Goal: Task Accomplishment & Management: Complete application form

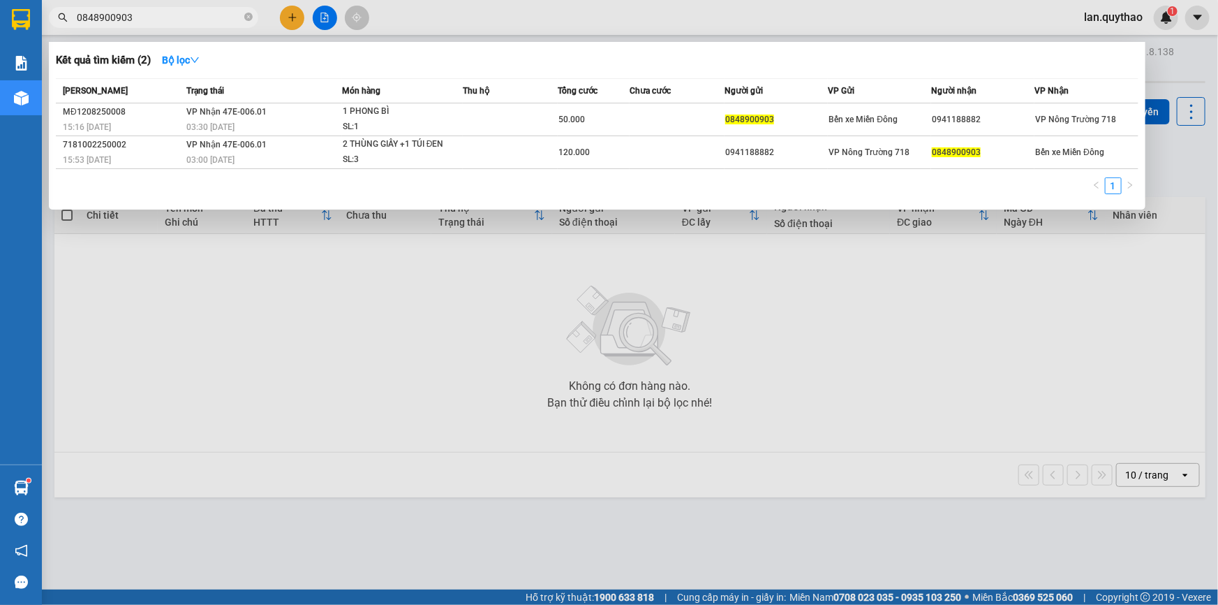
click at [162, 20] on input "0848900903" at bounding box center [159, 17] width 165 height 15
type input "0"
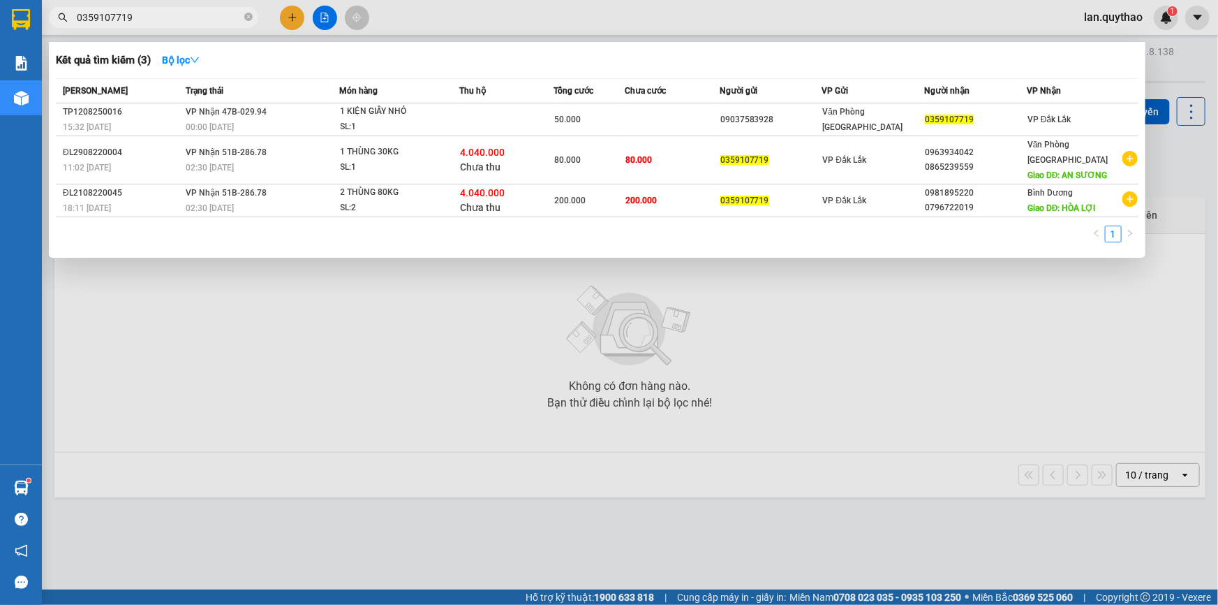
click at [294, 25] on div at bounding box center [609, 302] width 1218 height 605
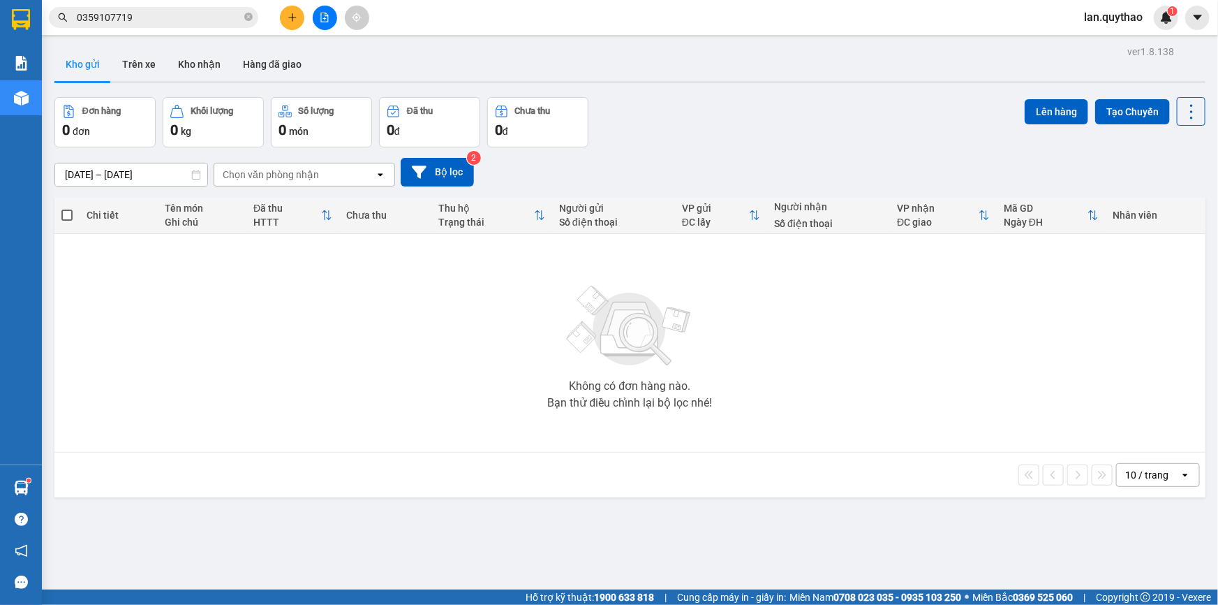
click at [191, 23] on input "0359107719" at bounding box center [159, 17] width 165 height 15
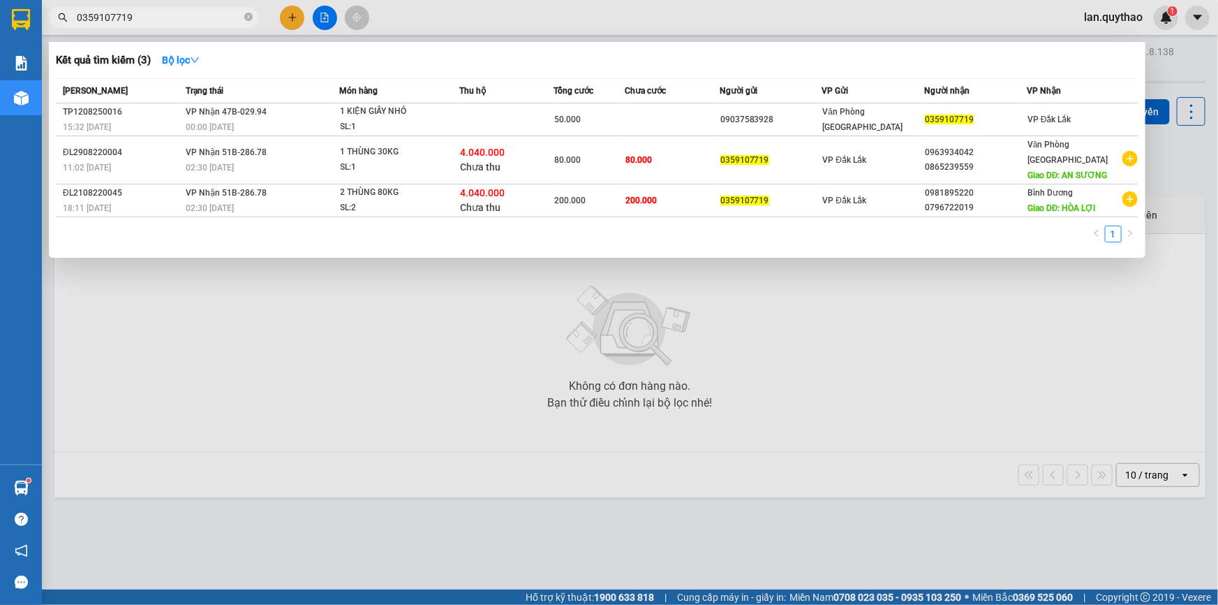
click at [293, 15] on div at bounding box center [609, 302] width 1218 height 605
click at [193, 17] on input "0359107719" at bounding box center [159, 17] width 165 height 15
type input "0"
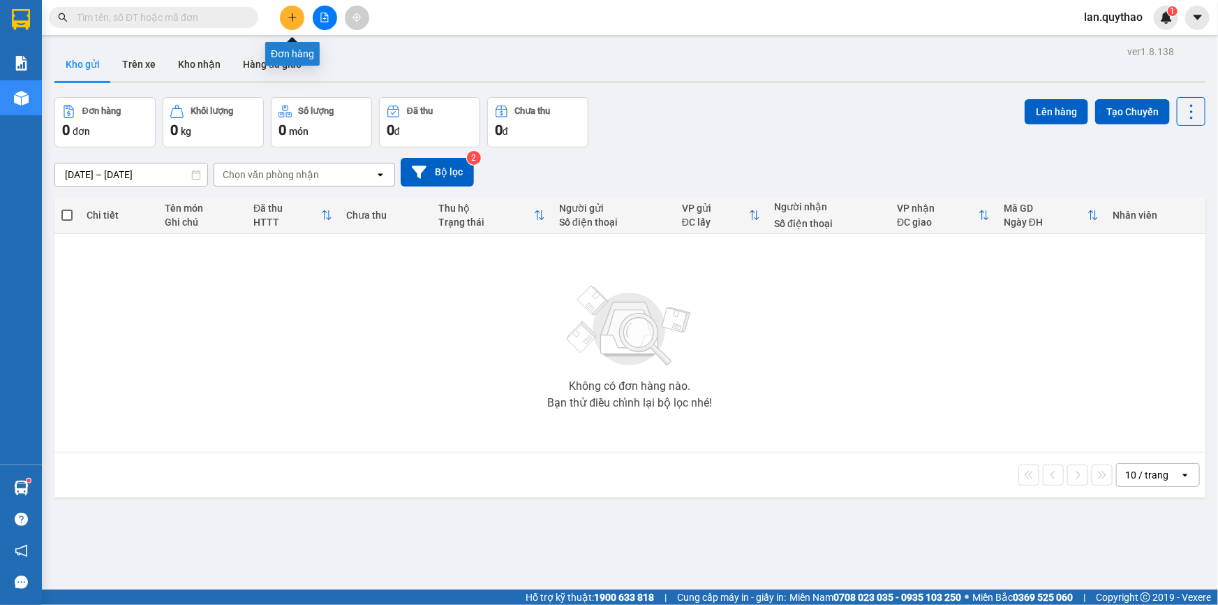
click at [283, 17] on button at bounding box center [292, 18] width 24 height 24
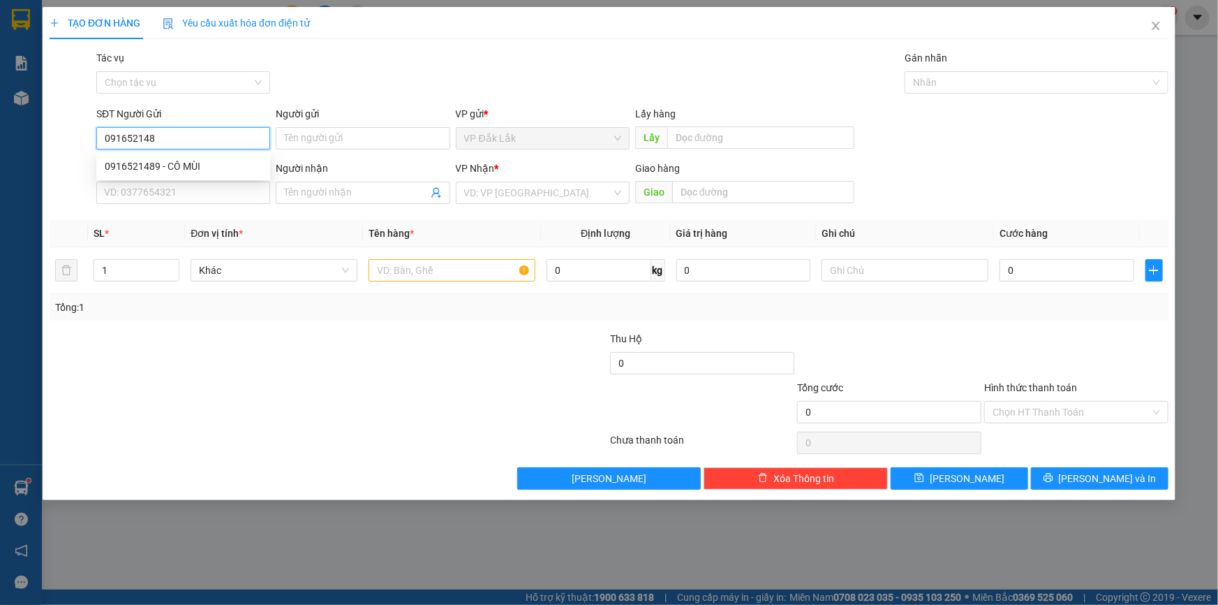
type input "0916521489"
click at [226, 161] on div "0916521489 - CÔ MÙI" at bounding box center [183, 165] width 157 height 15
type input "CÔ MÙI"
type input "0346022484"
type input "0916521489"
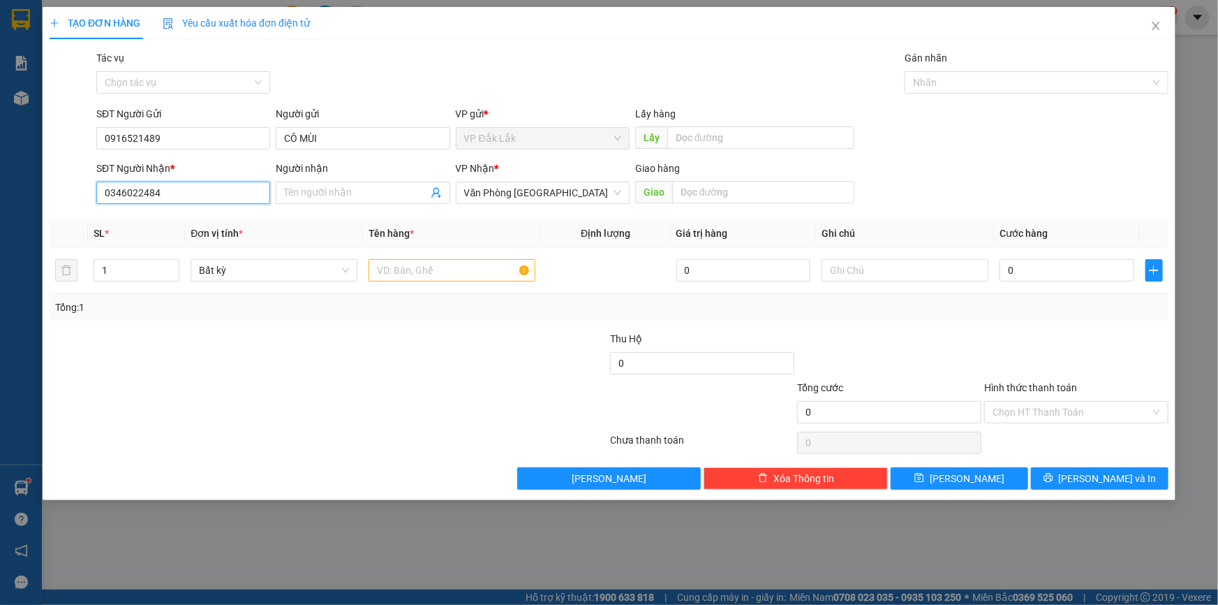
click at [195, 197] on input "0346022484" at bounding box center [183, 193] width 174 height 22
click at [475, 269] on input "text" at bounding box center [452, 270] width 167 height 22
click at [610, 195] on span "Văn Phòng [GEOGRAPHIC_DATA]" at bounding box center [542, 192] width 157 height 21
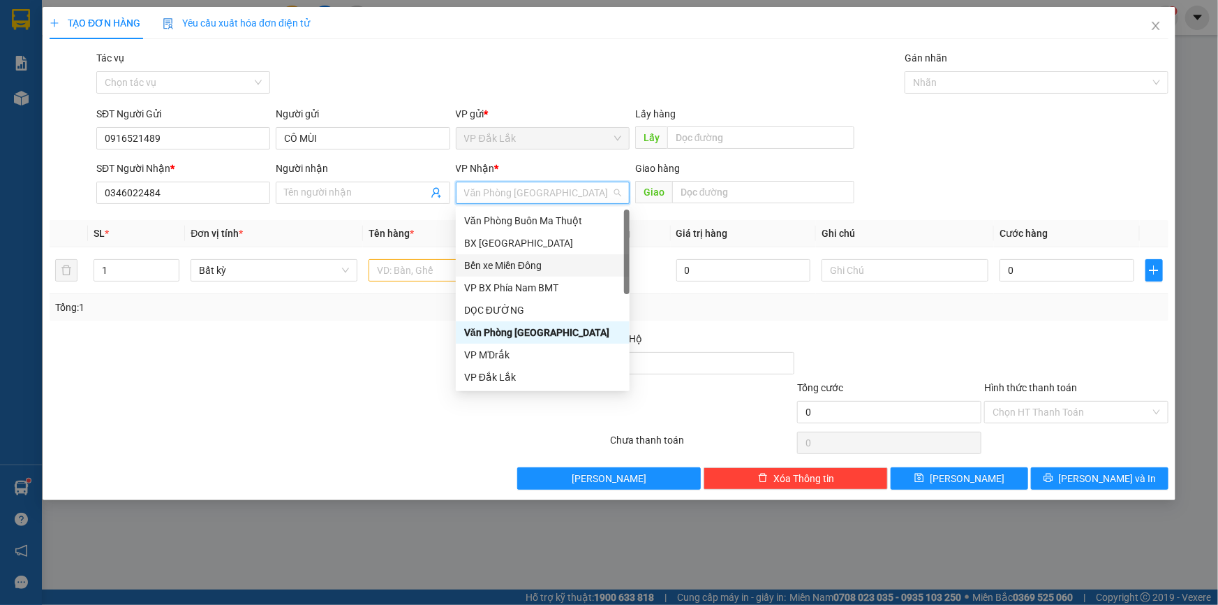
click at [553, 266] on div "Bến xe Miền Đông" at bounding box center [542, 265] width 157 height 15
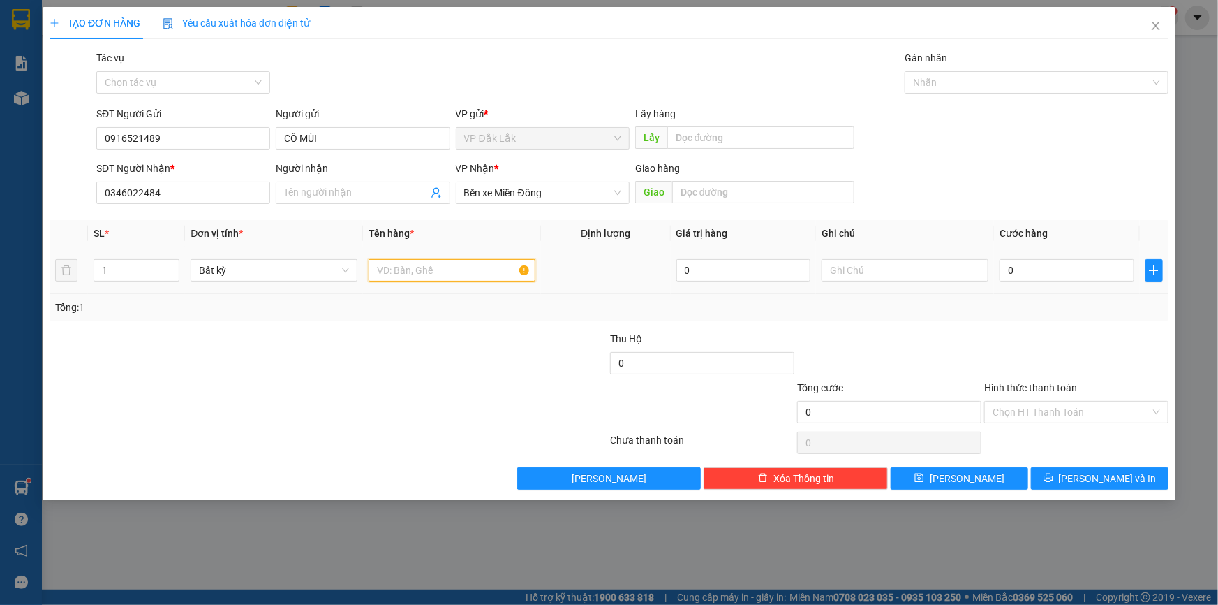
click at [502, 272] on input "text" at bounding box center [452, 270] width 167 height 22
type input "1 THÙNG GIẤY"
click at [1030, 408] on input "Hình thức thanh toán" at bounding box center [1072, 411] width 158 height 21
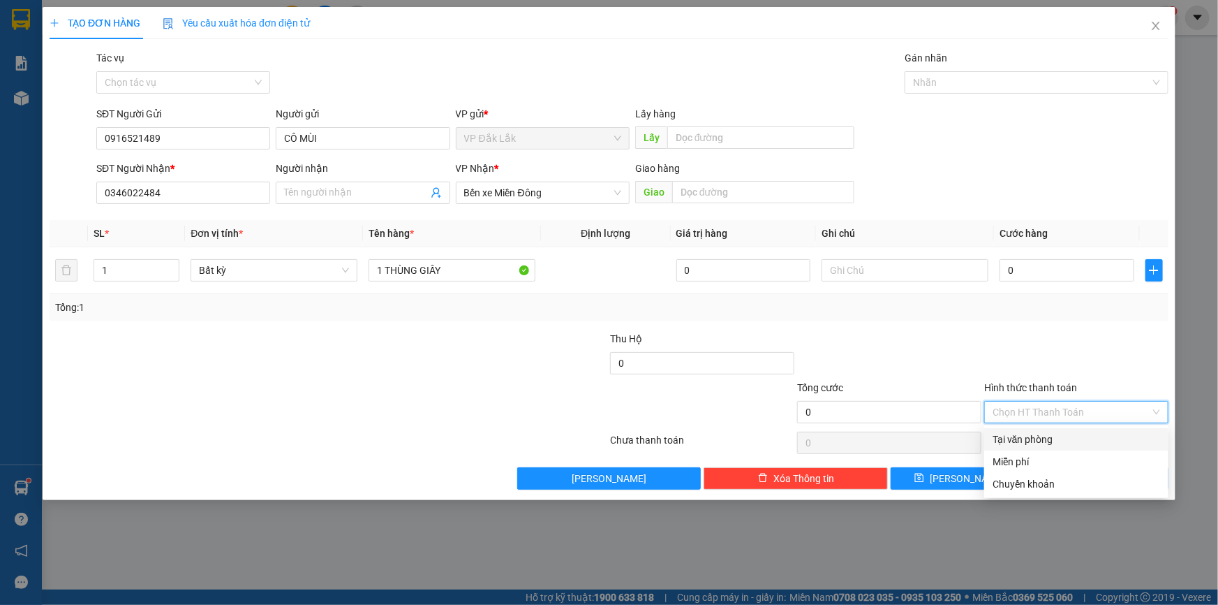
click at [1034, 441] on div "Tại văn phòng" at bounding box center [1077, 438] width 168 height 15
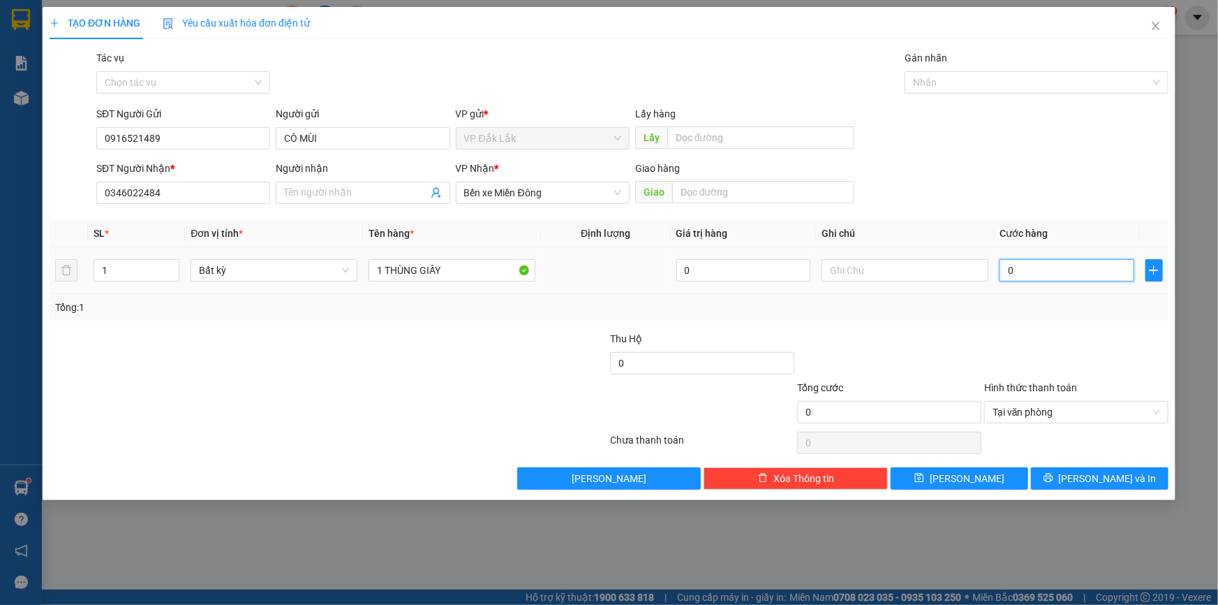
click at [1005, 272] on input "0" at bounding box center [1067, 270] width 135 height 22
click at [225, 189] on input "0346022484" at bounding box center [183, 193] width 174 height 22
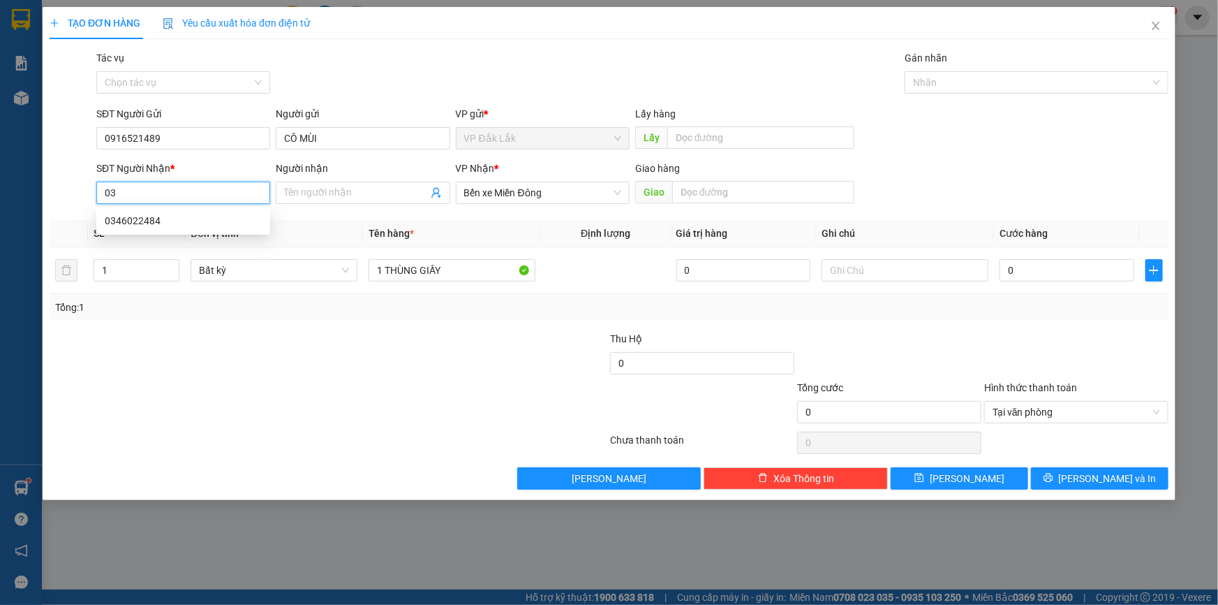
type input "0"
click at [216, 225] on div "0914741369" at bounding box center [183, 220] width 157 height 15
type input "0914741369"
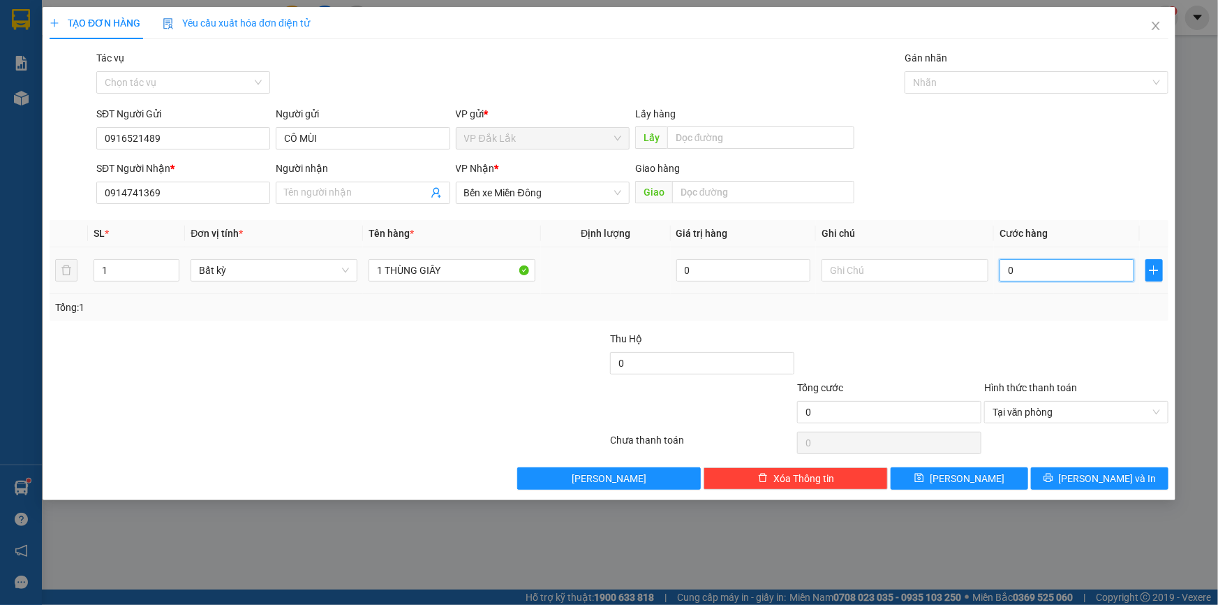
click at [1007, 265] on input "0" at bounding box center [1067, 270] width 135 height 22
type input "5"
type input "50"
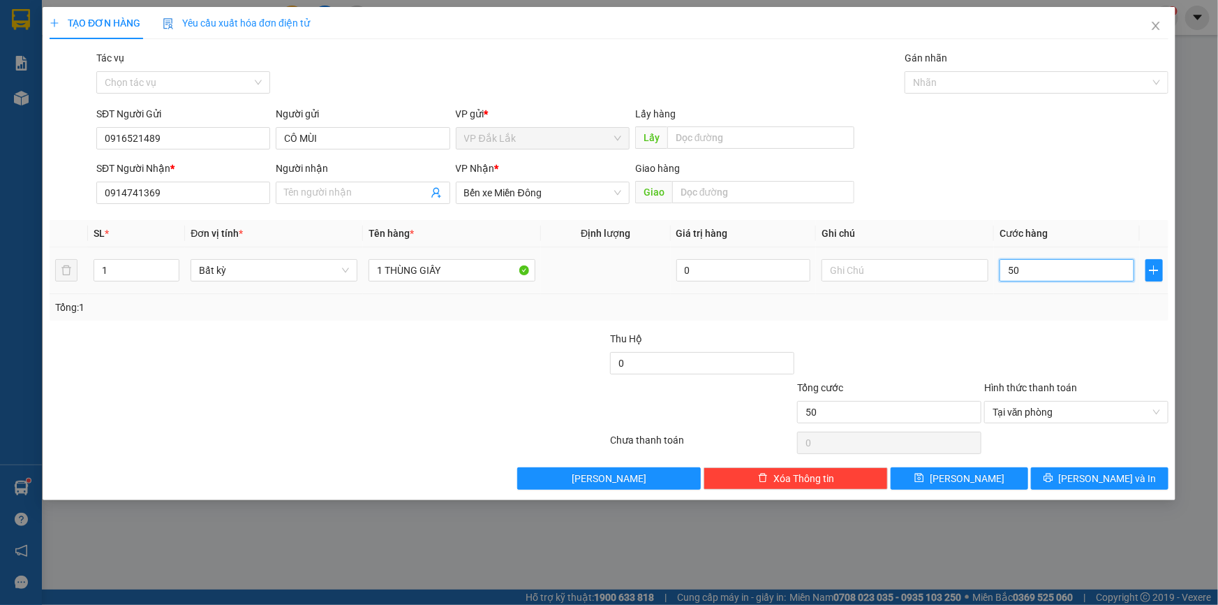
type input "500"
type input "5.000"
type input "50.000"
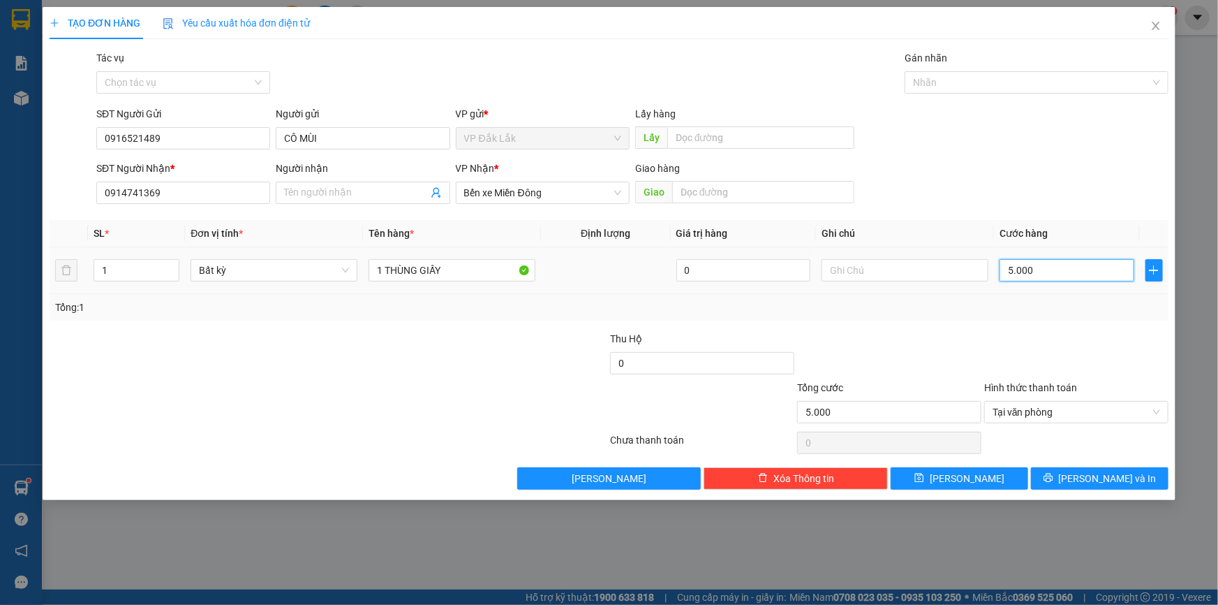
type input "50.000"
click at [1093, 479] on span "[PERSON_NAME] và In" at bounding box center [1108, 478] width 98 height 15
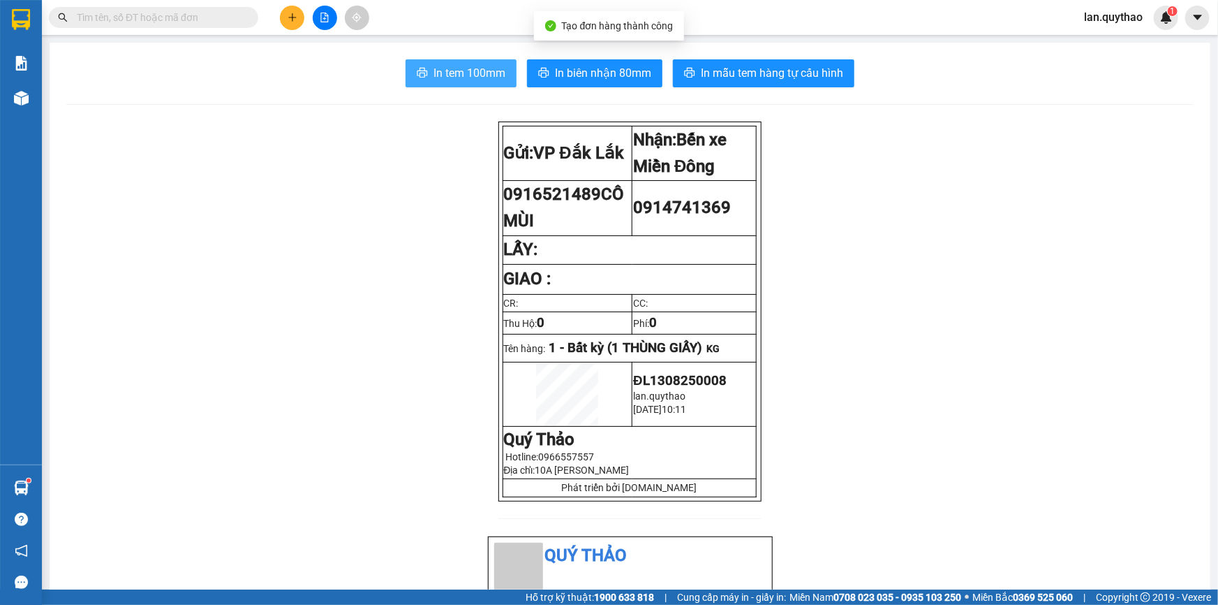
click at [454, 71] on span "In tem 100mm" at bounding box center [470, 72] width 72 height 17
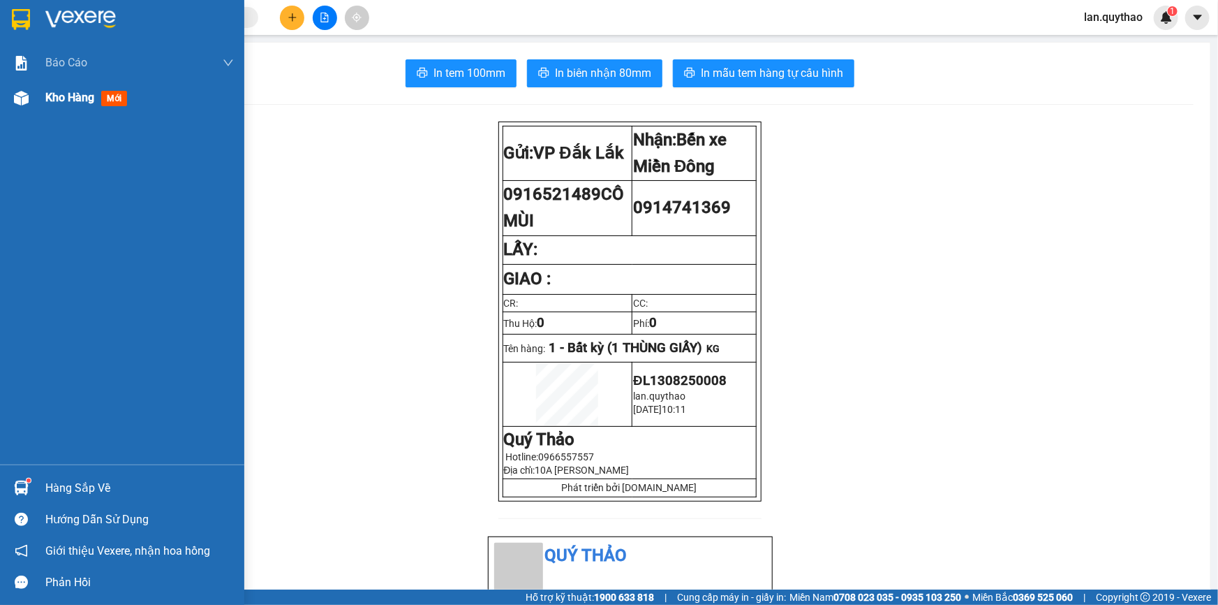
click at [52, 98] on span "Kho hàng" at bounding box center [69, 97] width 49 height 13
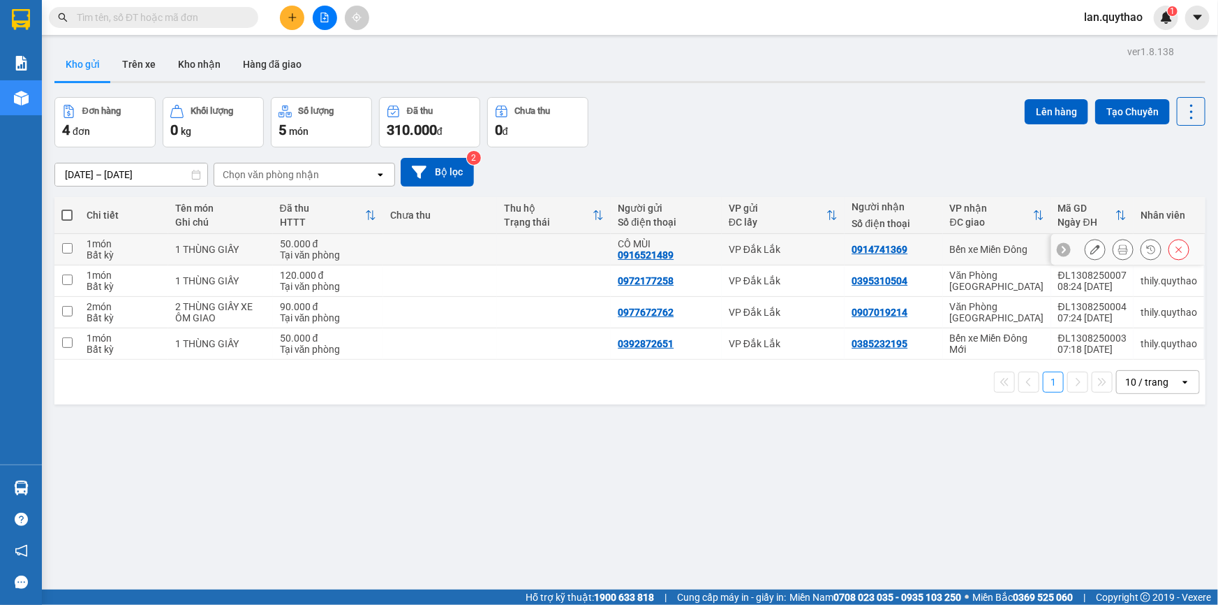
click at [635, 253] on div "0916521489" at bounding box center [646, 254] width 56 height 11
click at [636, 253] on div "0916521489" at bounding box center [646, 254] width 56 height 11
click at [652, 257] on div "0916521489" at bounding box center [646, 254] width 56 height 11
click at [653, 257] on div "0916521489" at bounding box center [646, 254] width 56 height 11
click at [648, 255] on div "0916521489" at bounding box center [646, 254] width 56 height 11
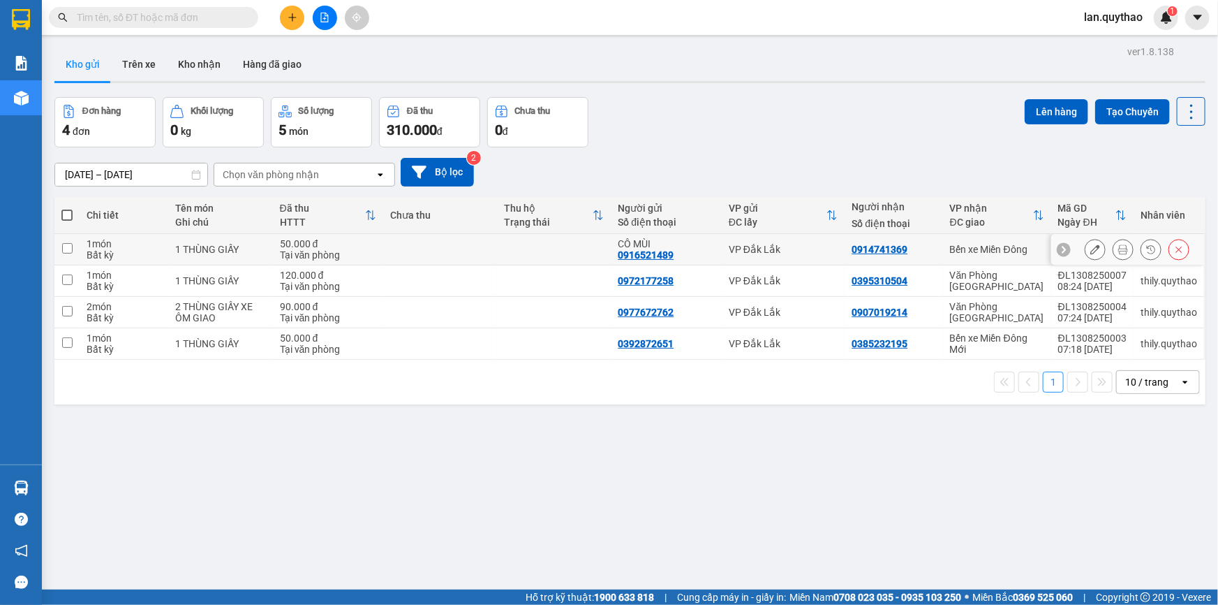
click at [643, 254] on div "0916521489" at bounding box center [646, 254] width 56 height 11
click at [644, 253] on div "0916521489" at bounding box center [646, 254] width 56 height 11
click at [649, 251] on div "0916521489" at bounding box center [646, 254] width 56 height 11
click at [288, 15] on icon "plus" at bounding box center [293, 18] width 10 height 10
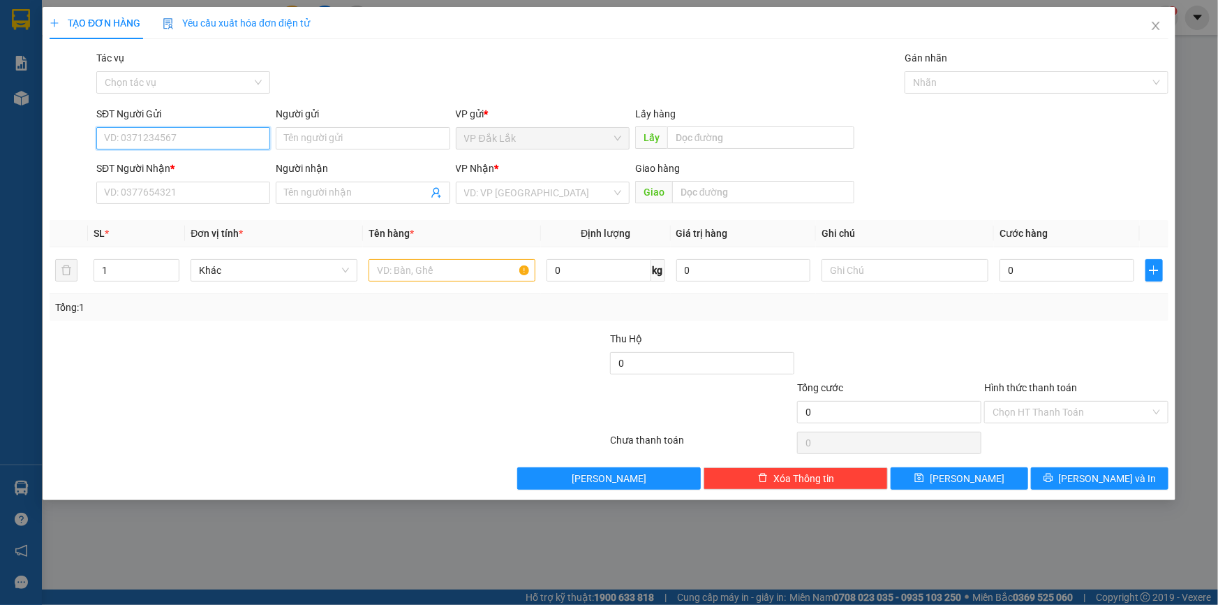
paste input "0916521489"
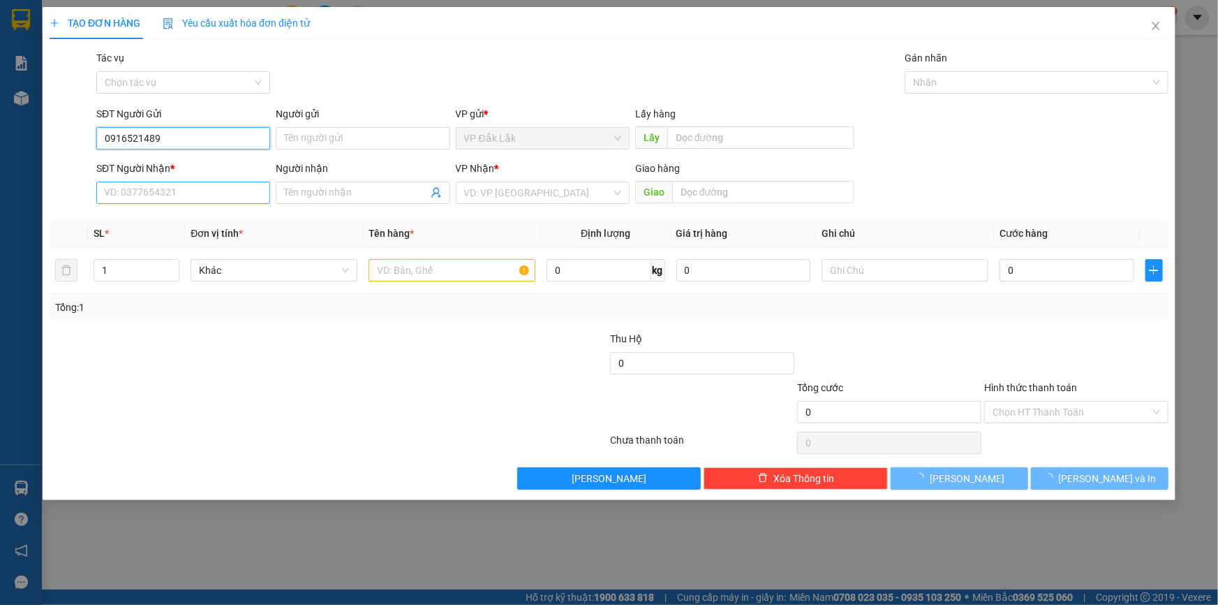
type input "0916521489"
click at [191, 200] on input "SĐT Người Nhận *" at bounding box center [183, 193] width 174 height 22
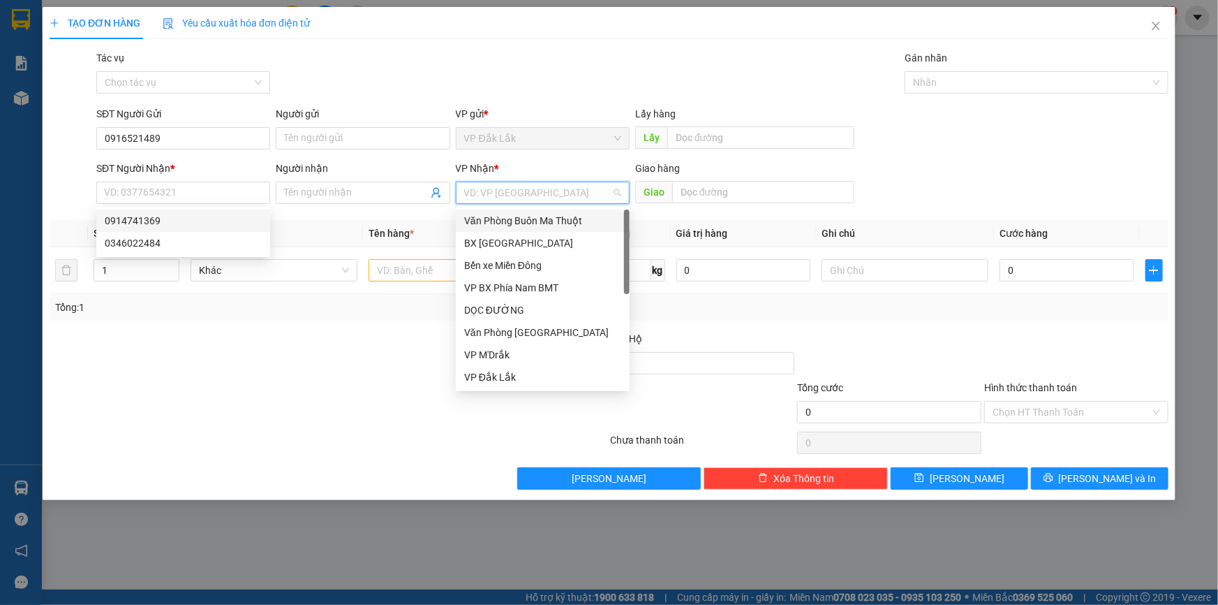
click at [502, 194] on input "search" at bounding box center [537, 192] width 147 height 21
click at [526, 327] on div "Văn Phòng [GEOGRAPHIC_DATA]" at bounding box center [542, 332] width 157 height 15
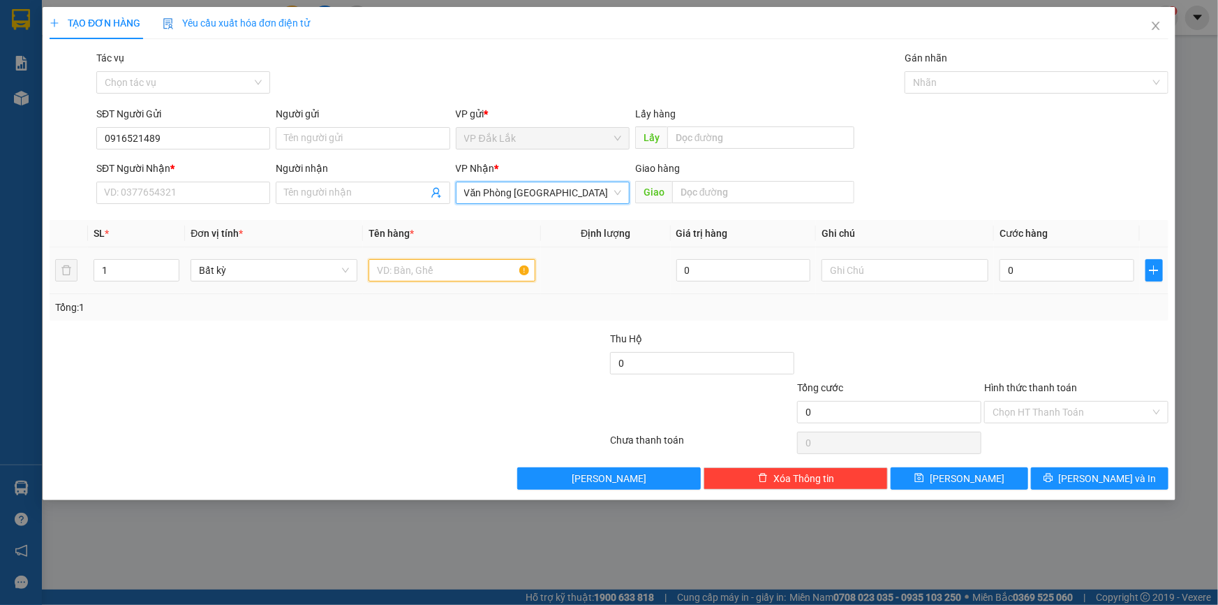
click at [418, 272] on input "text" at bounding box center [452, 270] width 167 height 22
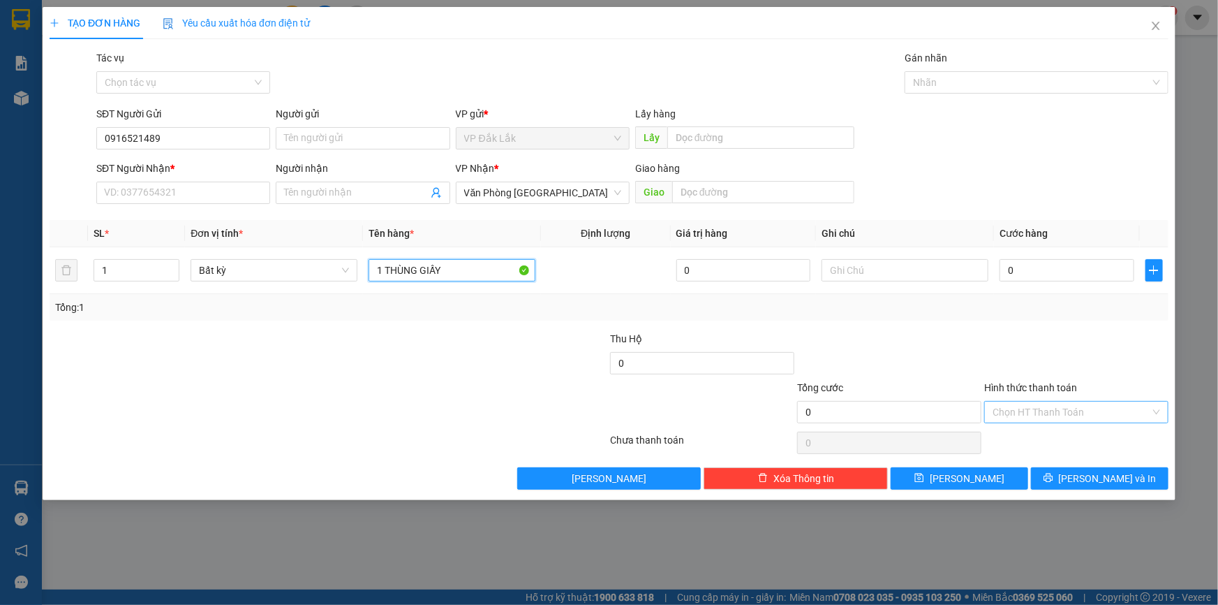
type input "1 THÙNG GIẤY"
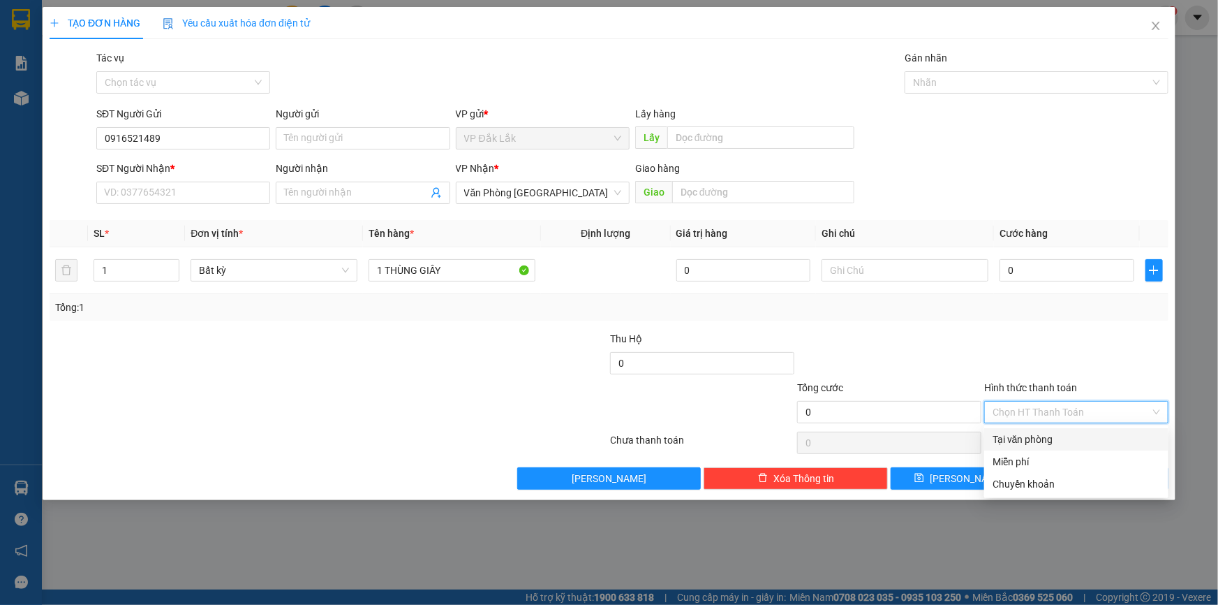
click at [1031, 413] on input "Hình thức thanh toán" at bounding box center [1072, 411] width 158 height 21
click at [1038, 441] on div "Tại văn phòng" at bounding box center [1077, 438] width 168 height 15
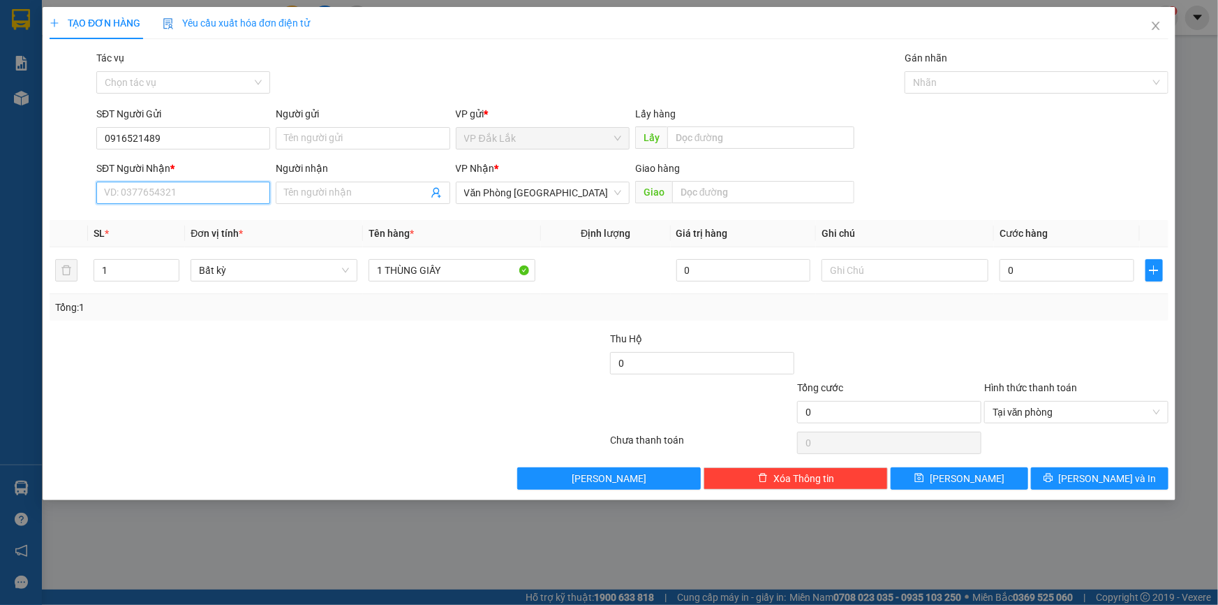
click at [209, 189] on input "SĐT Người Nhận *" at bounding box center [183, 193] width 174 height 22
type input "0974915402"
click at [1002, 272] on input "0" at bounding box center [1067, 270] width 135 height 22
type input "5"
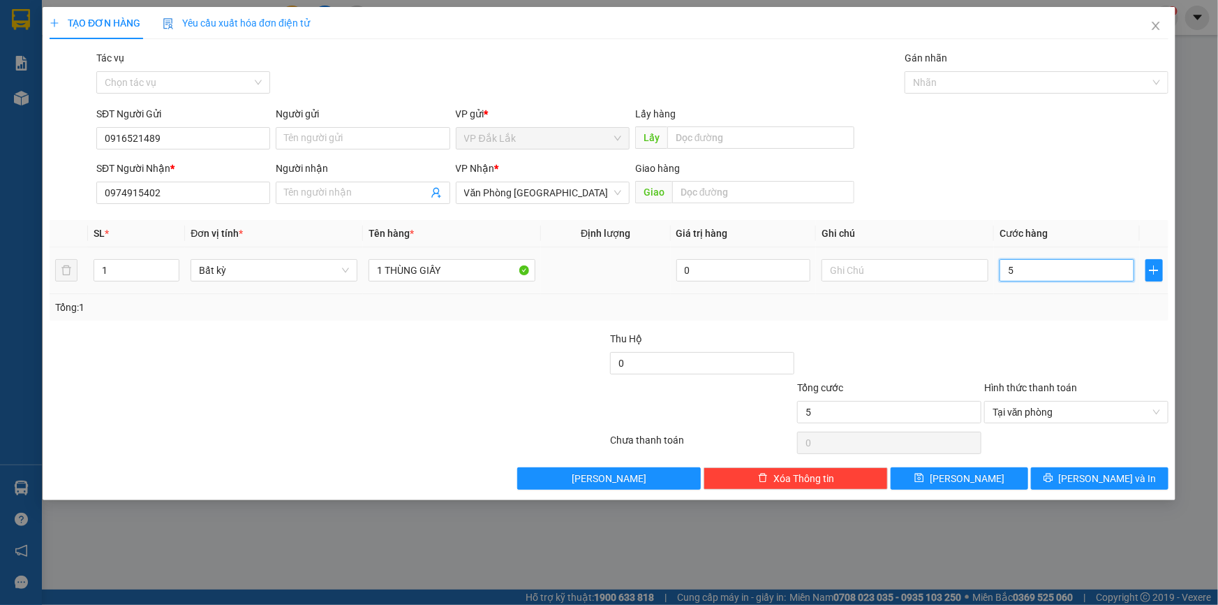
type input "50"
type input "500"
type input "5.000"
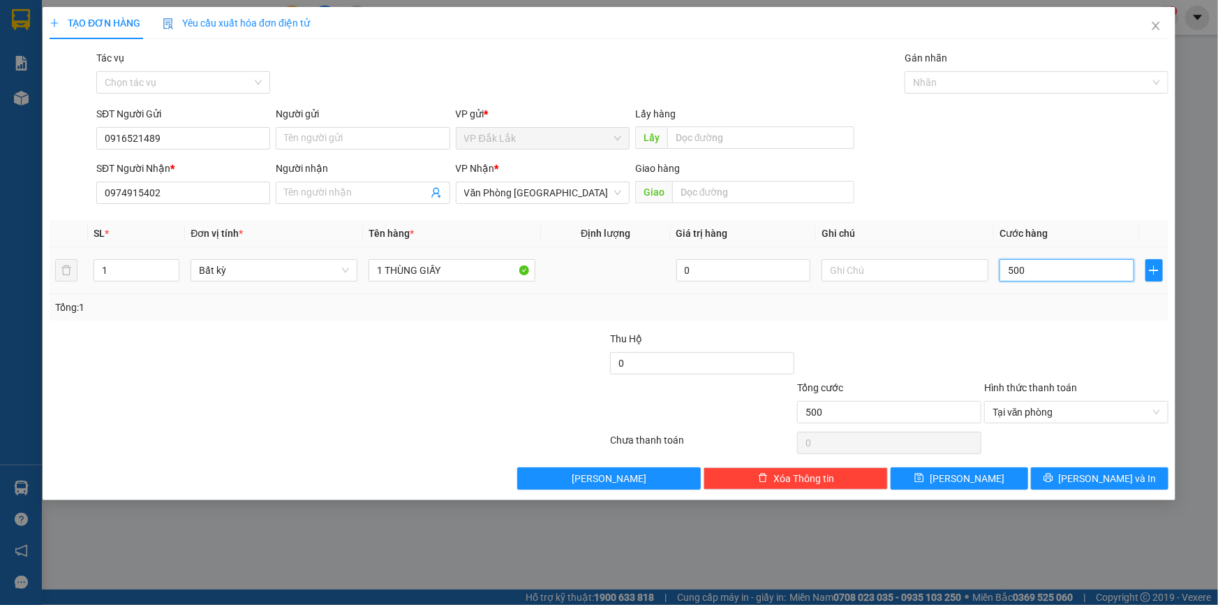
type input "5.000"
type input "50.000"
click at [1054, 474] on icon "printer" at bounding box center [1049, 478] width 10 height 10
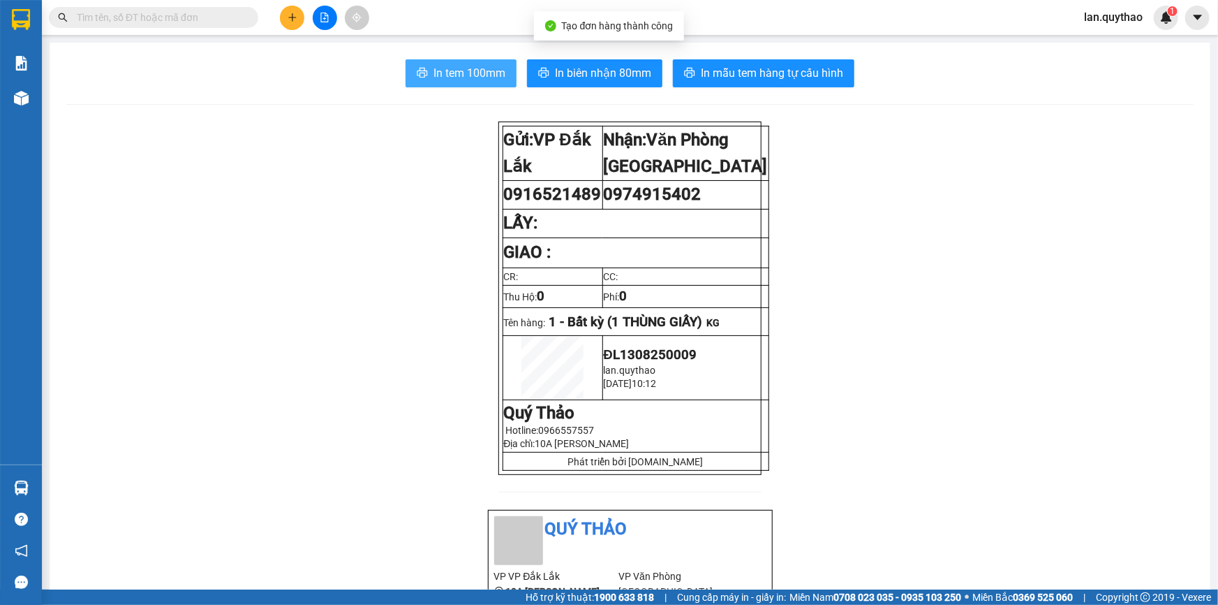
click at [454, 73] on span "In tem 100mm" at bounding box center [470, 72] width 72 height 17
click at [1098, 15] on span "lan.quythao" at bounding box center [1113, 16] width 81 height 17
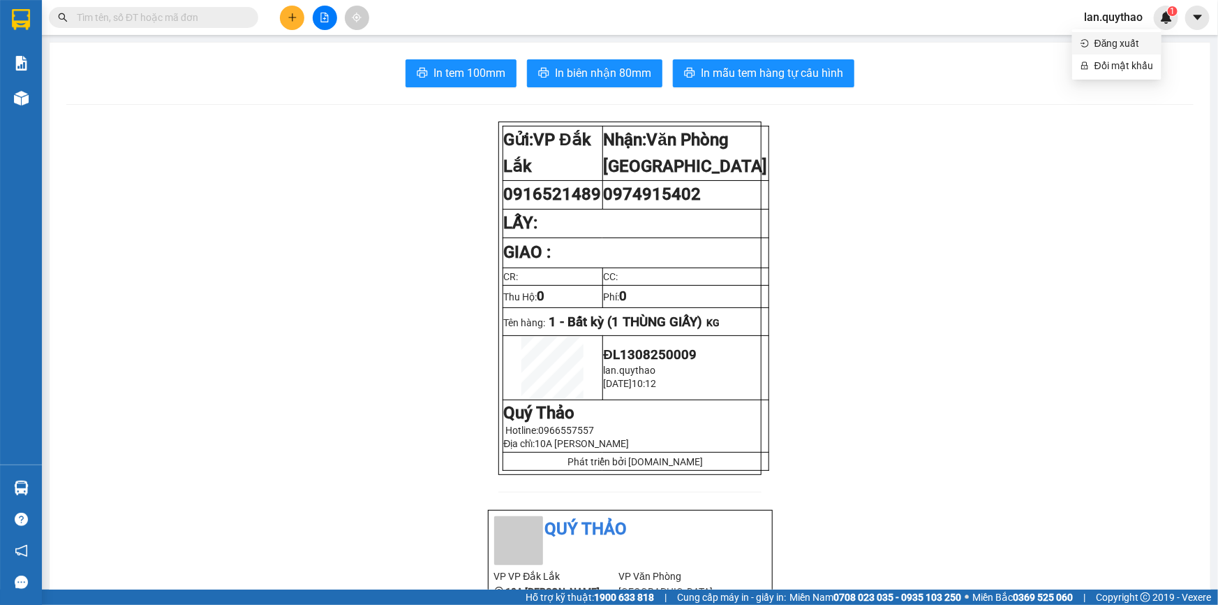
click at [1090, 36] on li "Đăng xuất" at bounding box center [1116, 43] width 89 height 22
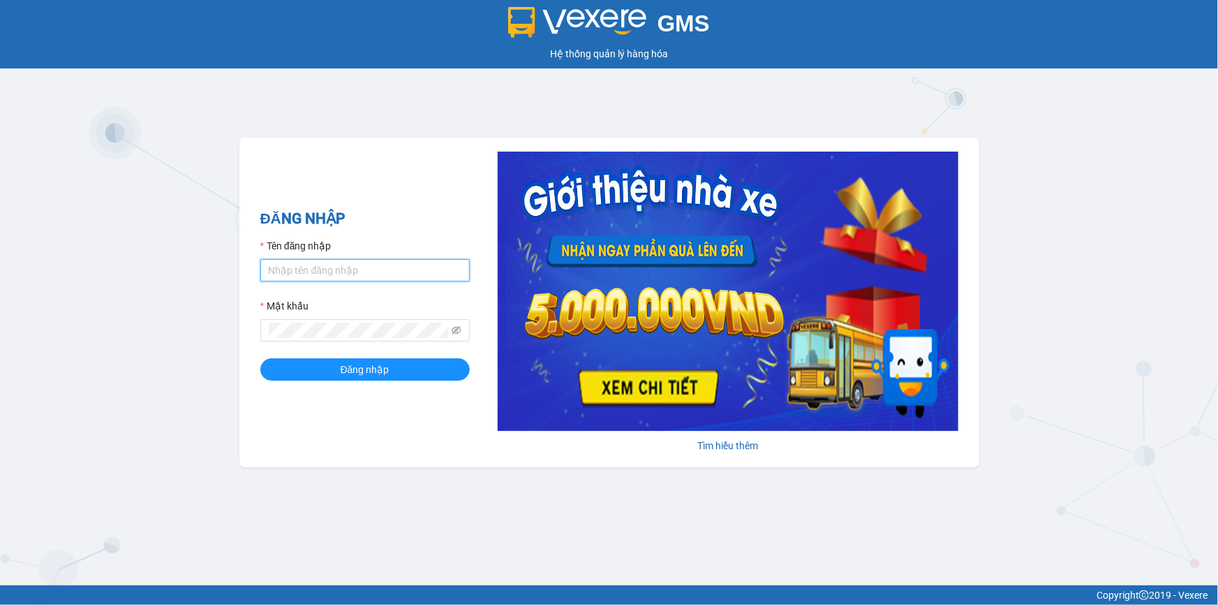
click at [323, 269] on input "Tên đăng nhập" at bounding box center [364, 270] width 209 height 22
type input "thily.quythao"
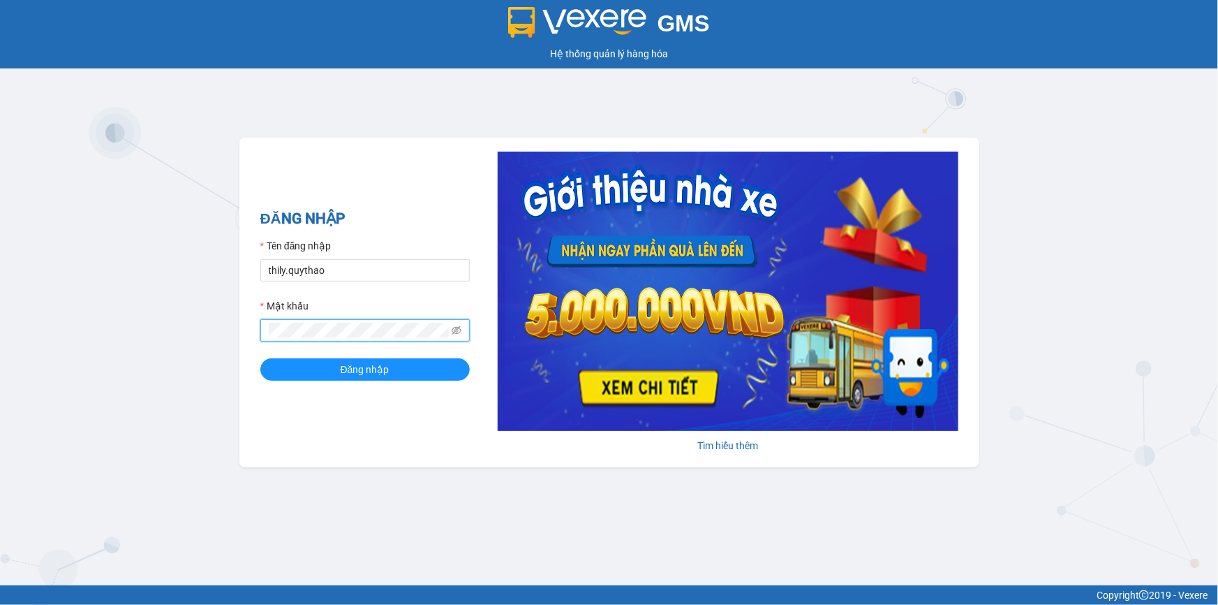
click at [260, 358] on button "Đăng nhập" at bounding box center [364, 369] width 209 height 22
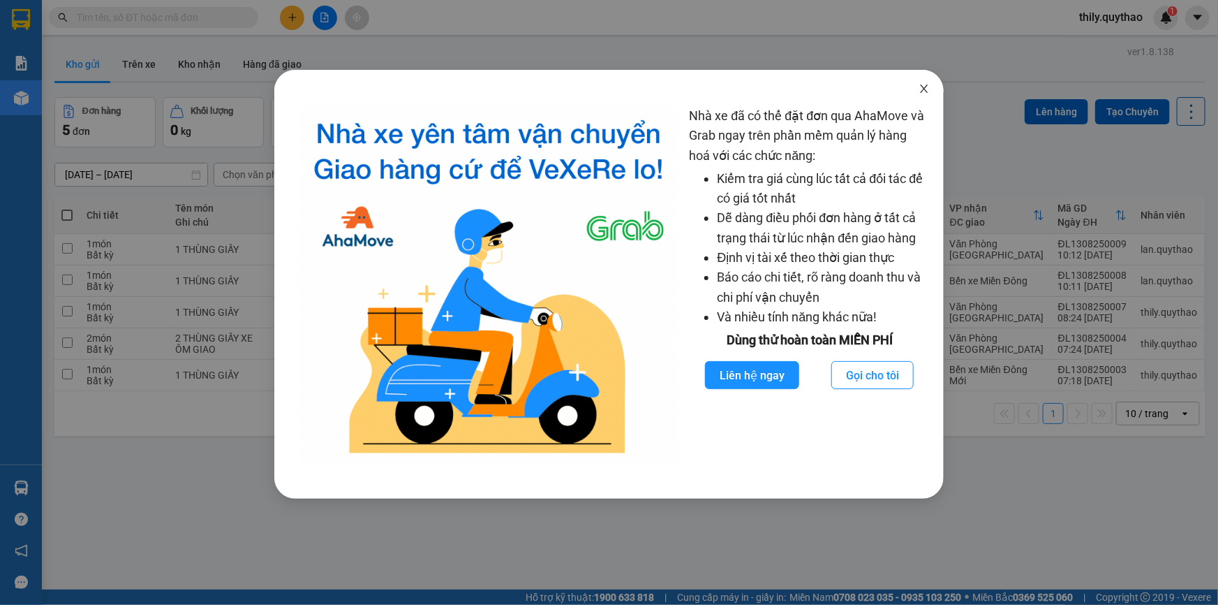
click at [929, 94] on icon "close" at bounding box center [924, 88] width 11 height 11
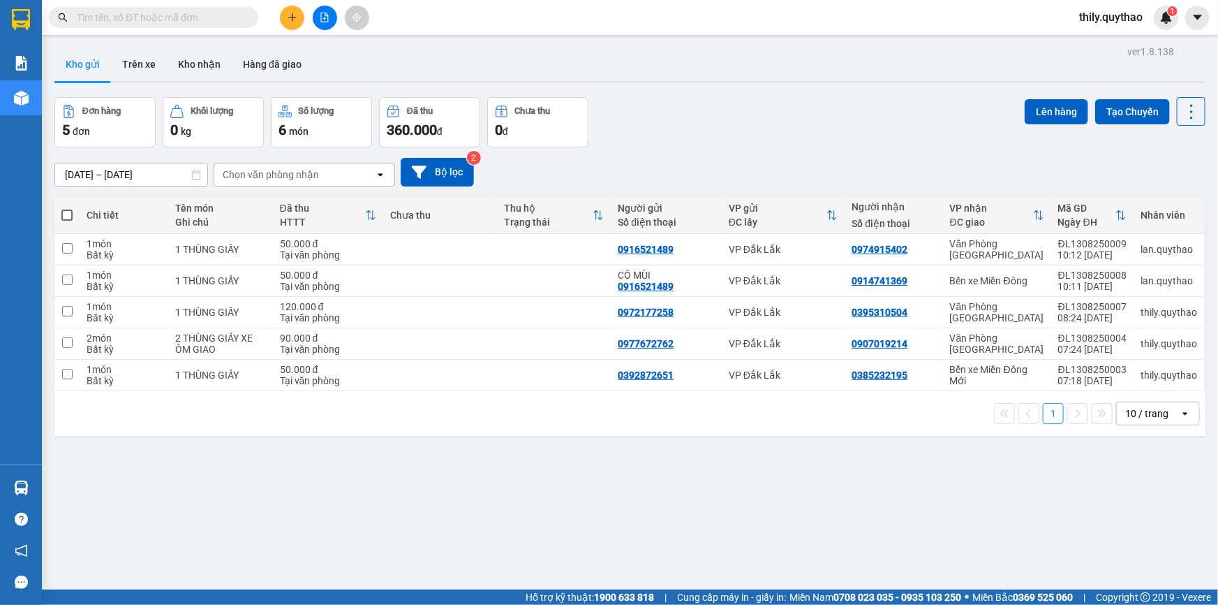
click at [289, 10] on button at bounding box center [292, 18] width 24 height 24
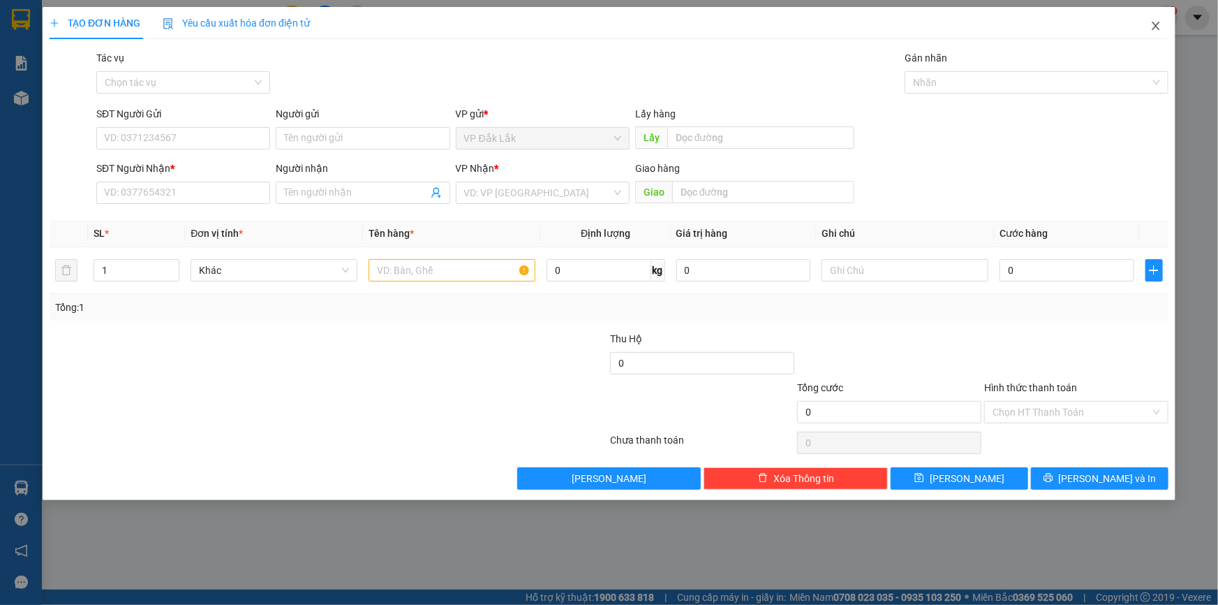
click at [1159, 31] on icon "close" at bounding box center [1156, 25] width 11 height 11
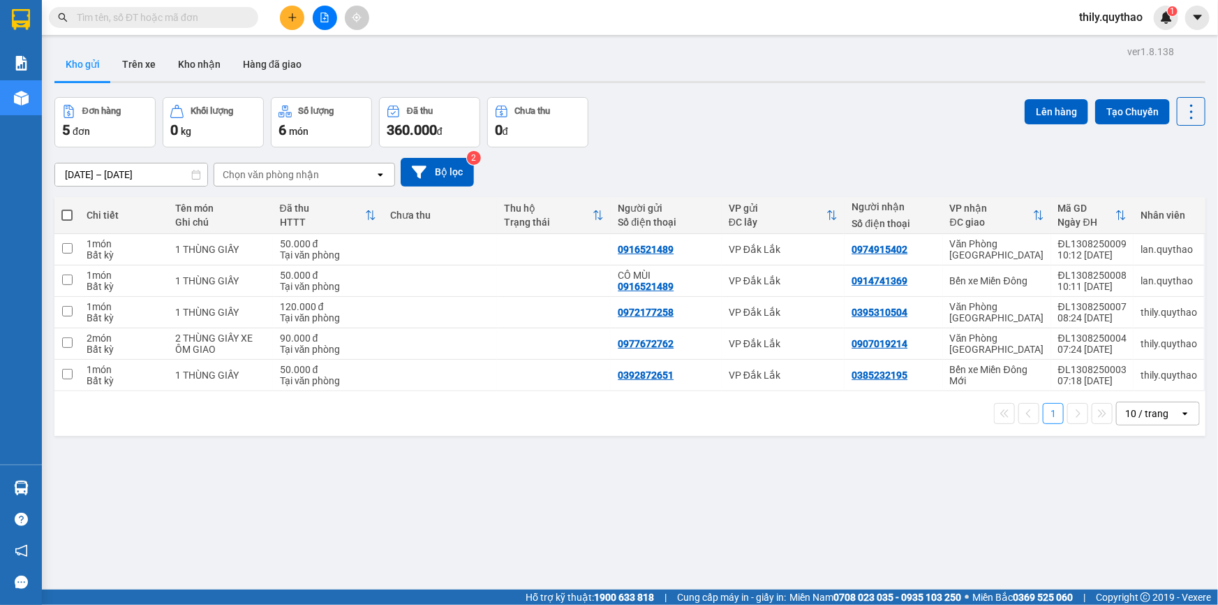
click at [216, 17] on input "text" at bounding box center [159, 17] width 165 height 15
click at [320, 15] on icon "file-add" at bounding box center [325, 18] width 10 height 10
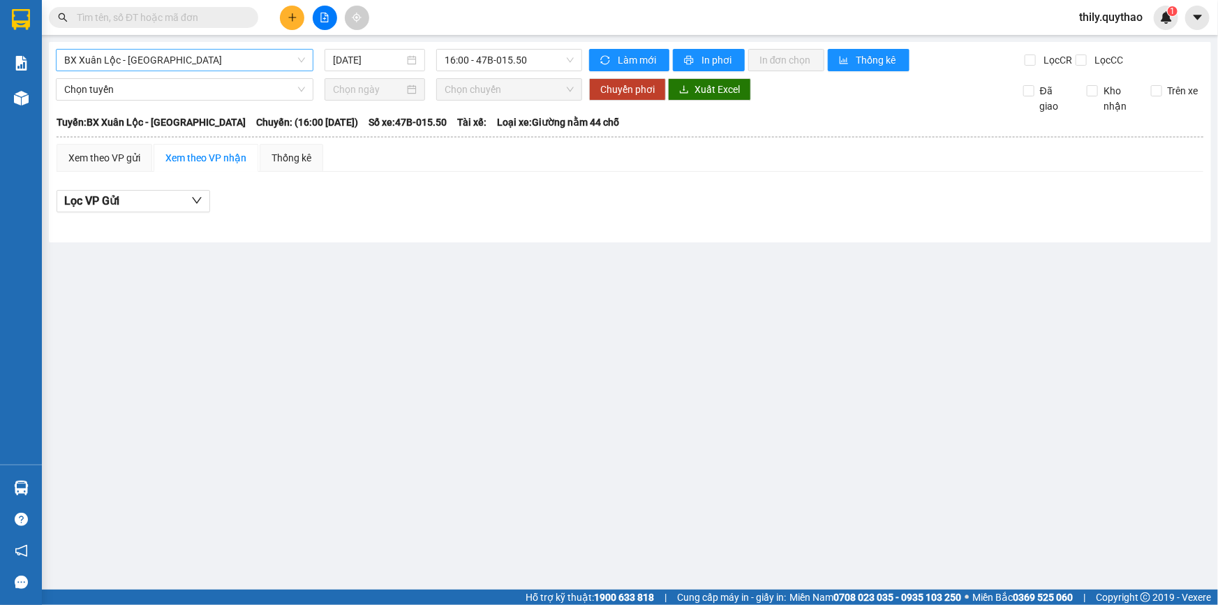
click at [253, 59] on span "BX Xuân Lộc - BX Sơn Hoà" at bounding box center [184, 60] width 241 height 21
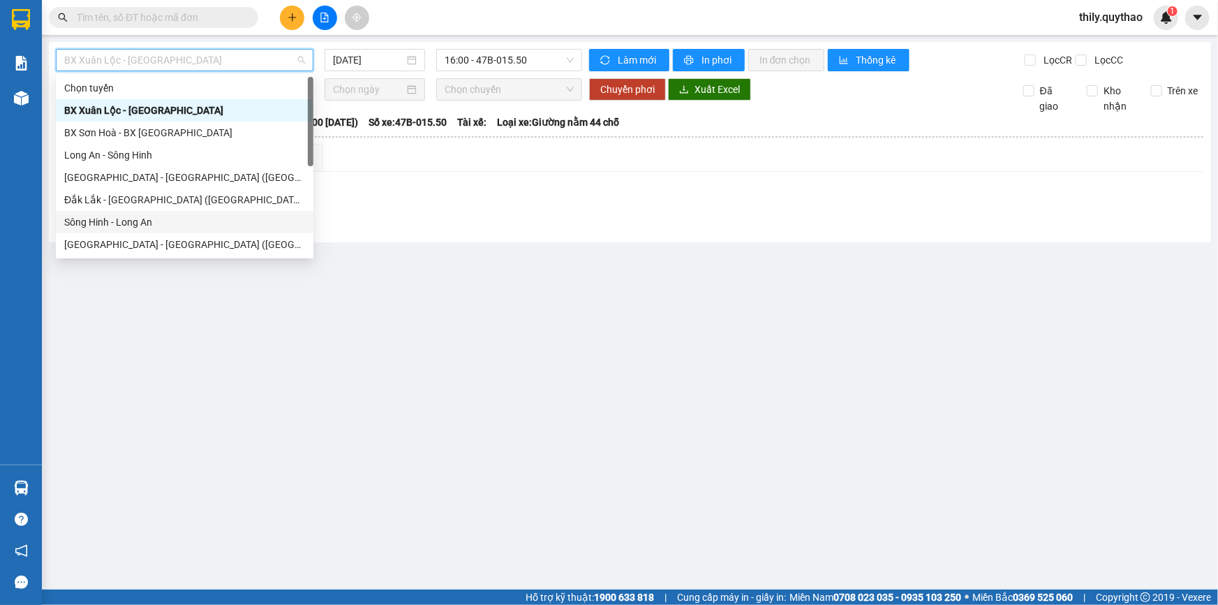
scroll to position [126, 0]
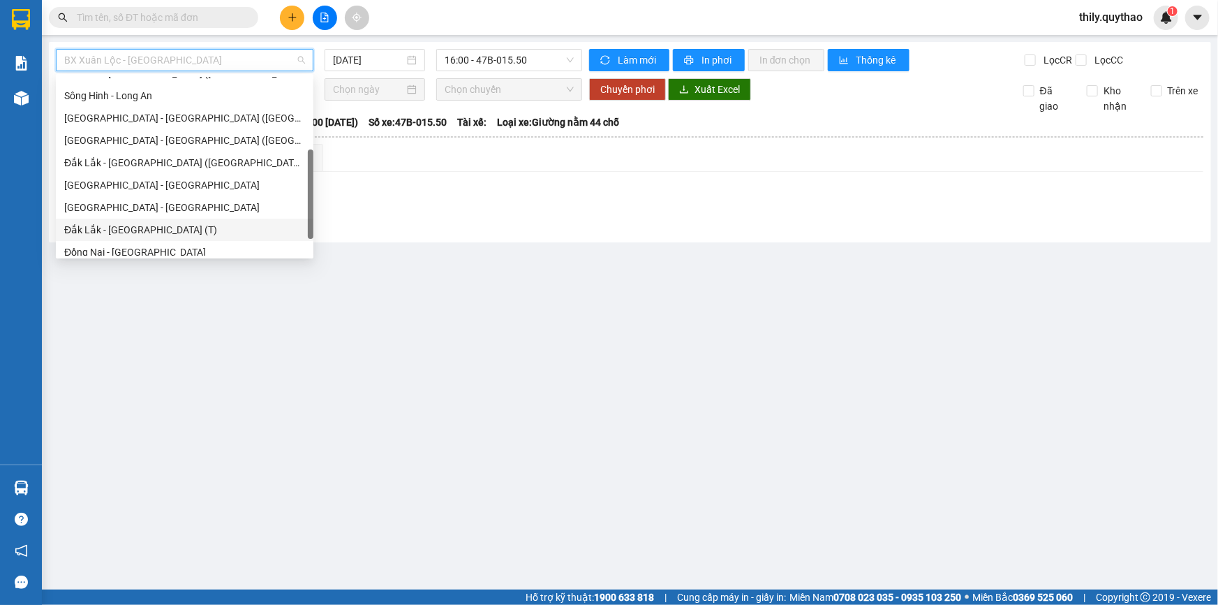
click at [206, 224] on div "Đắk Lắk - Sài Gòn (T)" at bounding box center [184, 229] width 241 height 15
type input "[DATE]"
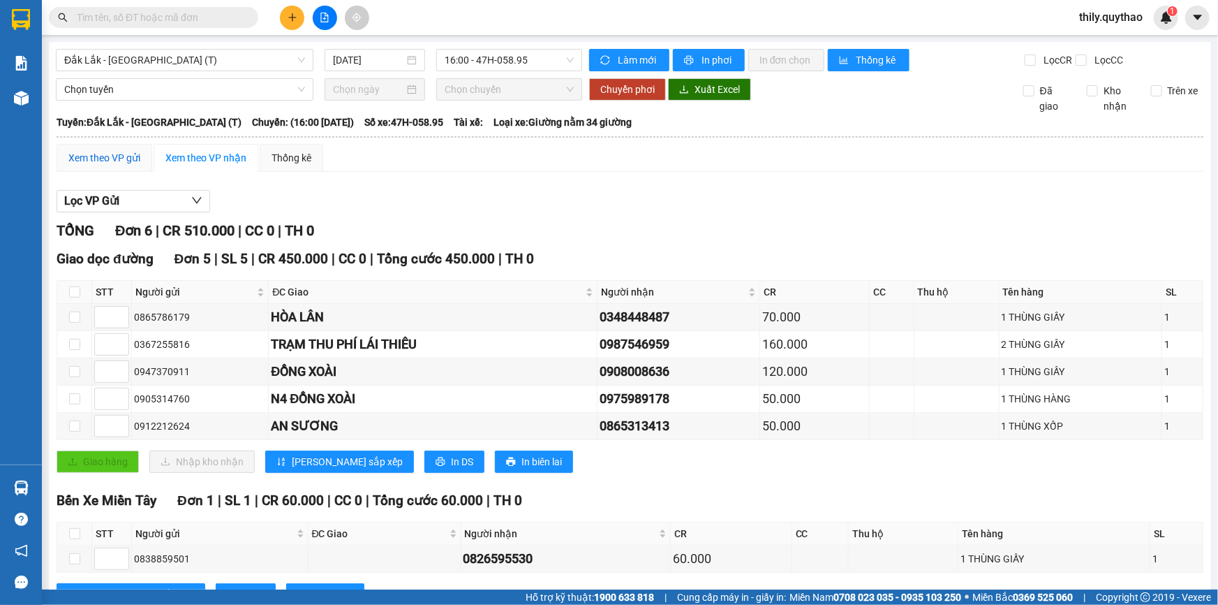
click at [134, 157] on div "Xem theo VP gửi" at bounding box center [104, 157] width 72 height 15
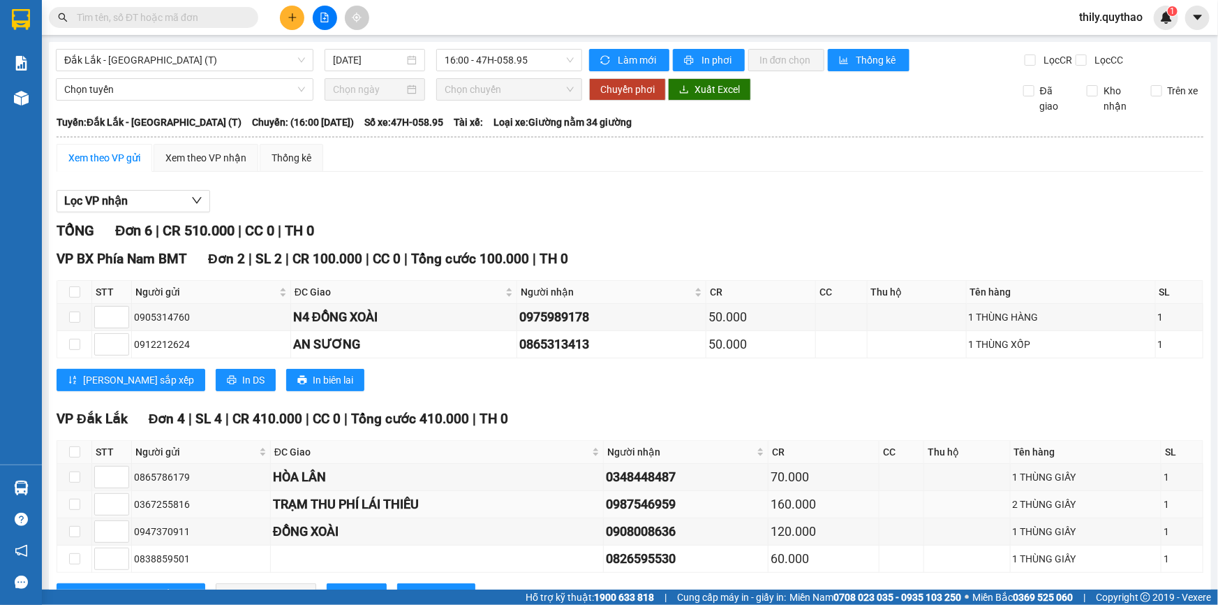
scroll to position [53, 0]
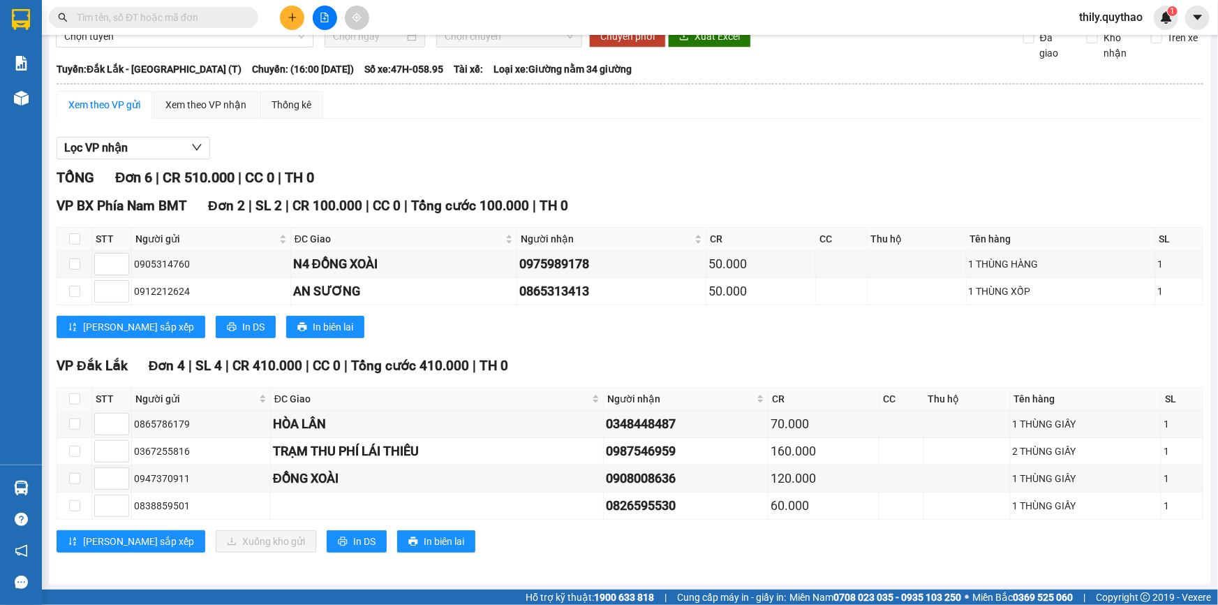
drag, startPoint x: 81, startPoint y: 9, endPoint x: 263, endPoint y: 12, distance: 182.2
click at [82, 10] on input "text" at bounding box center [159, 17] width 165 height 15
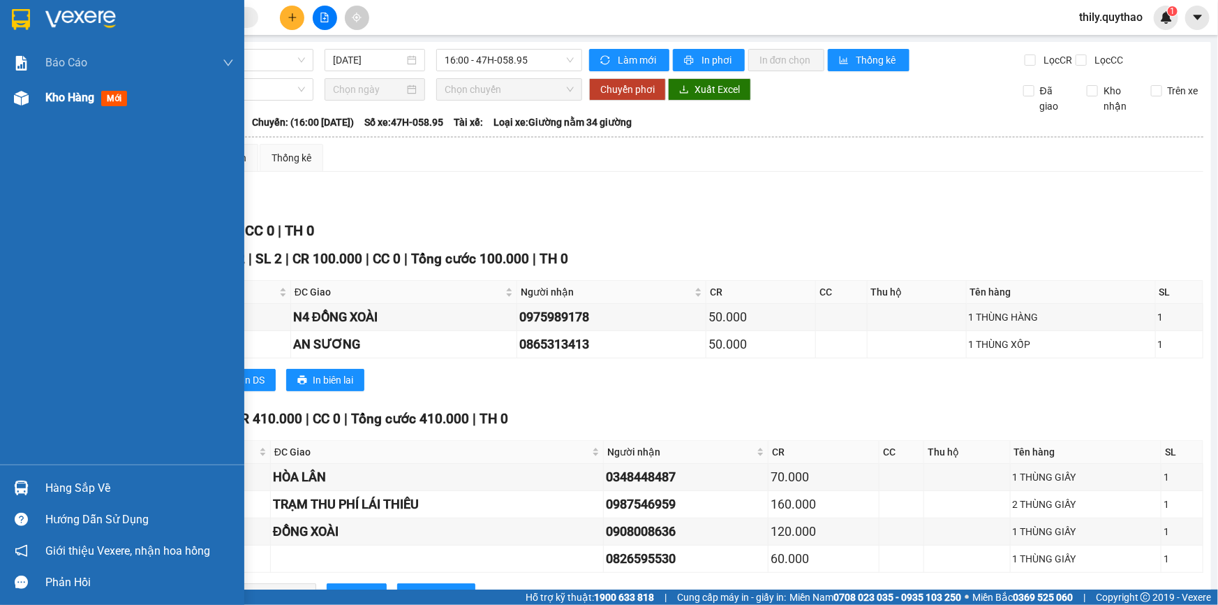
click at [15, 106] on div at bounding box center [21, 98] width 24 height 24
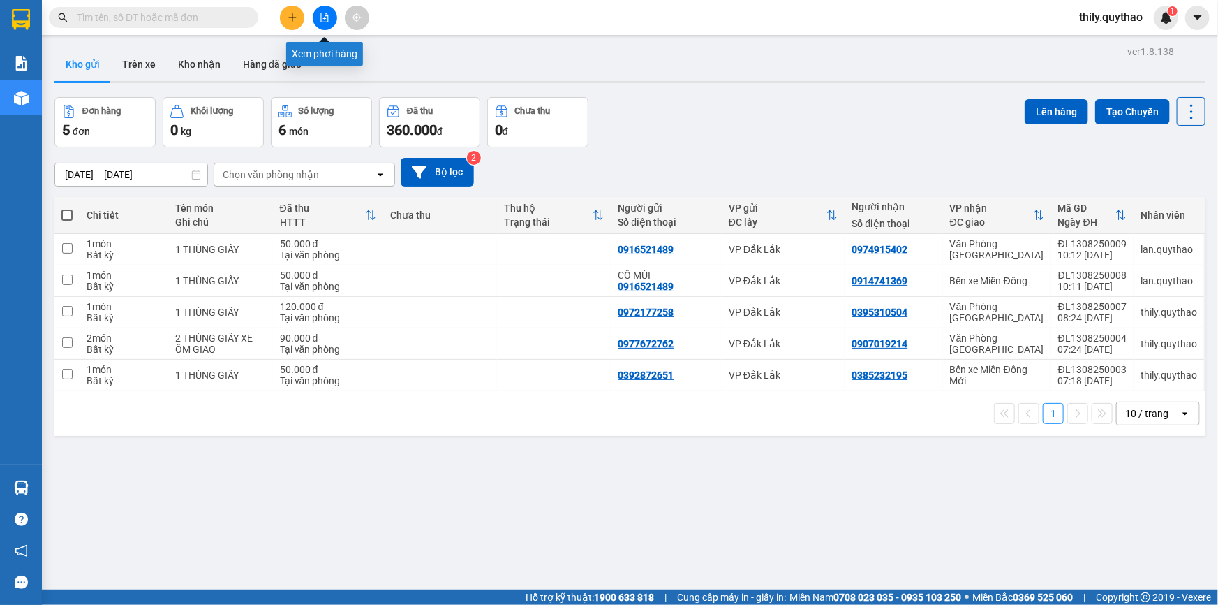
click at [328, 24] on button at bounding box center [325, 18] width 24 height 24
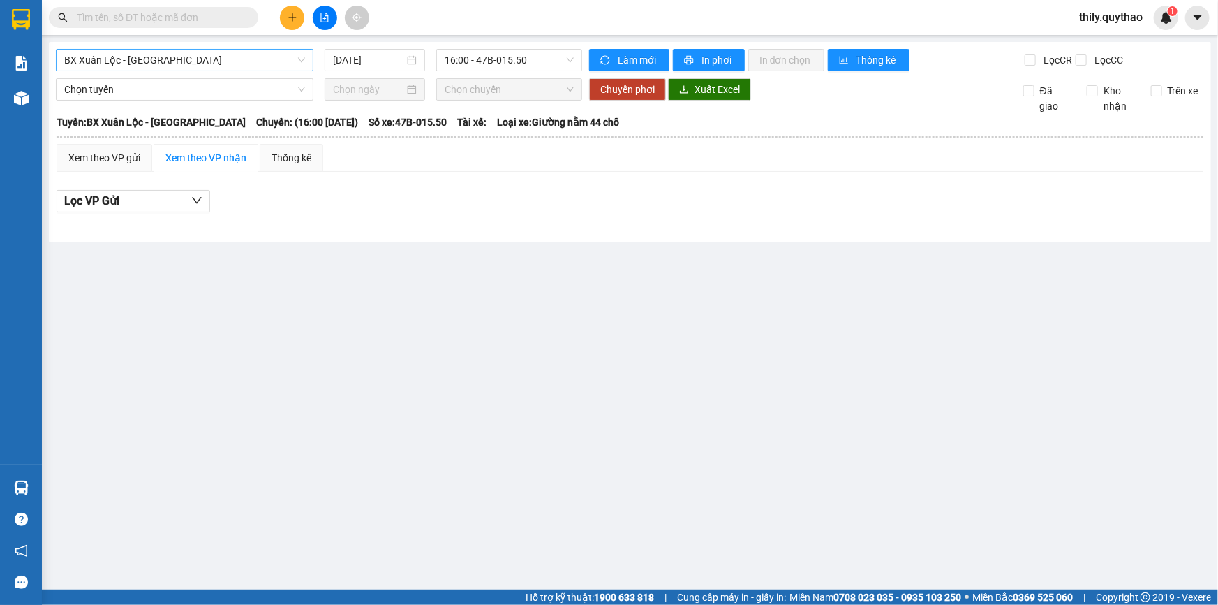
click at [235, 55] on span "BX Xuân Lộc - BX Sơn Hoà" at bounding box center [184, 60] width 241 height 21
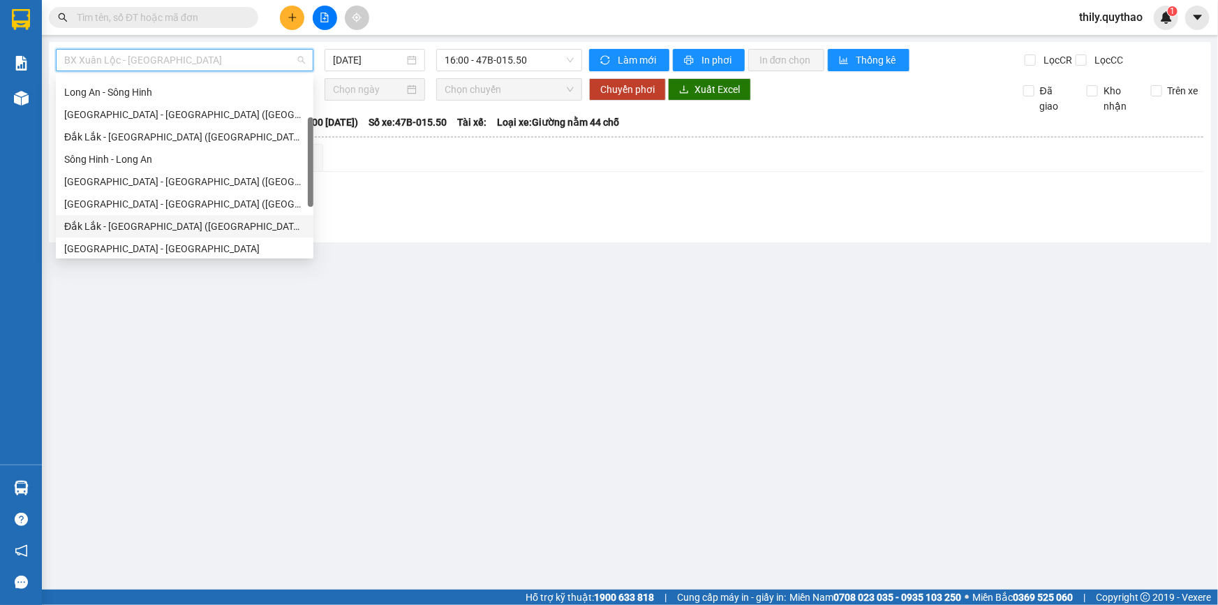
scroll to position [156, 0]
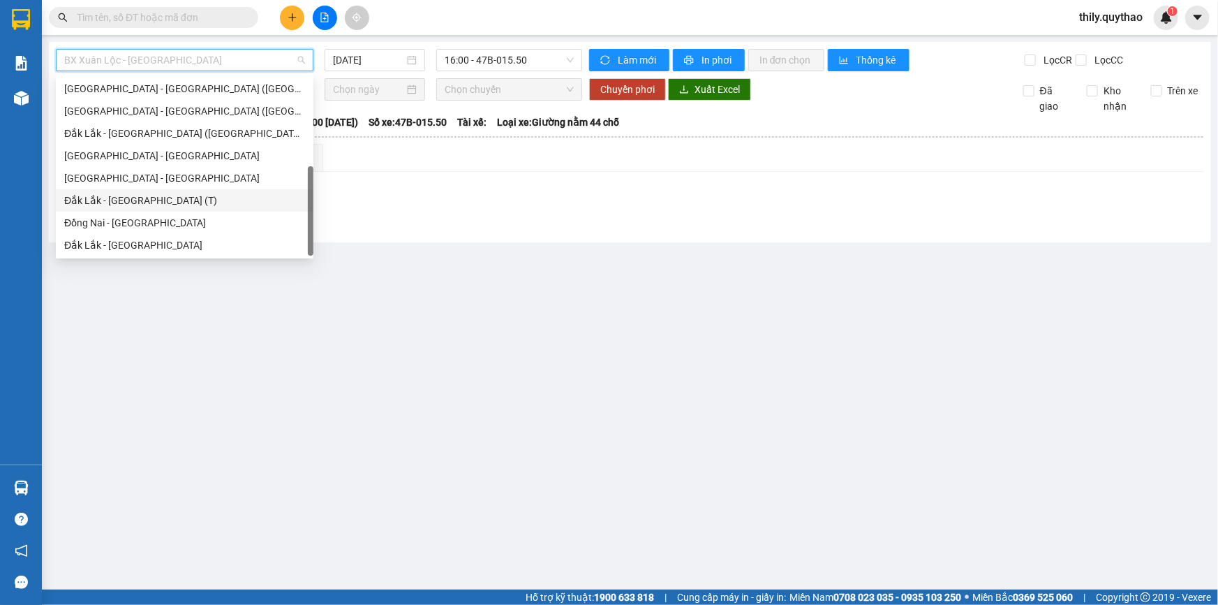
click at [195, 205] on div "Đắk Lắk - Sài Gòn (T)" at bounding box center [184, 200] width 241 height 15
type input "[DATE]"
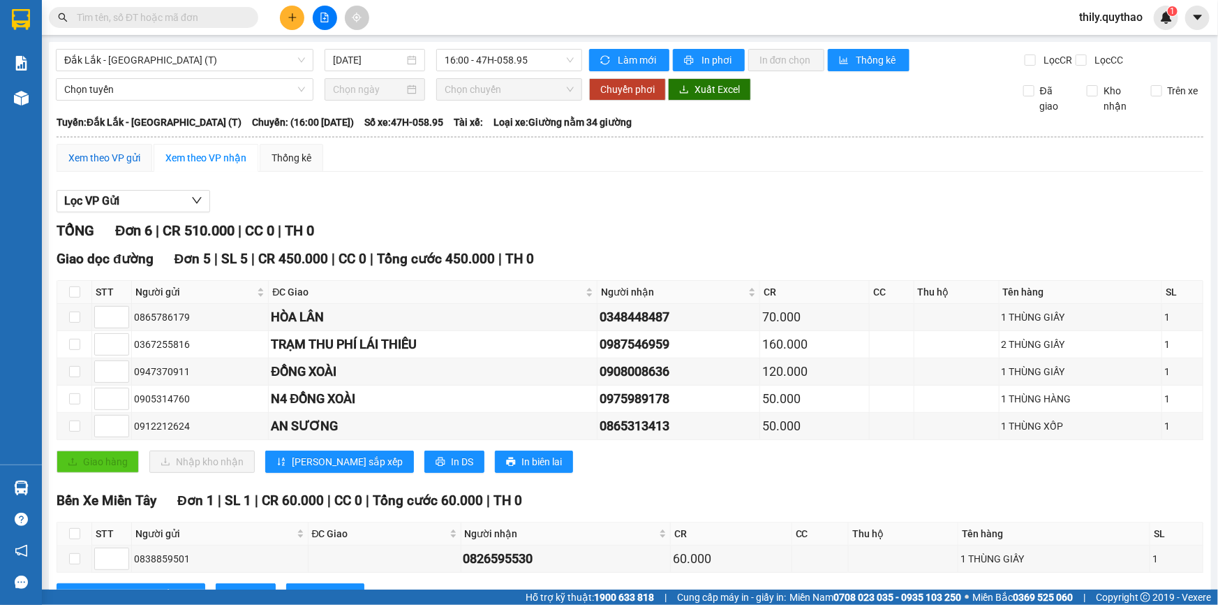
click at [126, 158] on div "Xem theo VP gửi" at bounding box center [104, 157] width 72 height 15
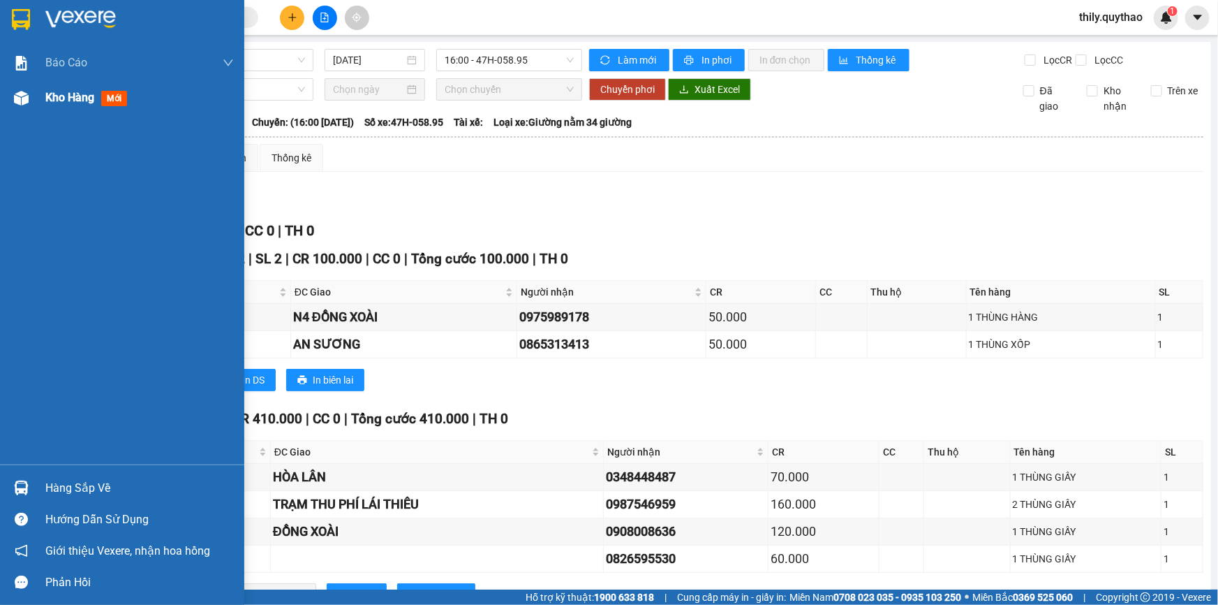
click at [20, 89] on div at bounding box center [21, 98] width 24 height 24
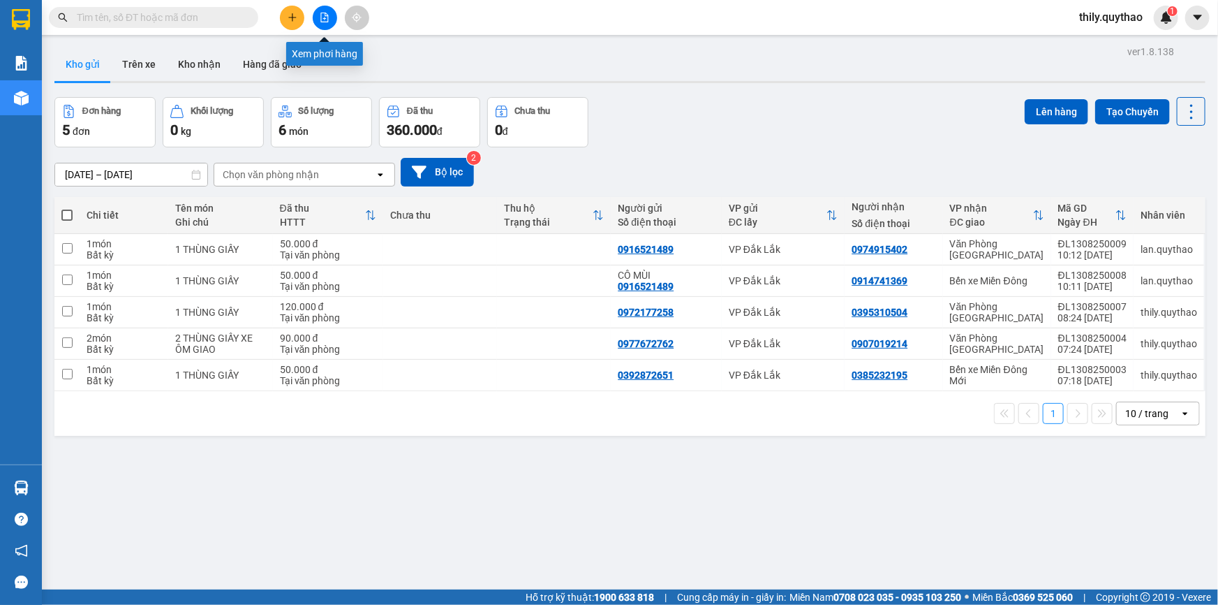
click at [323, 15] on icon "file-add" at bounding box center [325, 18] width 10 height 10
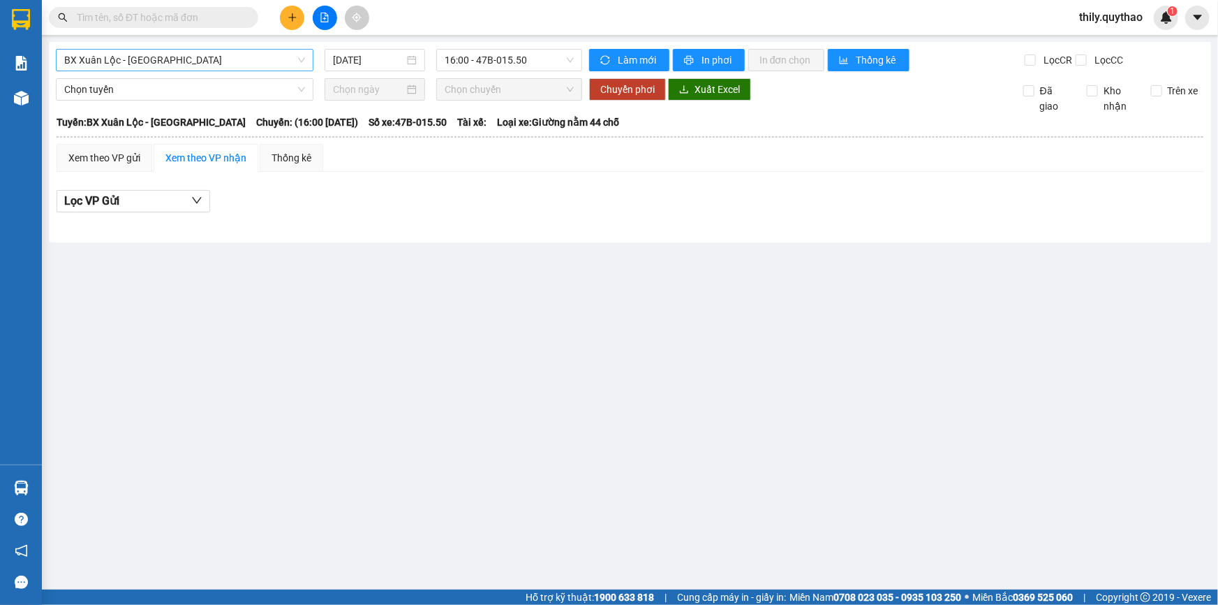
click at [278, 64] on span "BX Xuân Lộc - BX Sơn Hoà" at bounding box center [184, 60] width 241 height 21
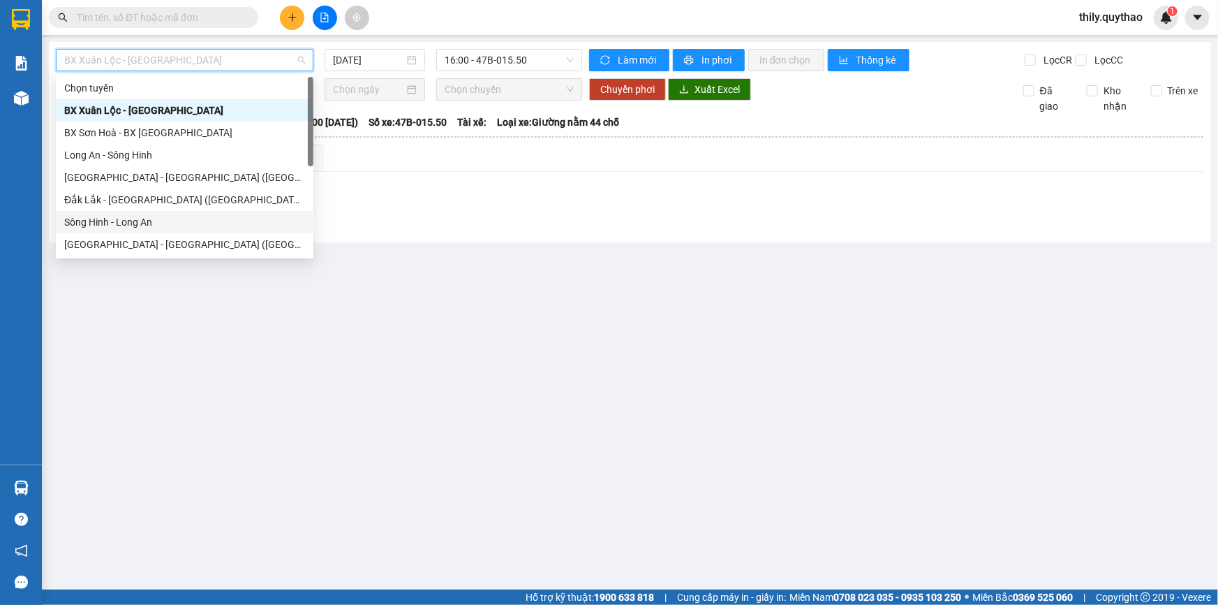
scroll to position [63, 0]
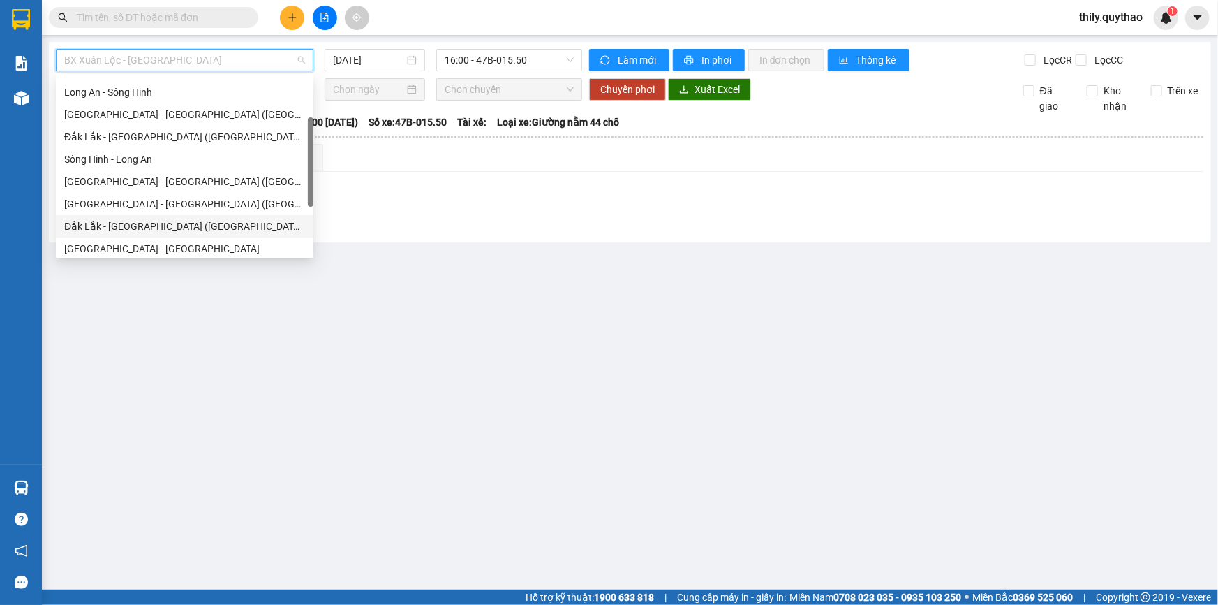
click at [232, 226] on div "Đắk Lắk - Sài Gòn (BXMT)" at bounding box center [184, 226] width 241 height 15
type input "[DATE]"
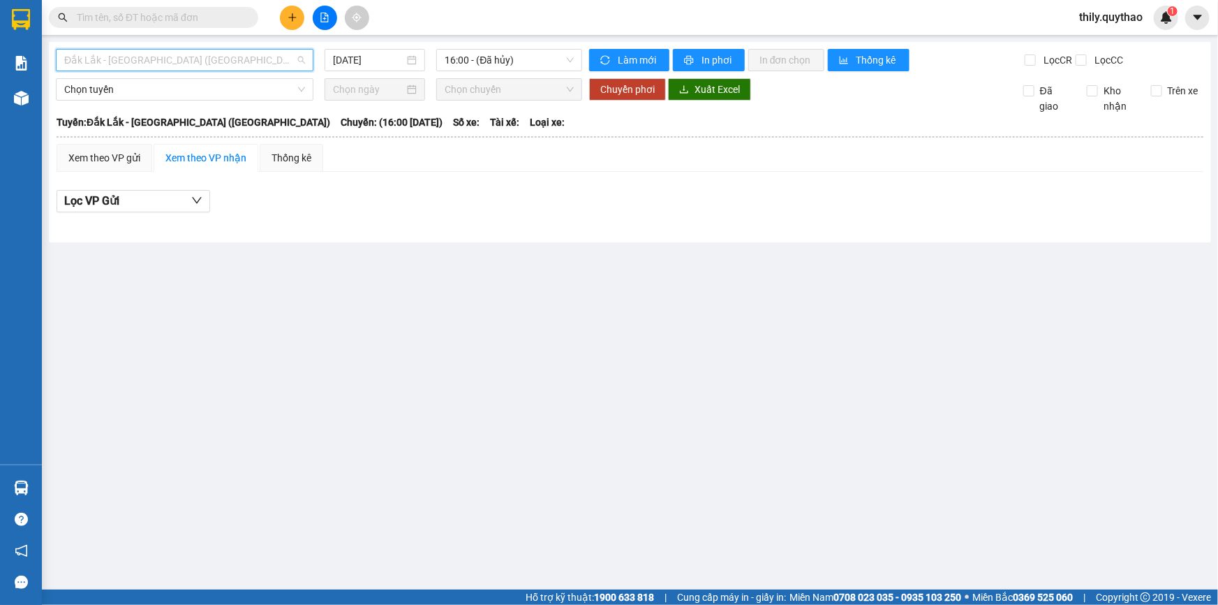
click at [234, 62] on span "Đắk Lắk - Sài Gòn (BXMT)" at bounding box center [184, 60] width 241 height 21
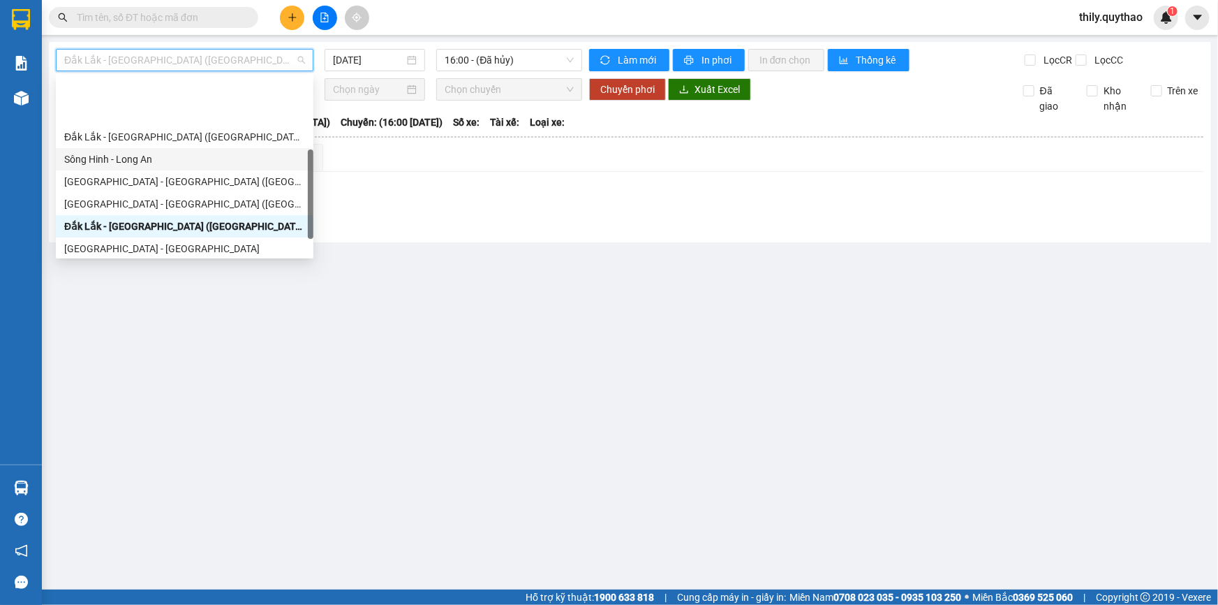
scroll to position [156, 0]
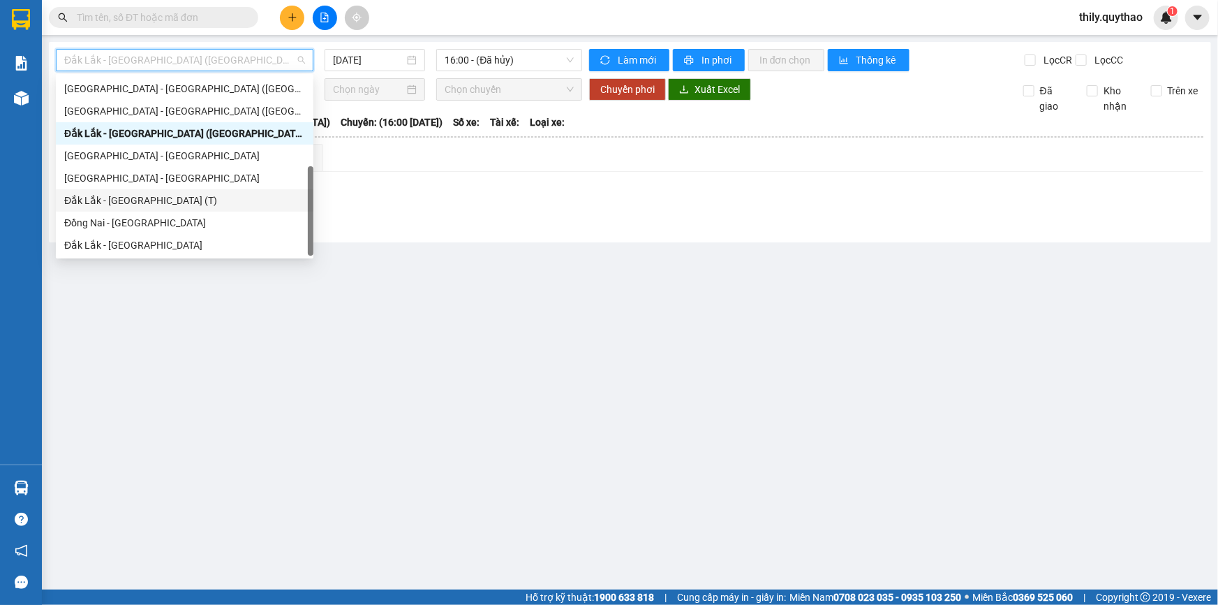
click at [215, 206] on div "Đắk Lắk - Sài Gòn (T)" at bounding box center [184, 200] width 241 height 15
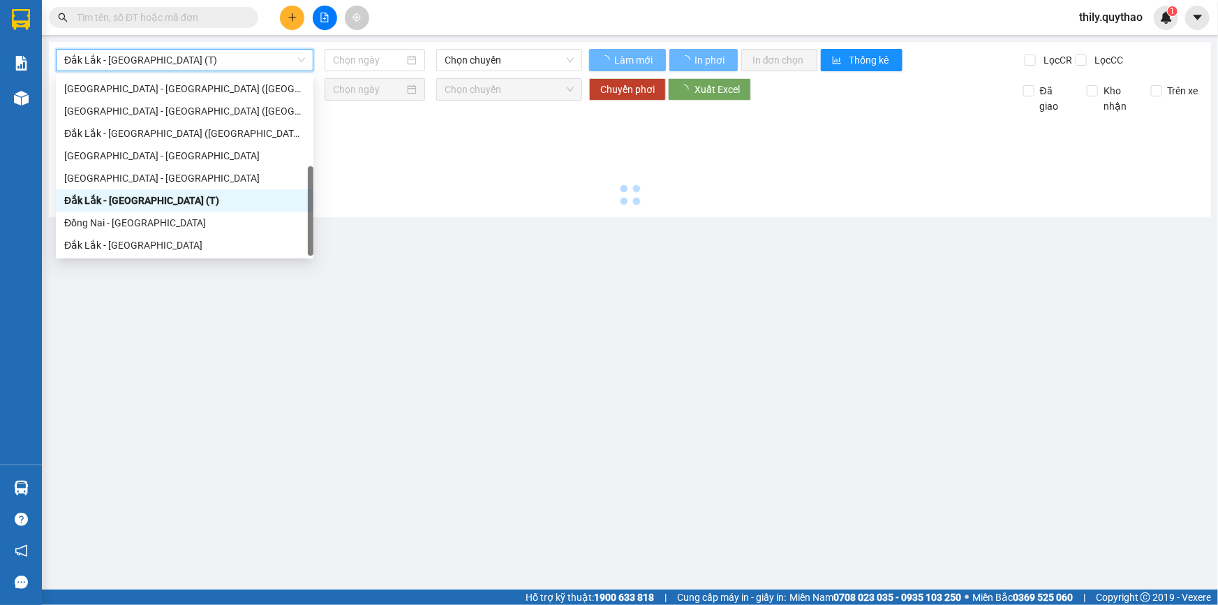
type input "[DATE]"
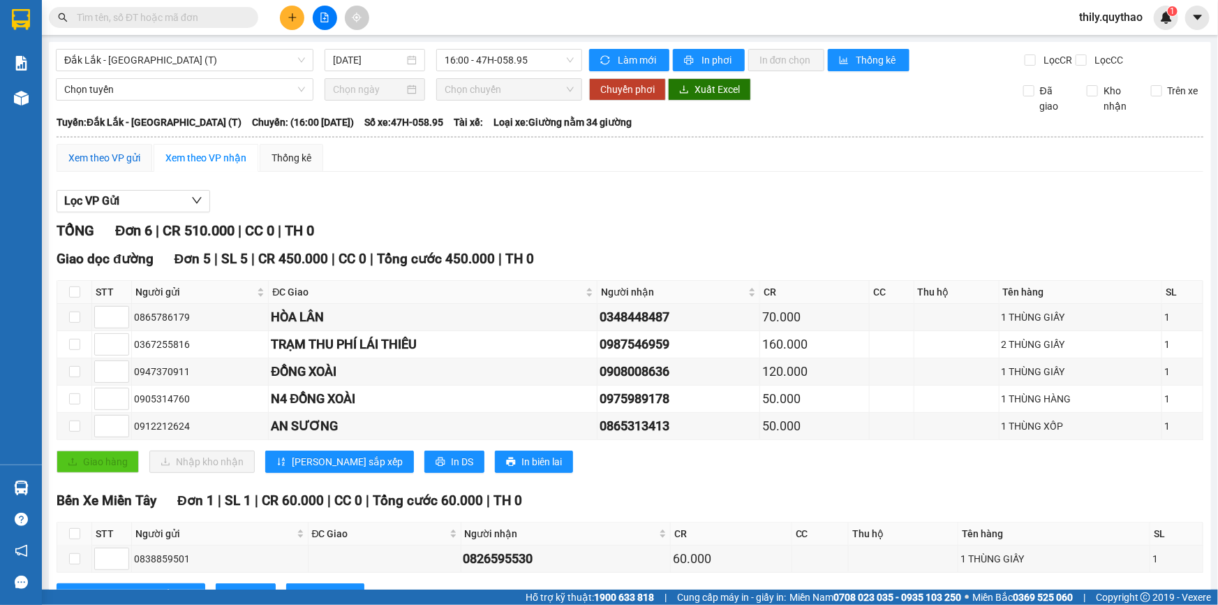
click at [135, 157] on div "Xem theo VP gửi" at bounding box center [104, 157] width 72 height 15
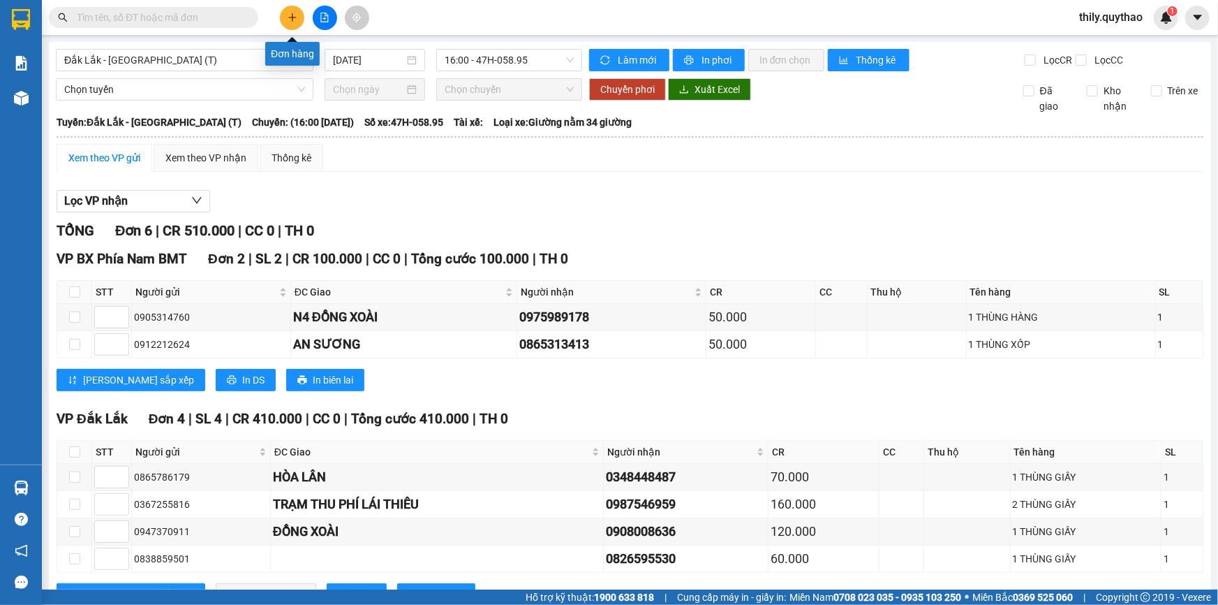
click at [288, 9] on button at bounding box center [292, 18] width 24 height 24
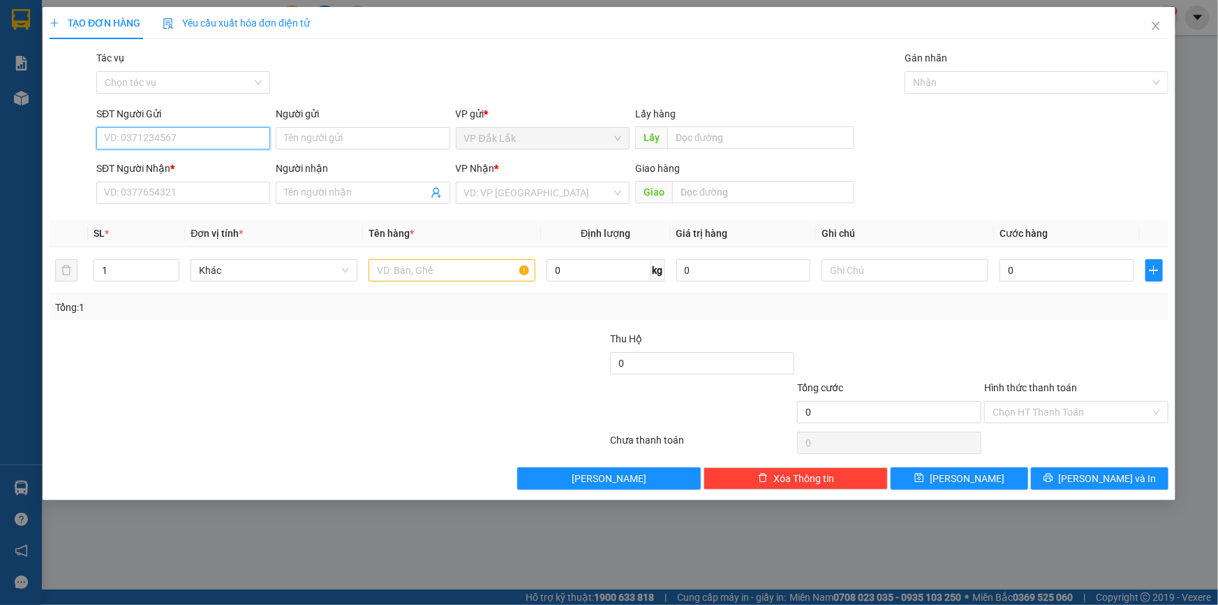
click at [195, 142] on input "SĐT Người Gửi" at bounding box center [183, 138] width 174 height 22
type input "0984451229"
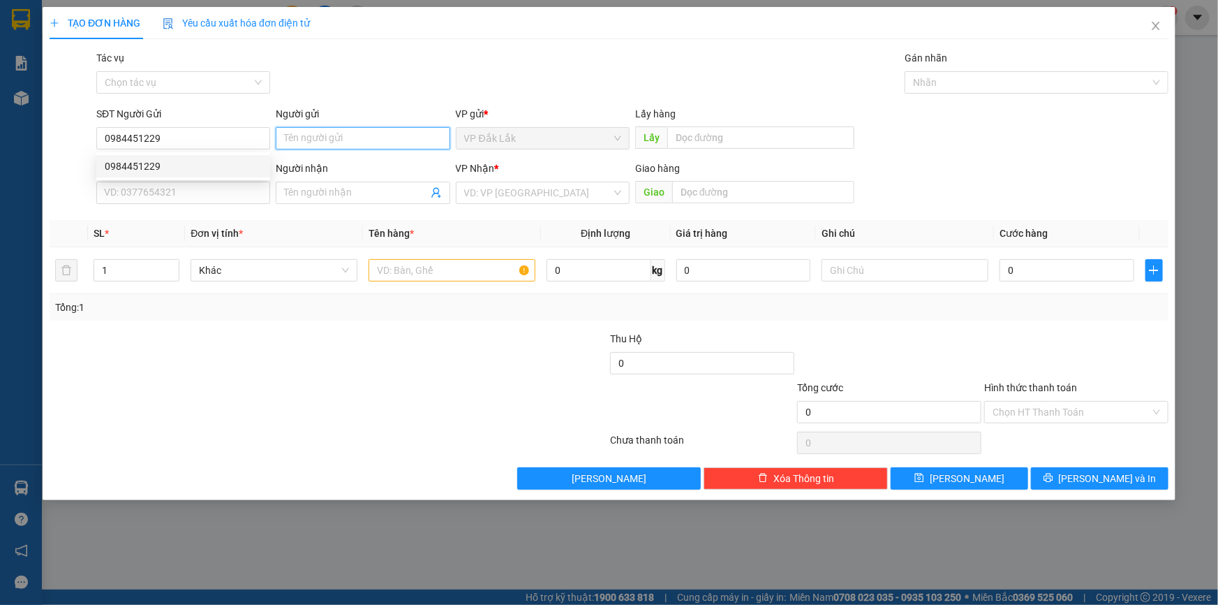
click at [316, 138] on input "Người gửi" at bounding box center [363, 138] width 174 height 22
type input "CÔ VIỆT"
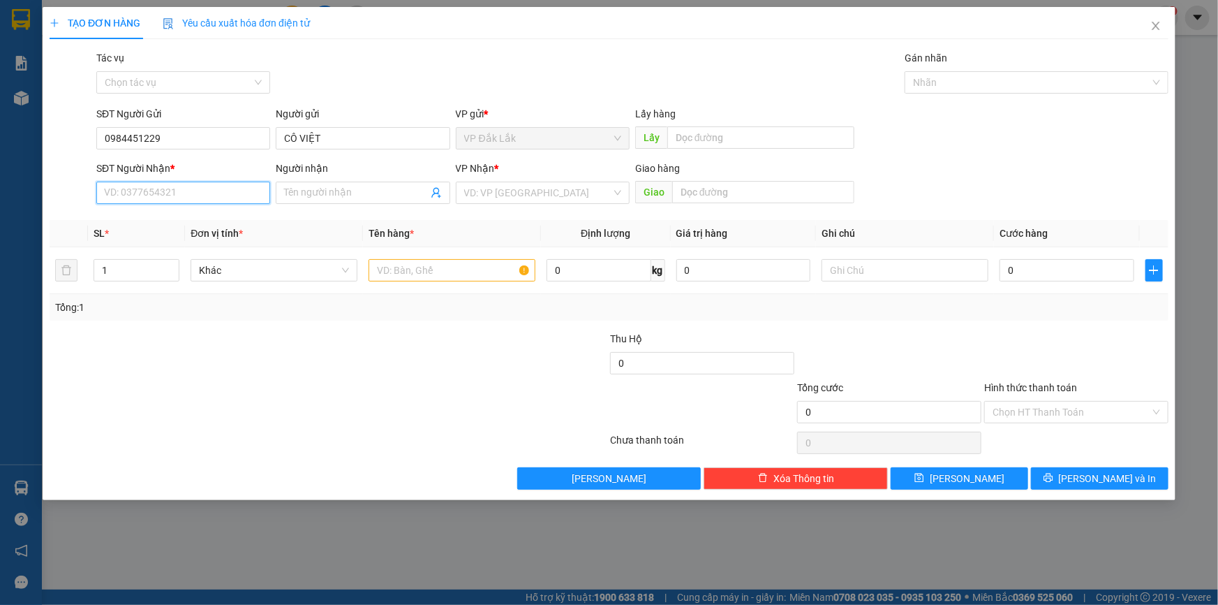
click at [218, 194] on input "SĐT Người Nhận *" at bounding box center [183, 193] width 174 height 22
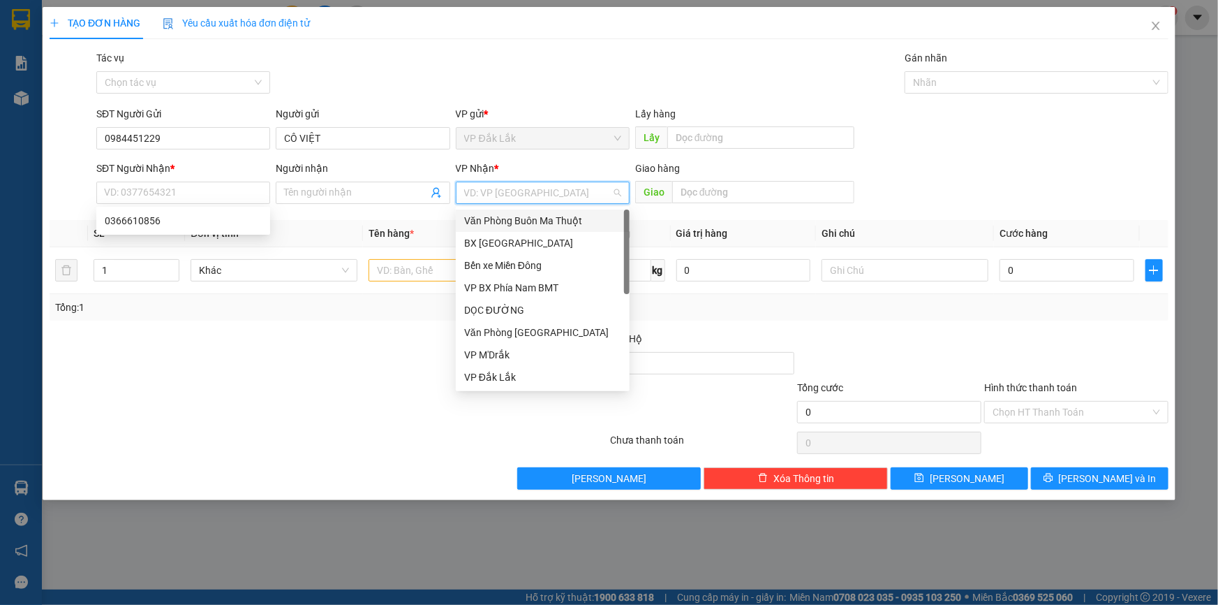
click at [542, 197] on input "search" at bounding box center [537, 192] width 147 height 21
click at [542, 269] on div "Bến xe Miền Đông" at bounding box center [542, 265] width 157 height 15
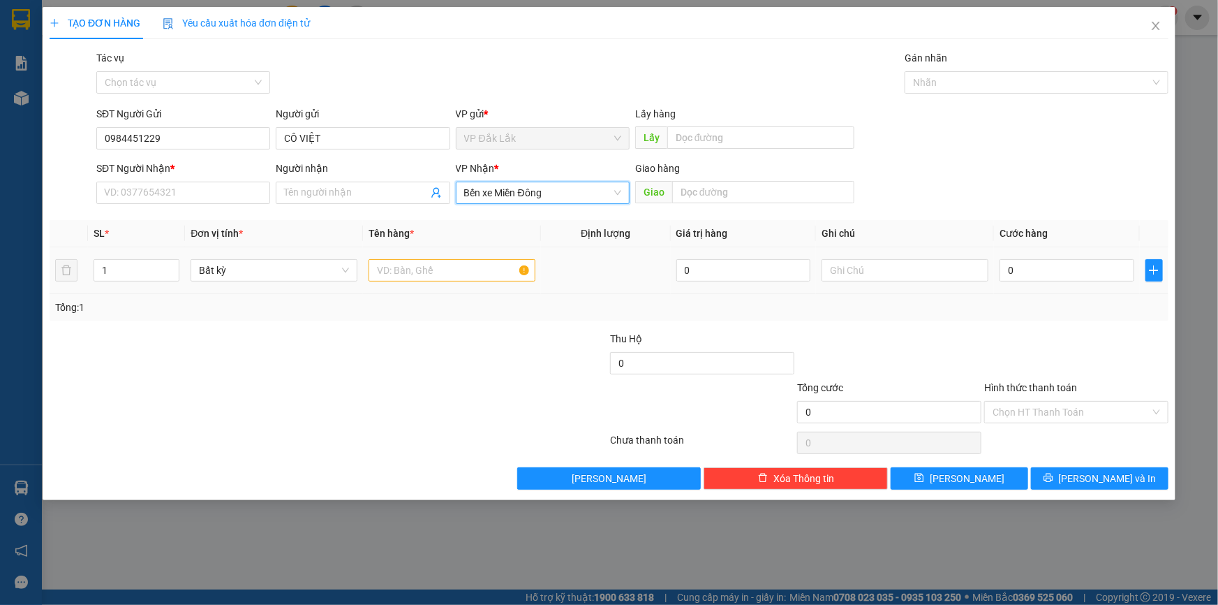
click at [418, 281] on div at bounding box center [452, 270] width 167 height 28
click at [419, 272] on input "text" at bounding box center [452, 270] width 167 height 22
type input "1 THÙNG GIẤY"
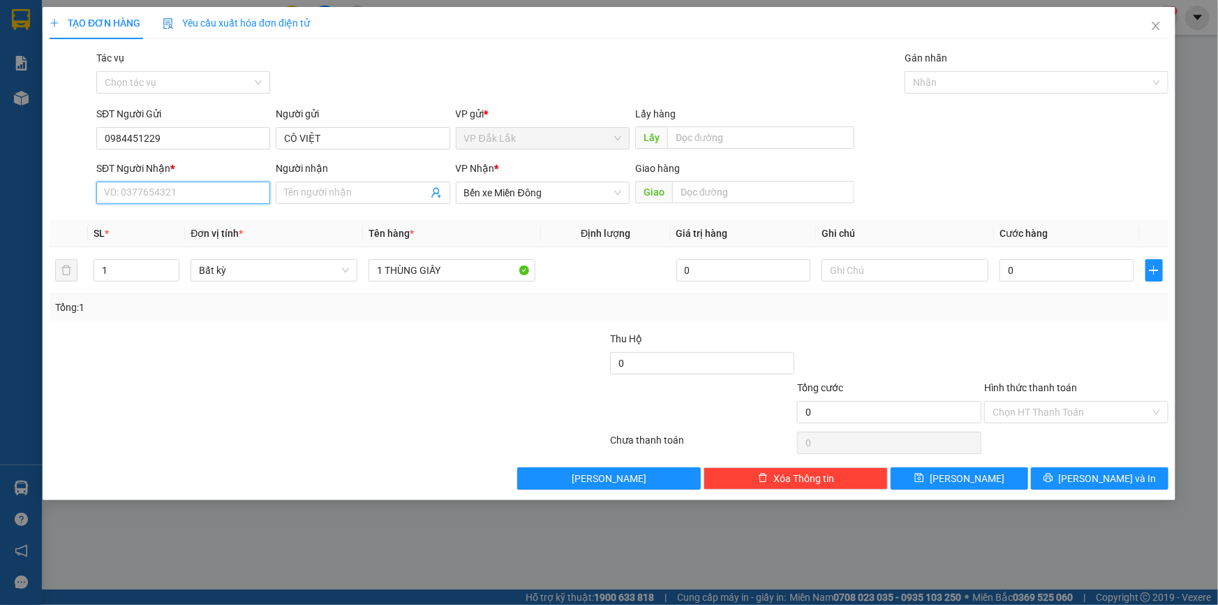
click at [230, 199] on input "SĐT Người Nhận *" at bounding box center [183, 193] width 174 height 22
type input "0908981955"
click at [1010, 410] on input "Hình thức thanh toán" at bounding box center [1072, 411] width 158 height 21
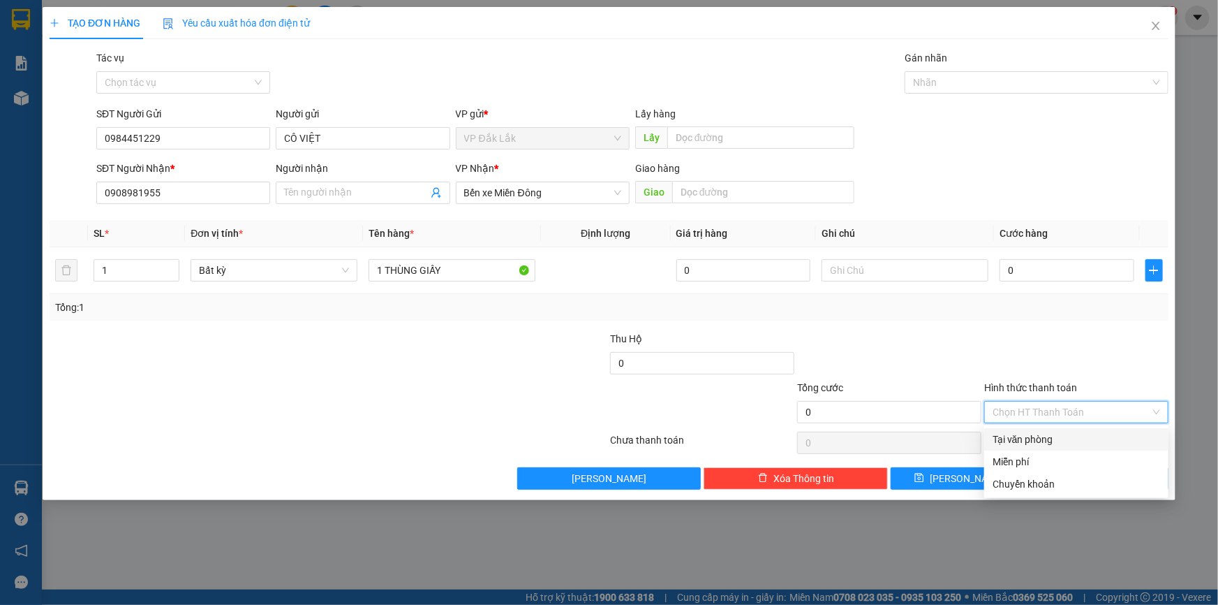
click at [1026, 438] on div "Tại văn phòng" at bounding box center [1077, 438] width 168 height 15
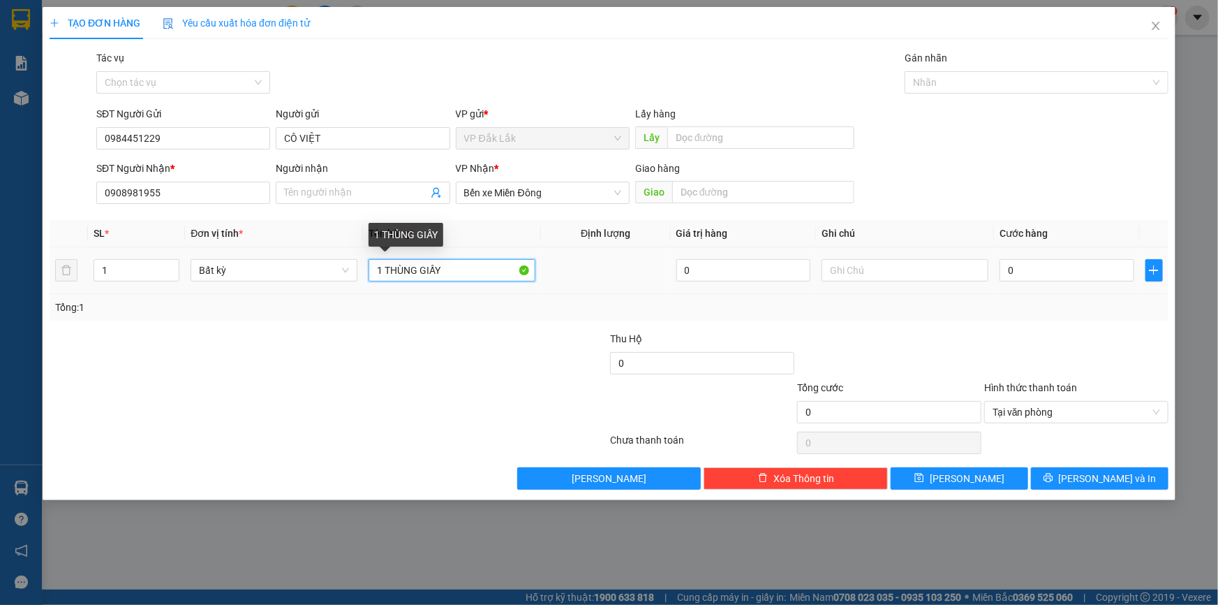
drag, startPoint x: 486, startPoint y: 260, endPoint x: 480, endPoint y: 270, distance: 11.3
click at [483, 263] on input "1 THÙNG GIẤY" at bounding box center [452, 270] width 167 height 22
type input "1 THÙNG GIẤY ( NHỜ XE ÔM )"
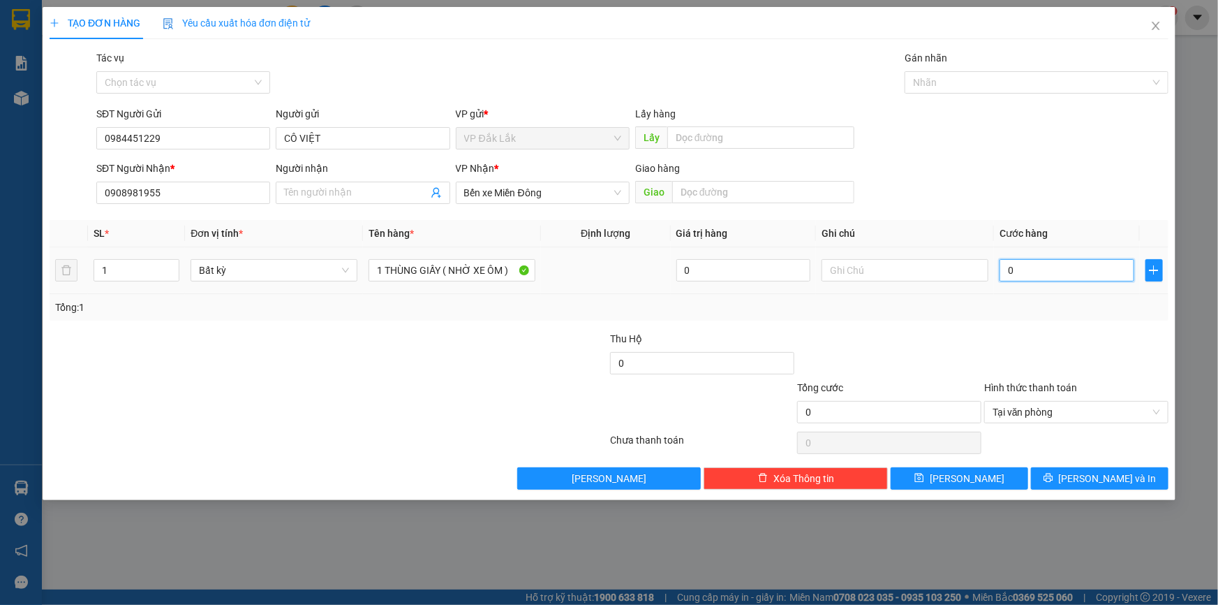
click at [1002, 276] on input "0" at bounding box center [1067, 270] width 135 height 22
type input "5"
type input "50"
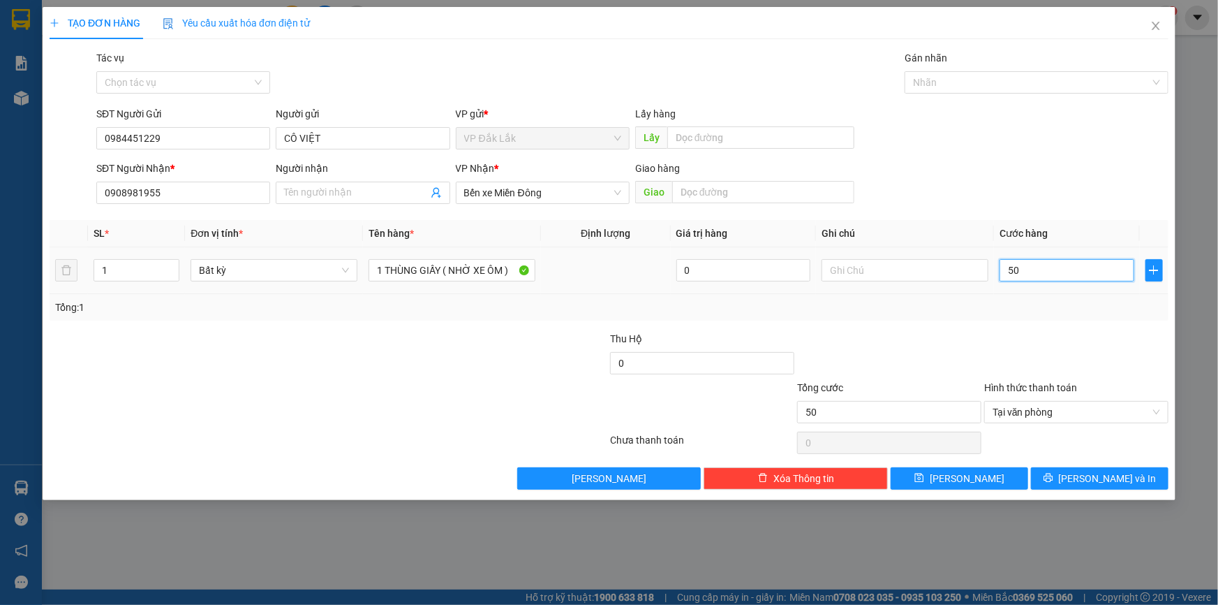
type input "500"
type input "5.000"
type input "50.000"
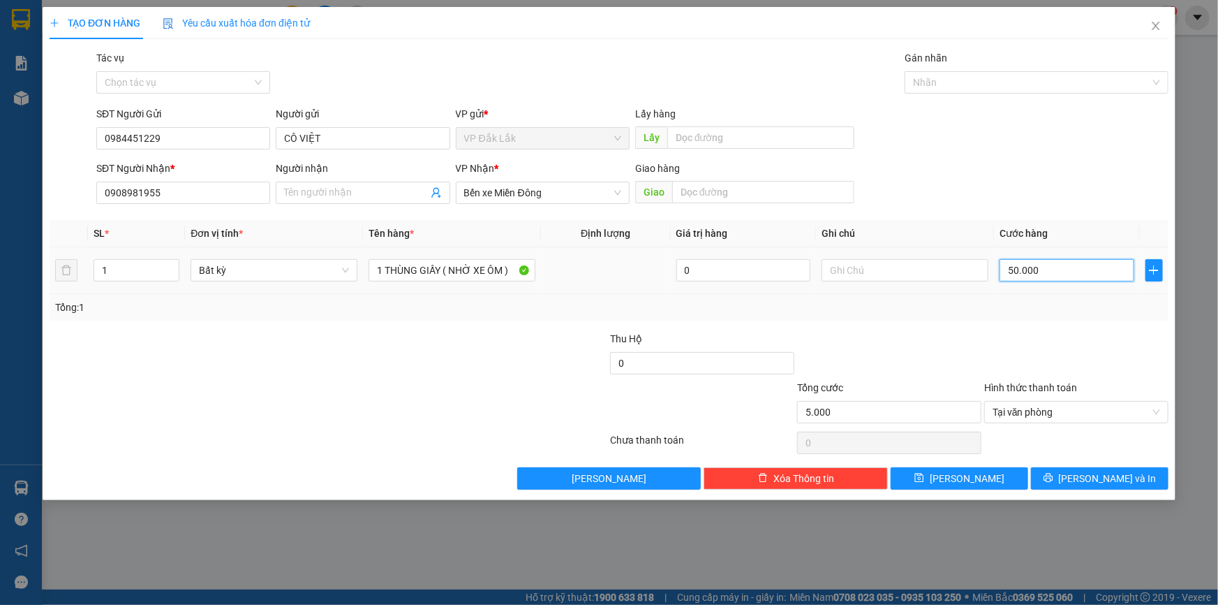
type input "50.000"
click at [1101, 468] on button "[PERSON_NAME] và In" at bounding box center [1100, 478] width 138 height 22
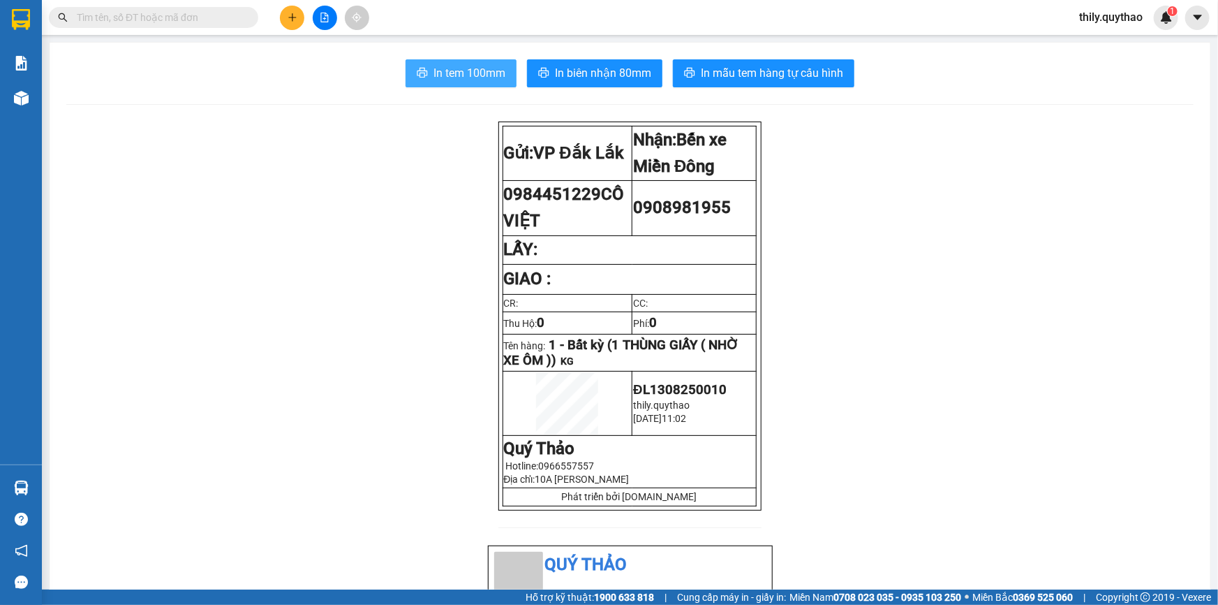
click at [466, 77] on span "In tem 100mm" at bounding box center [470, 72] width 72 height 17
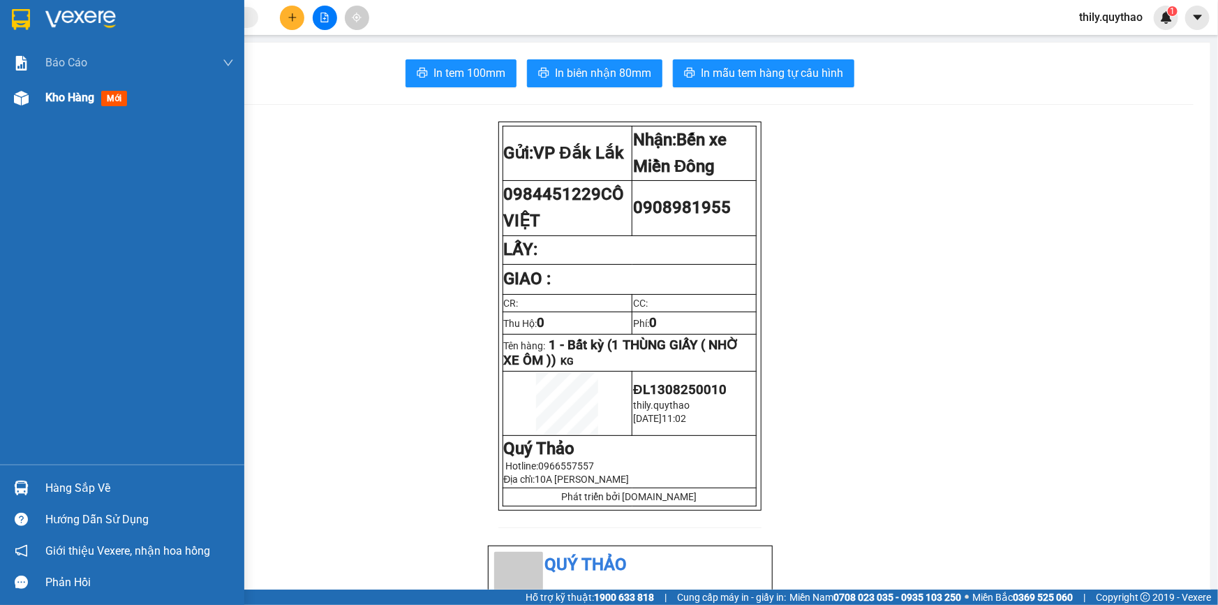
click at [32, 96] on div at bounding box center [21, 98] width 24 height 24
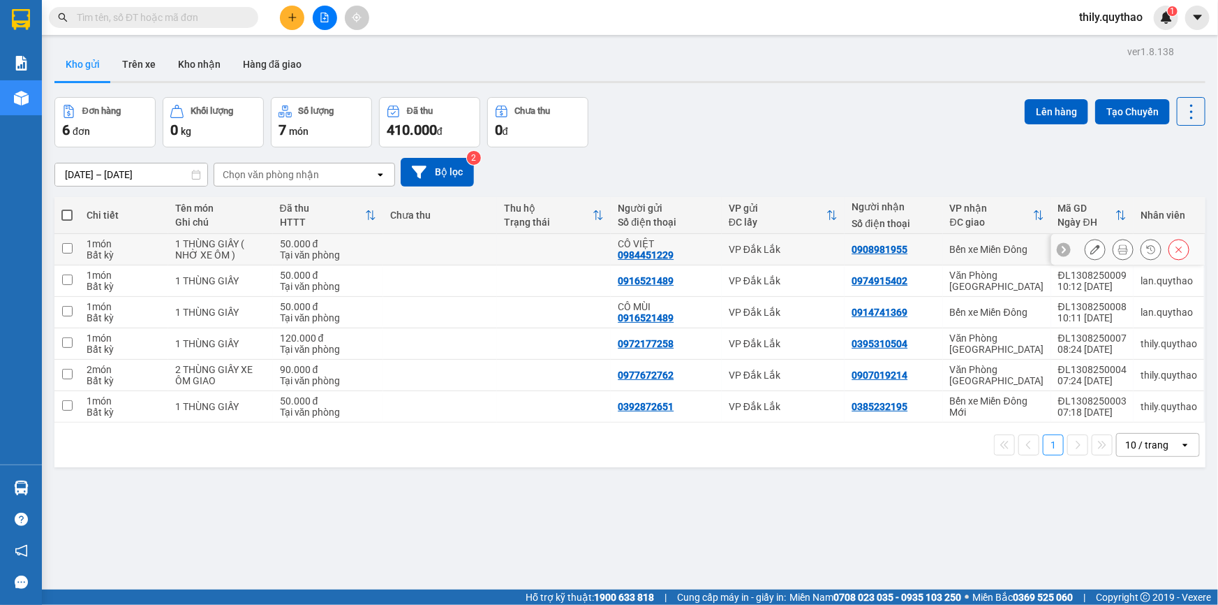
click at [654, 254] on div "0984451229" at bounding box center [646, 254] width 56 height 11
click at [649, 258] on div "0984451229" at bounding box center [646, 254] width 56 height 11
click at [651, 253] on div "0984451229" at bounding box center [646, 254] width 56 height 11
click at [657, 253] on div "0984451229" at bounding box center [646, 254] width 56 height 11
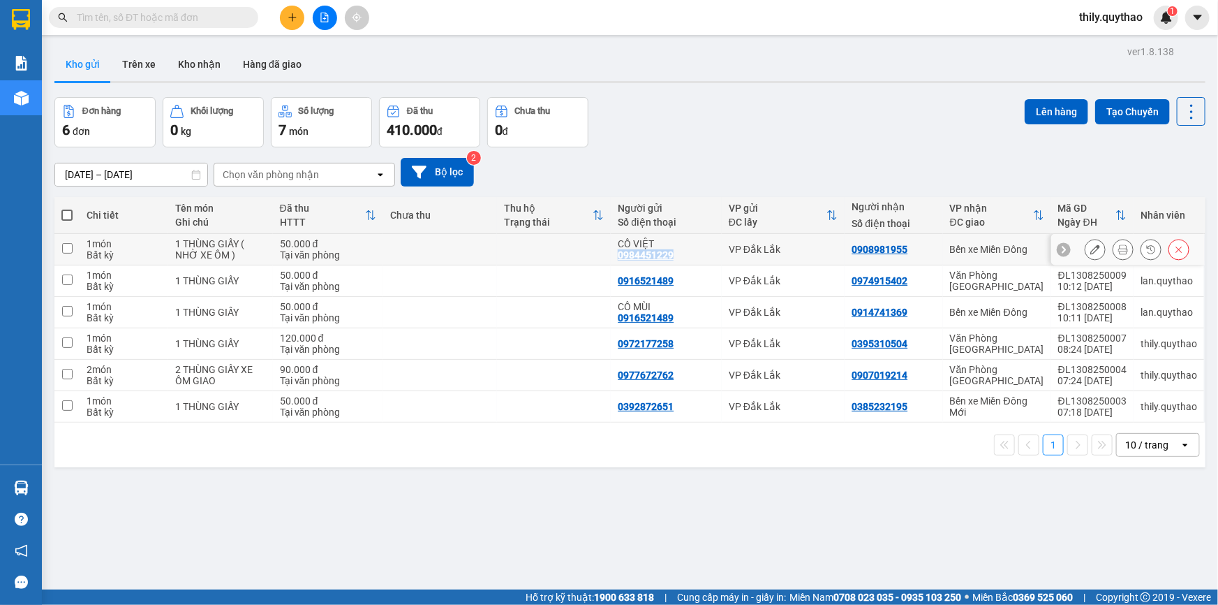
click at [657, 253] on div "0984451229" at bounding box center [646, 254] width 56 height 11
copy div "0984451229"
click at [291, 20] on icon "plus" at bounding box center [293, 18] width 10 height 10
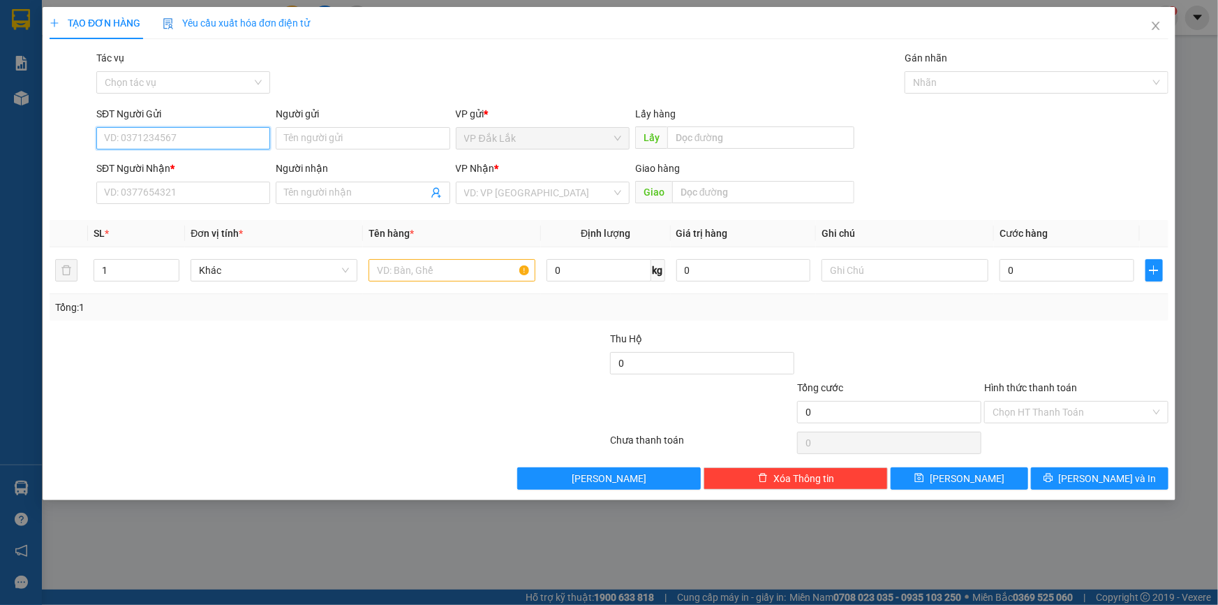
paste input "0984451229"
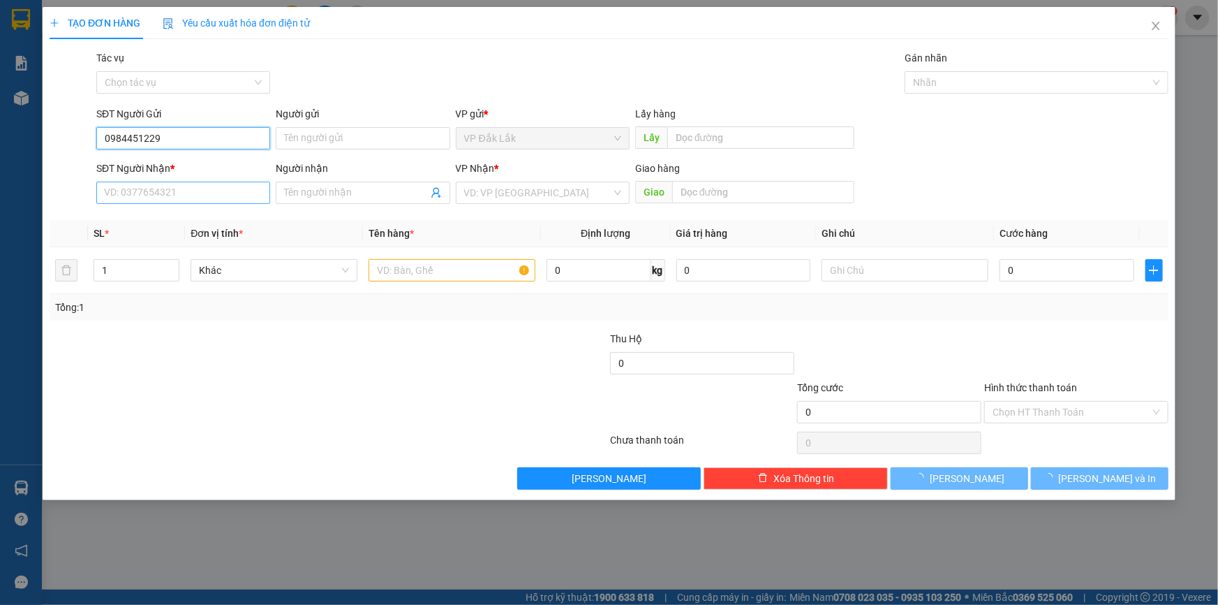
type input "0984451229"
click at [171, 189] on input "SĐT Người Nhận *" at bounding box center [183, 193] width 174 height 22
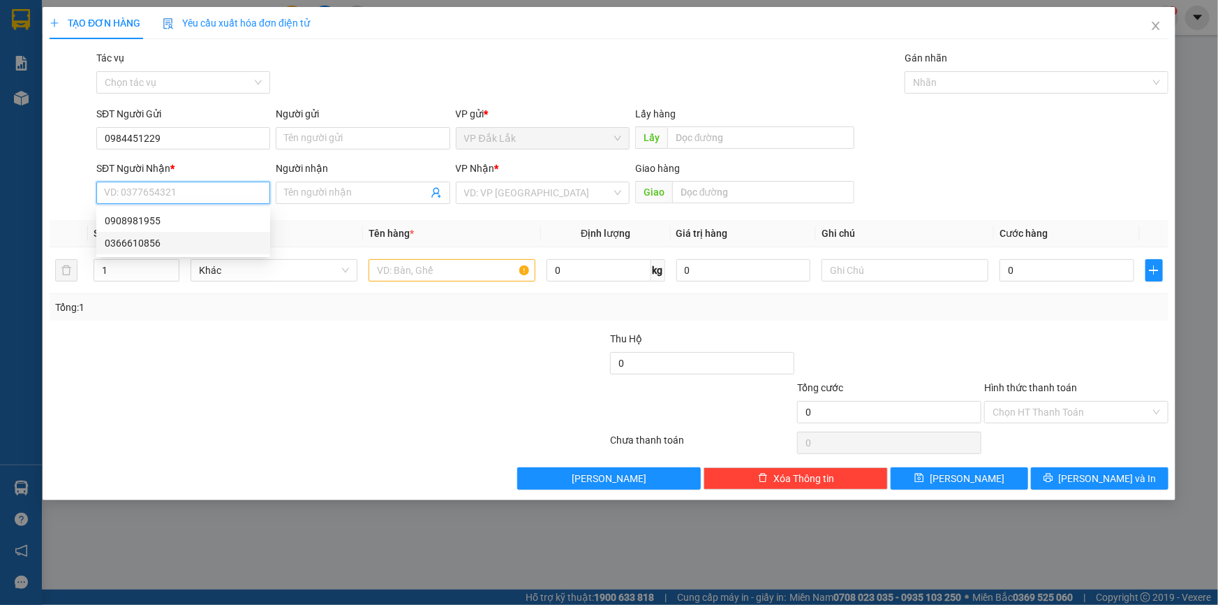
click at [165, 242] on div "0366610856" at bounding box center [183, 242] width 157 height 15
type input "0366610856"
type input "NÔNG LÂM"
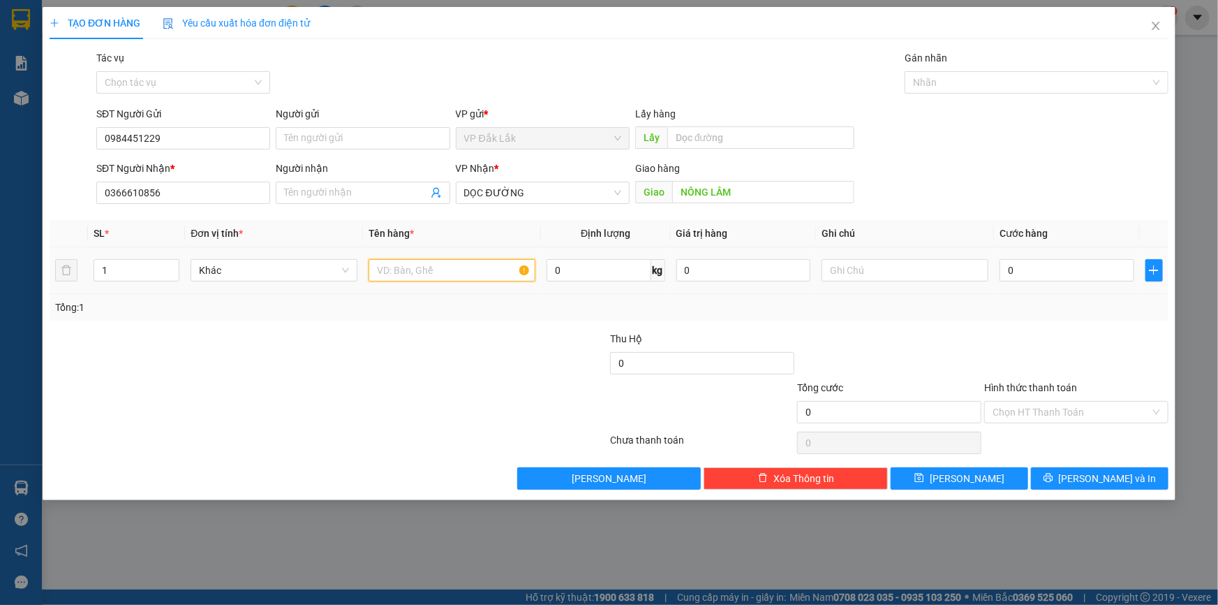
click at [458, 266] on input "text" at bounding box center [452, 270] width 167 height 22
type input "1 THÙNG GIẤY"
click at [1059, 409] on input "Hình thức thanh toán" at bounding box center [1072, 411] width 158 height 21
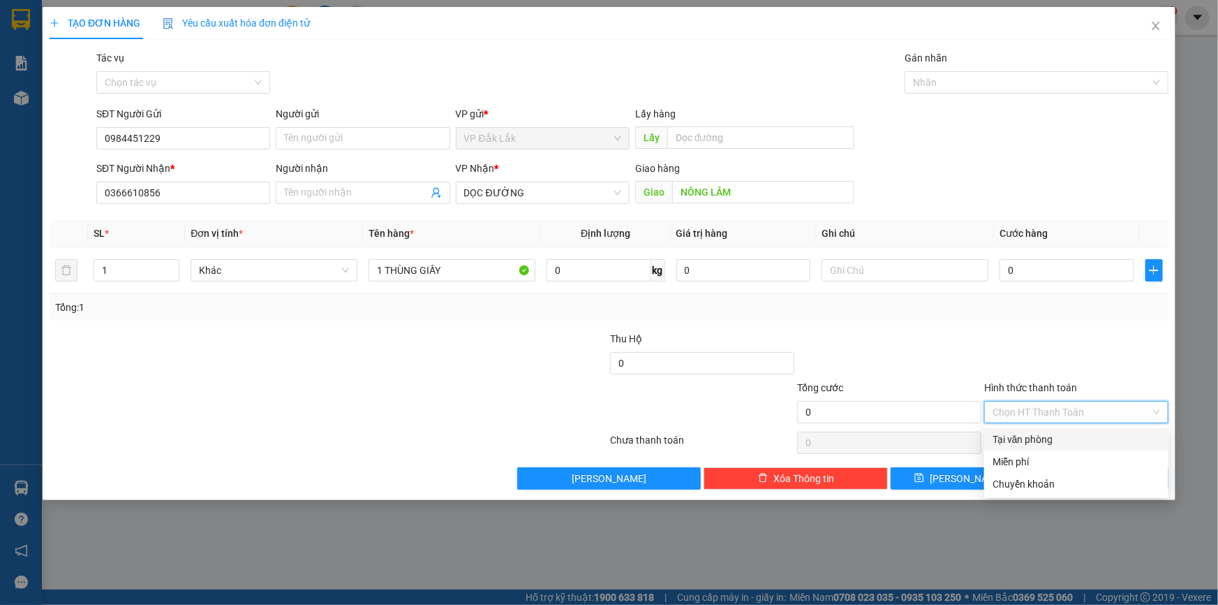
click at [1065, 435] on div "Tại văn phòng" at bounding box center [1077, 438] width 168 height 15
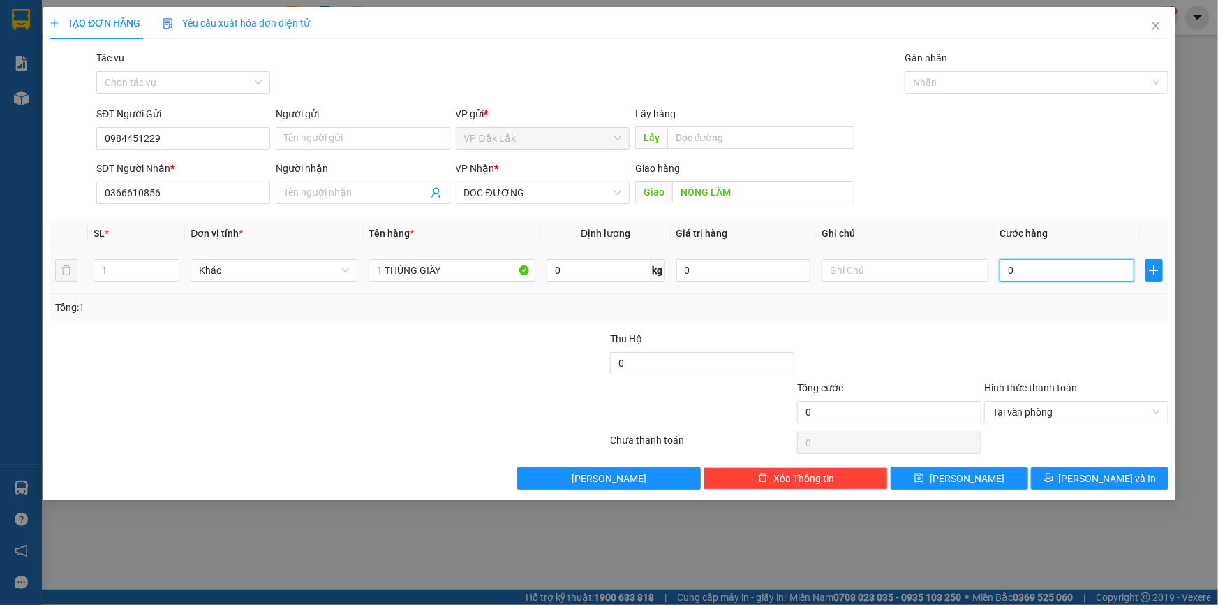
click at [1003, 269] on input "0" at bounding box center [1067, 270] width 135 height 22
type input "5"
type input "50"
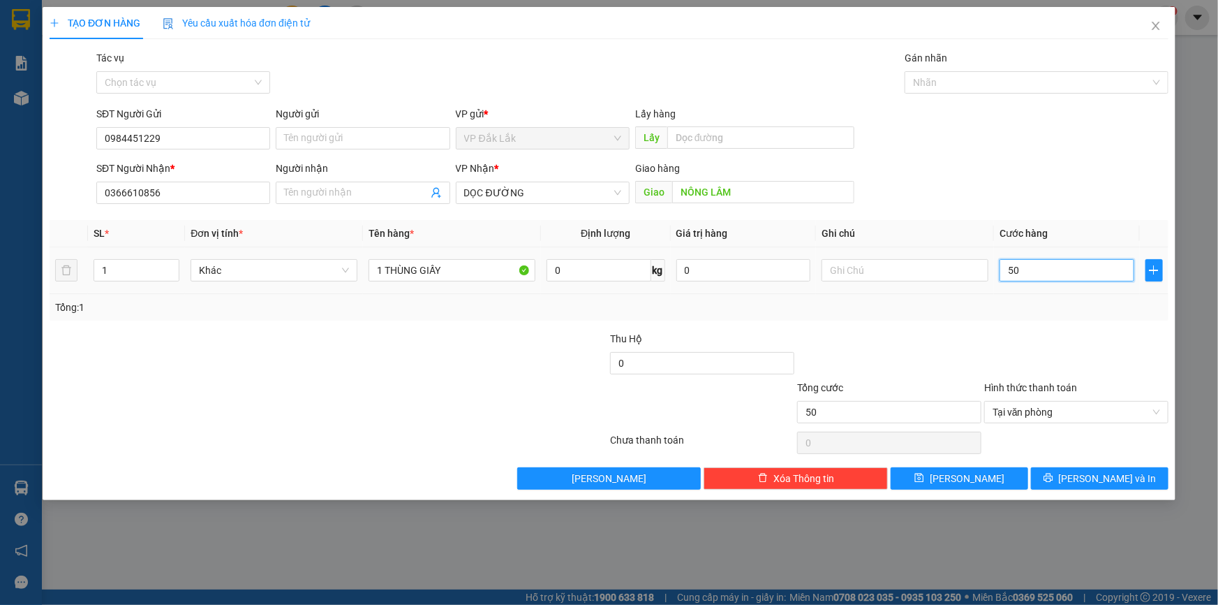
type input "500"
type input "5.000"
type input "50.000"
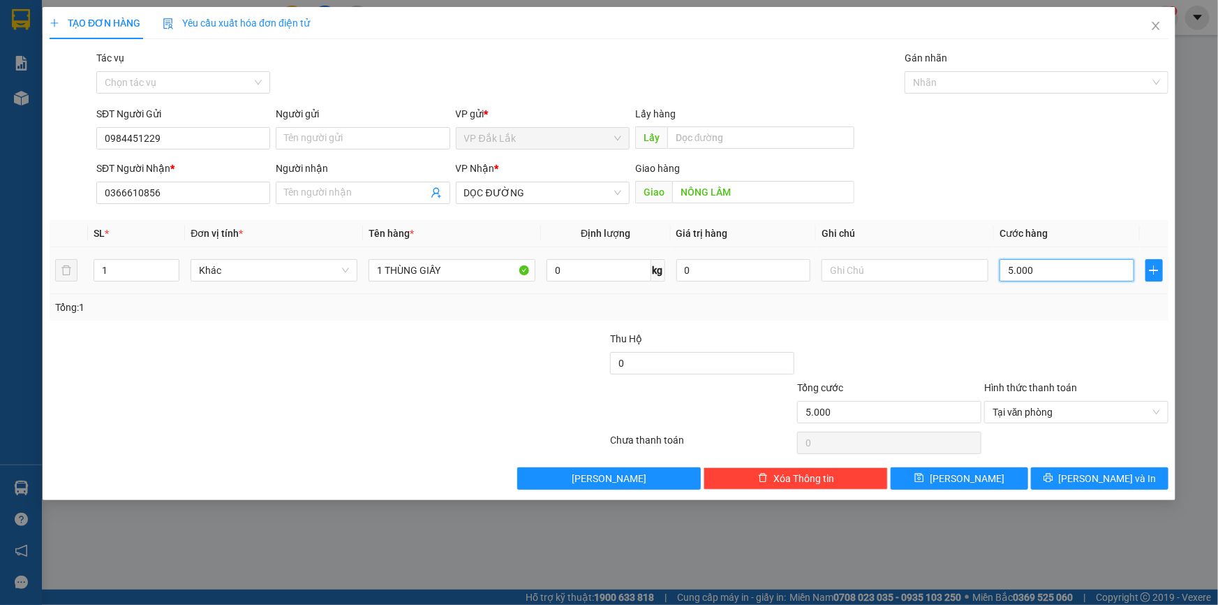
type input "50.000"
click at [1117, 482] on span "[PERSON_NAME] và In" at bounding box center [1108, 478] width 98 height 15
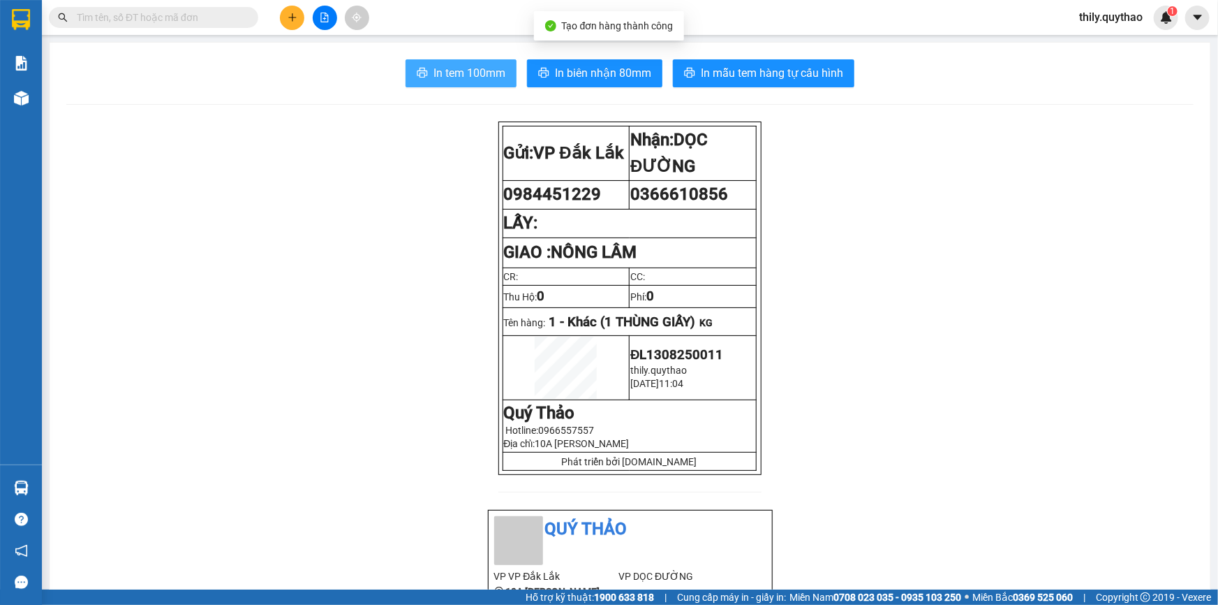
click at [483, 75] on span "In tem 100mm" at bounding box center [470, 72] width 72 height 17
click at [290, 20] on icon "plus" at bounding box center [293, 18] width 10 height 10
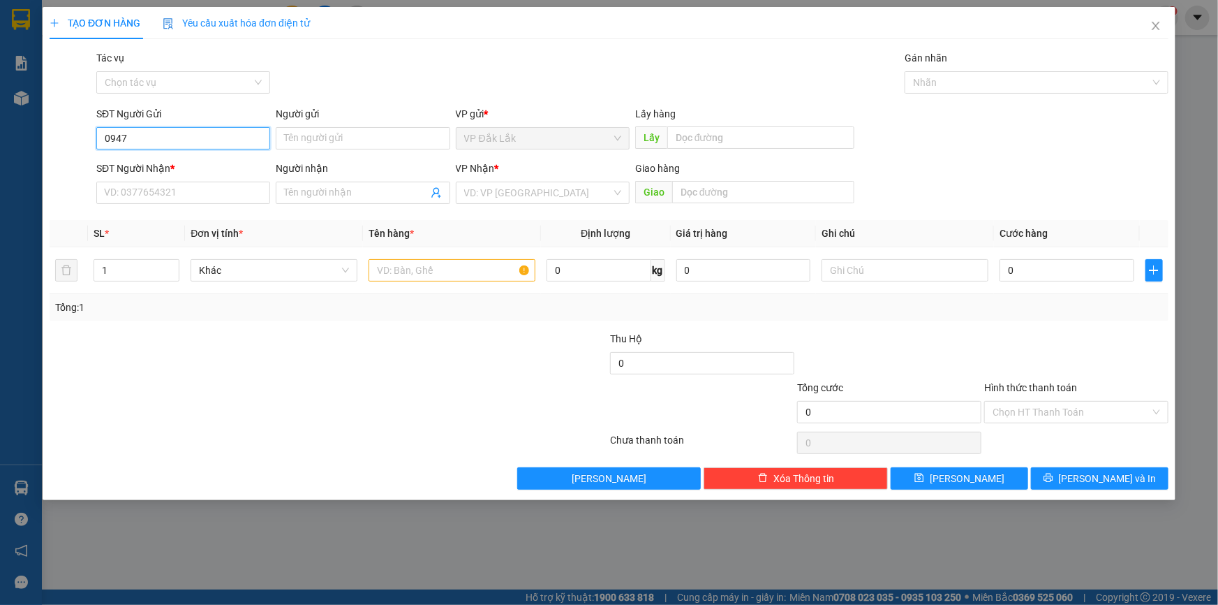
click at [179, 146] on input "0947" at bounding box center [183, 138] width 174 height 22
click at [152, 168] on div "0947645768" at bounding box center [183, 165] width 157 height 15
type input "0947645768"
type input "0939694977"
type input "NGÃ 3 VIỆT KIỀU CỦ CHI"
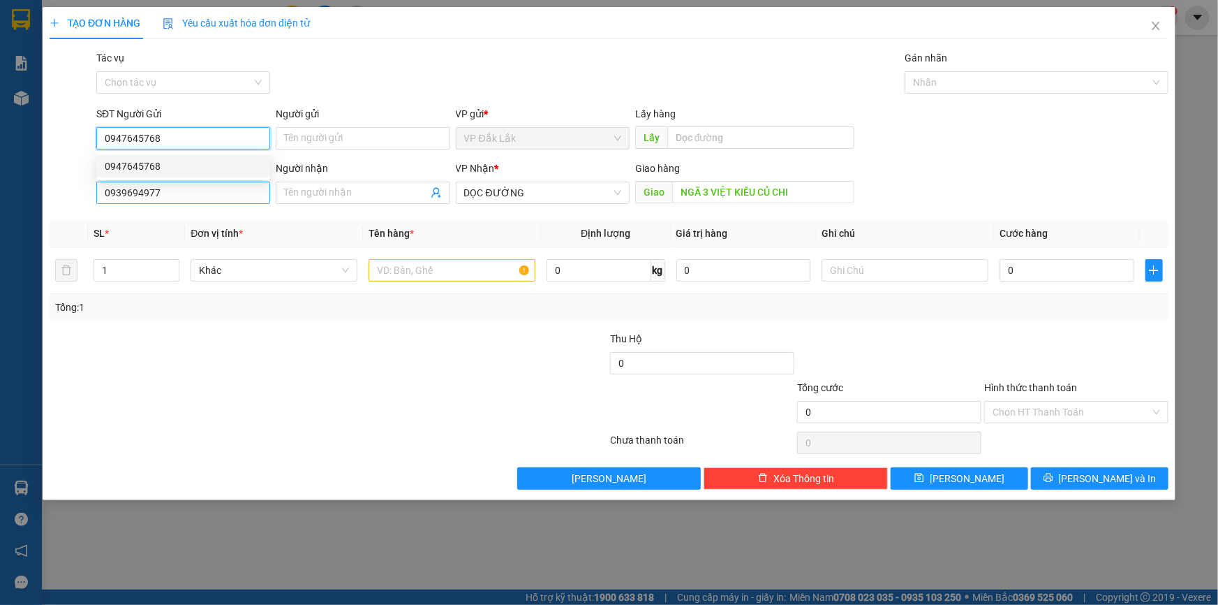
type input "0947645768"
click at [175, 199] on input "0939694977" at bounding box center [183, 193] width 174 height 22
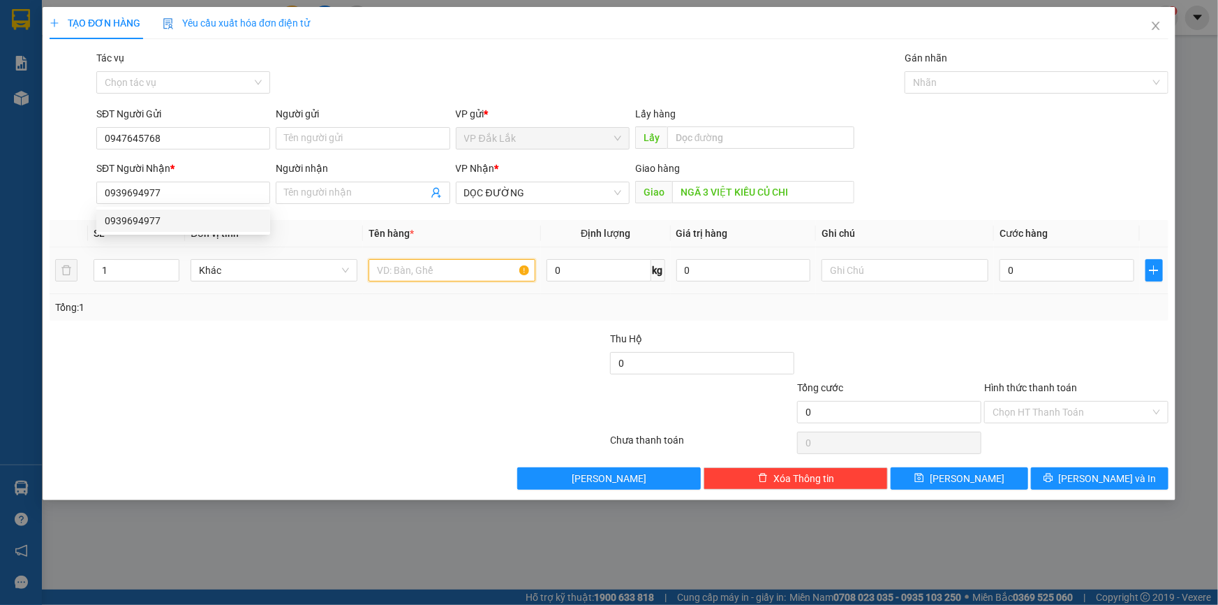
click at [438, 270] on input "text" at bounding box center [452, 270] width 167 height 22
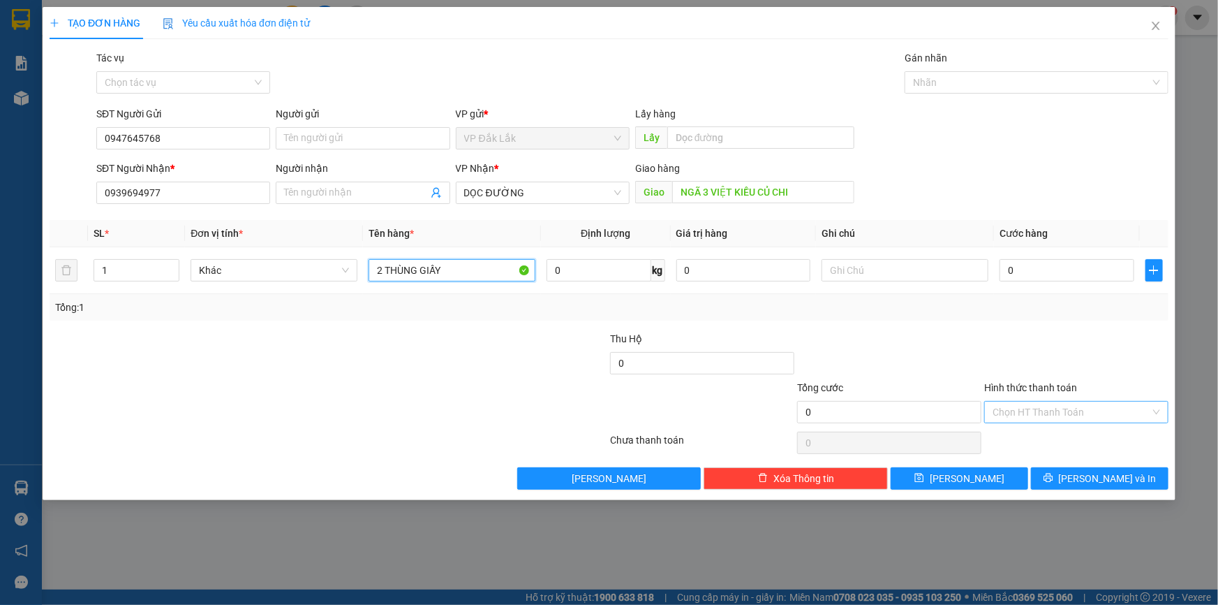
type input "2 THÙNG GIẤY"
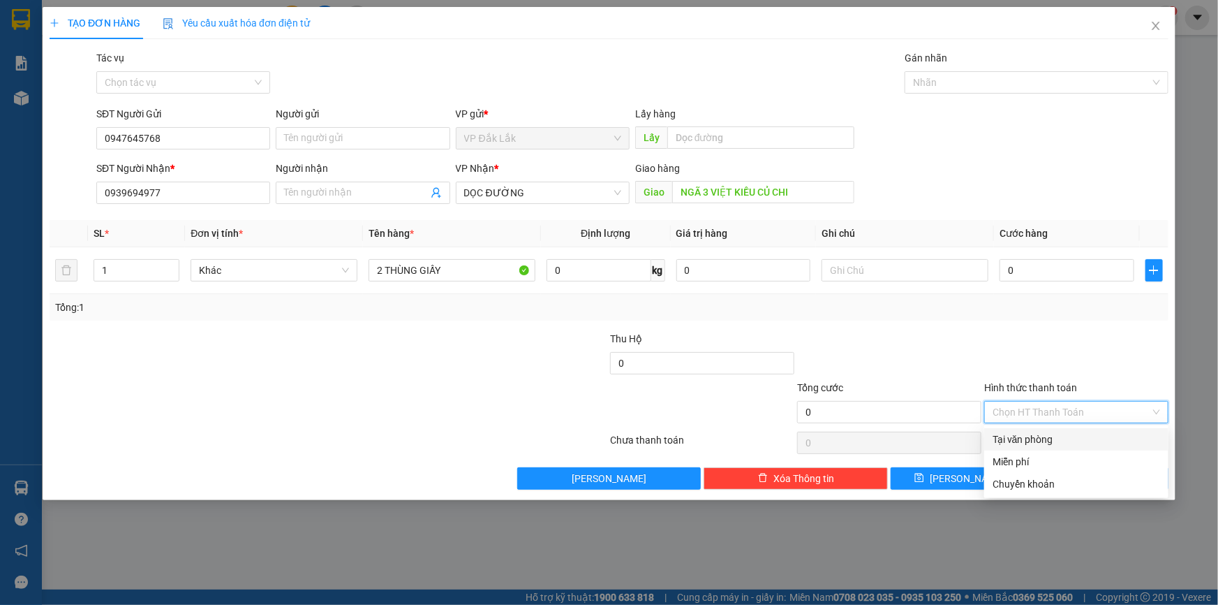
click at [1057, 412] on input "Hình thức thanh toán" at bounding box center [1072, 411] width 158 height 21
click at [1058, 447] on div "Tại văn phòng" at bounding box center [1076, 439] width 184 height 22
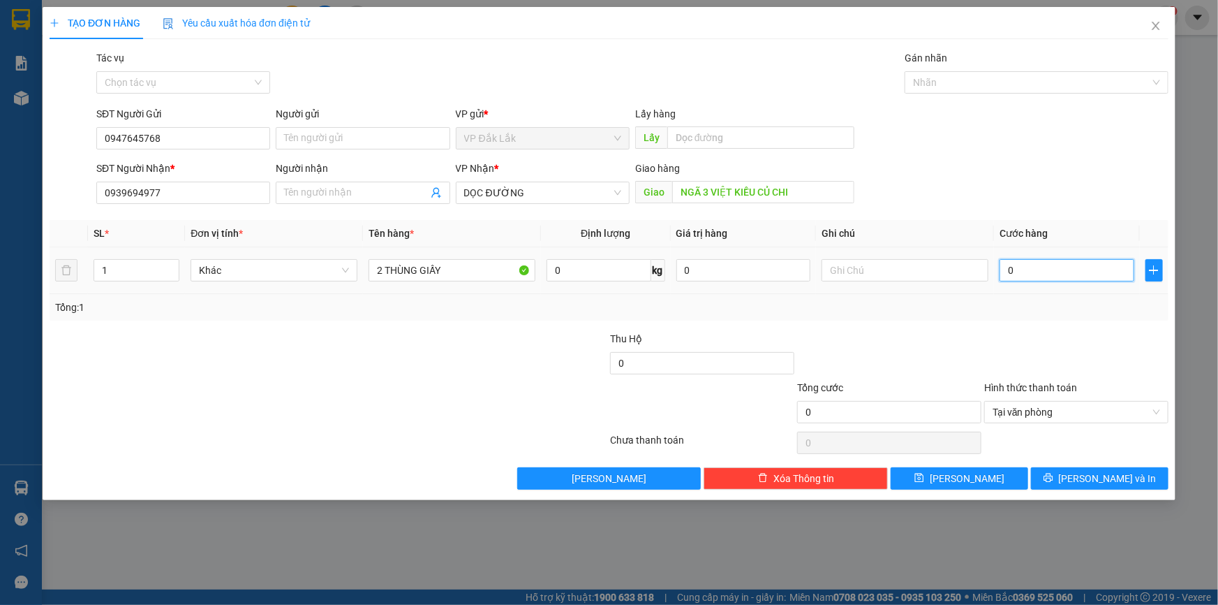
click at [1004, 271] on input "0" at bounding box center [1067, 270] width 135 height 22
type input "2"
type input "25"
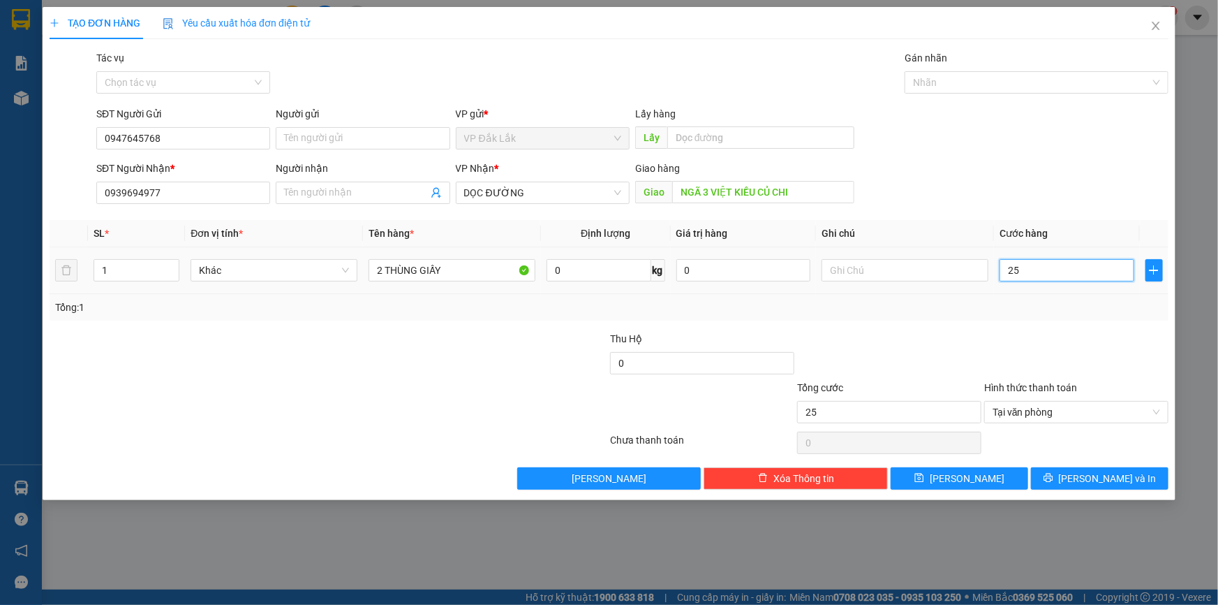
type input "250"
type input "2.500"
type input "25.000"
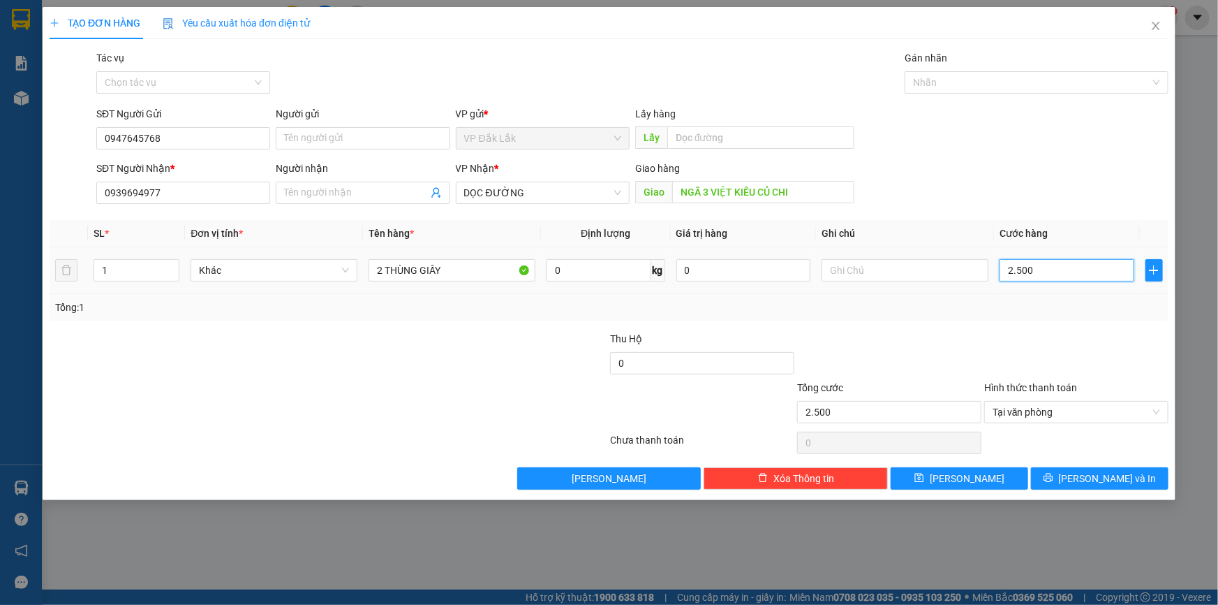
type input "25.000"
type input "250.000"
click at [1053, 475] on icon "printer" at bounding box center [1048, 477] width 9 height 9
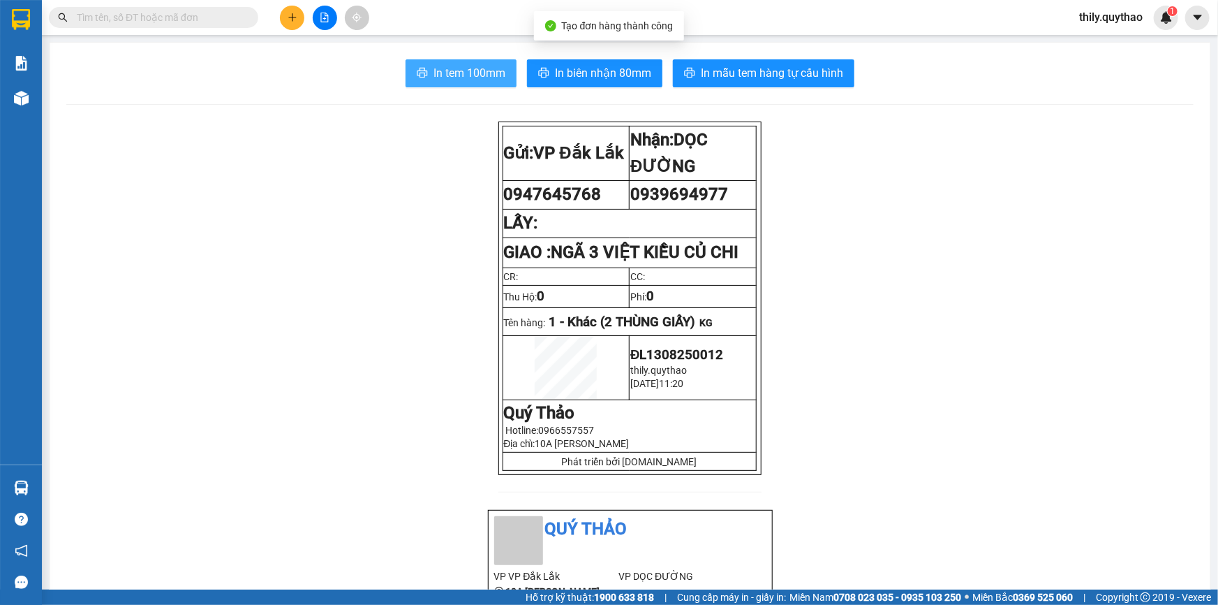
click at [452, 67] on span "In tem 100mm" at bounding box center [470, 72] width 72 height 17
click at [156, 15] on input "text" at bounding box center [159, 17] width 165 height 15
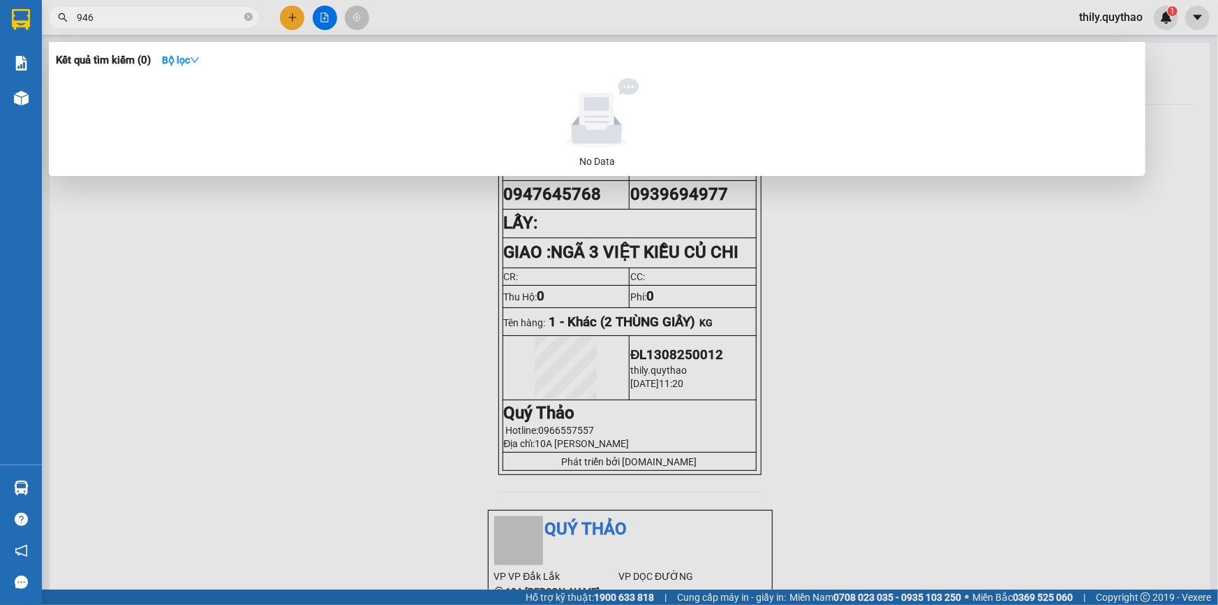
type input "946"
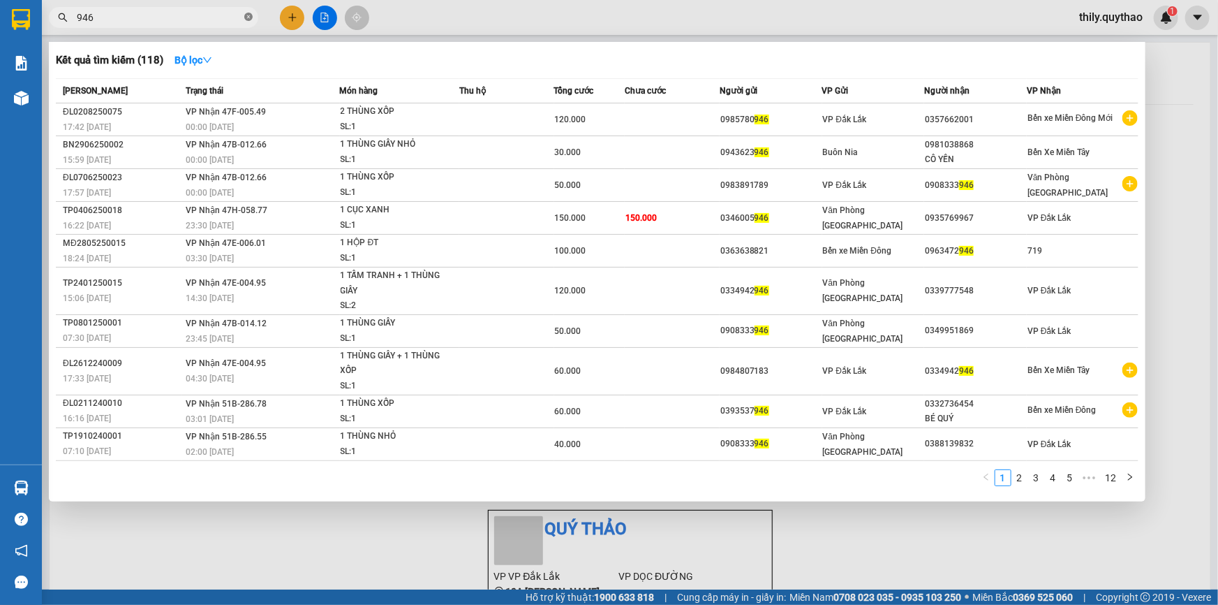
click at [244, 17] on icon "close-circle" at bounding box center [248, 17] width 8 height 8
